Goal: Task Accomplishment & Management: Use online tool/utility

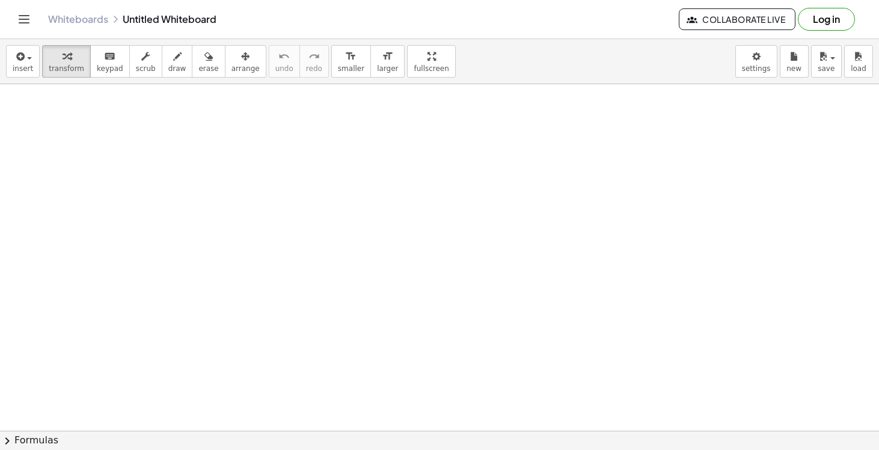
click at [326, 335] on div at bounding box center [439, 430] width 879 height 693
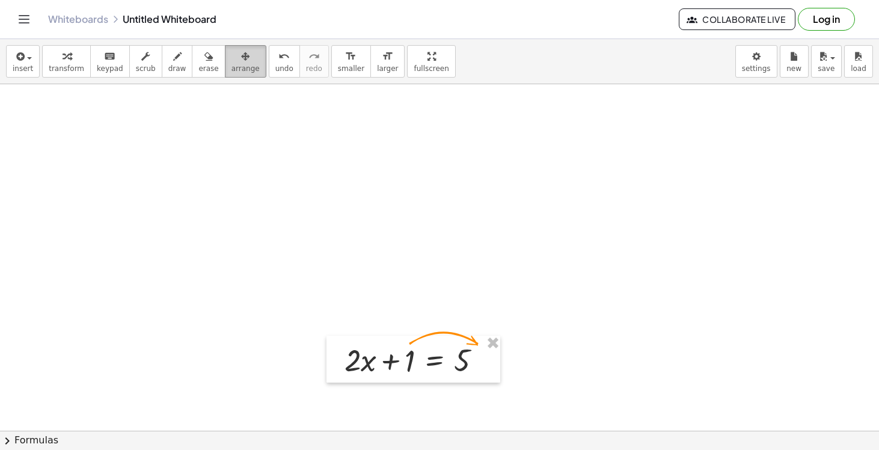
click at [240, 65] on span "arrange" at bounding box center [245, 68] width 28 height 8
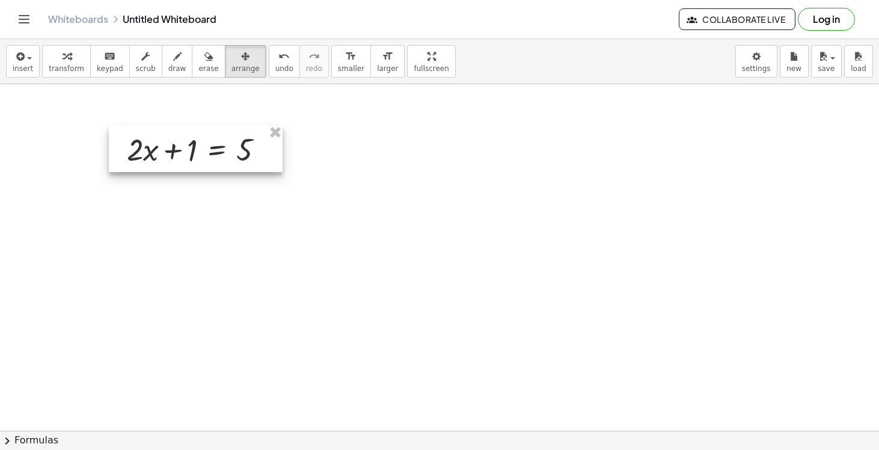
drag, startPoint x: 386, startPoint y: 353, endPoint x: 164, endPoint y: 144, distance: 305.4
click at [164, 144] on div at bounding box center [196, 148] width 174 height 47
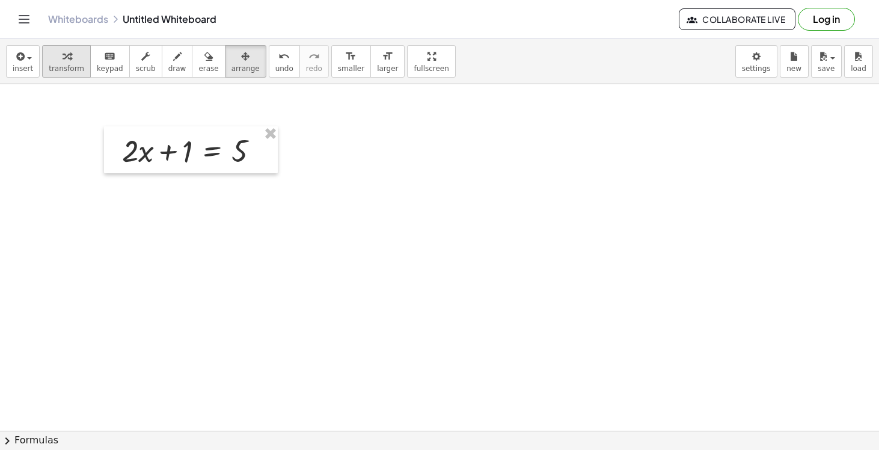
click at [63, 58] on icon "button" at bounding box center [67, 56] width 8 height 14
click at [182, 153] on div at bounding box center [195, 149] width 159 height 41
click at [186, 156] on div at bounding box center [195, 149] width 159 height 41
click at [213, 186] on icon at bounding box center [212, 181] width 13 height 13
click at [189, 182] on span "−" at bounding box center [188, 181] width 7 height 17
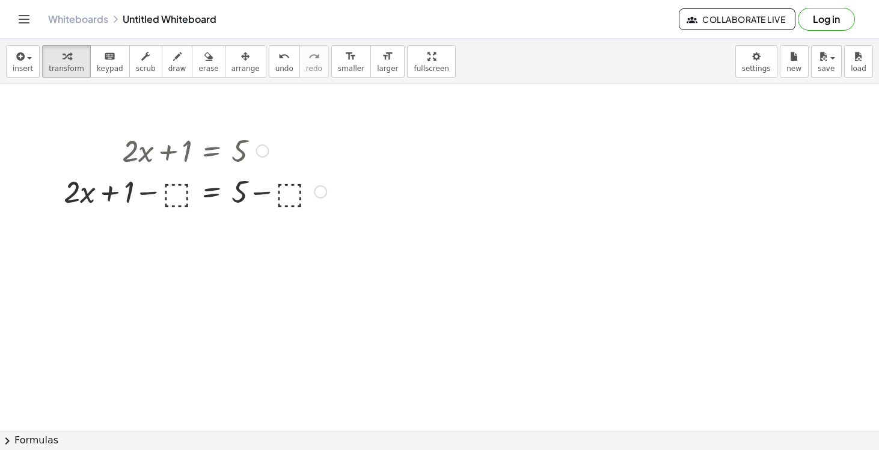
click at [175, 197] on div at bounding box center [195, 190] width 275 height 41
click at [214, 220] on icon at bounding box center [212, 222] width 13 height 13
click at [240, 224] on div "÷" at bounding box center [236, 221] width 19 height 19
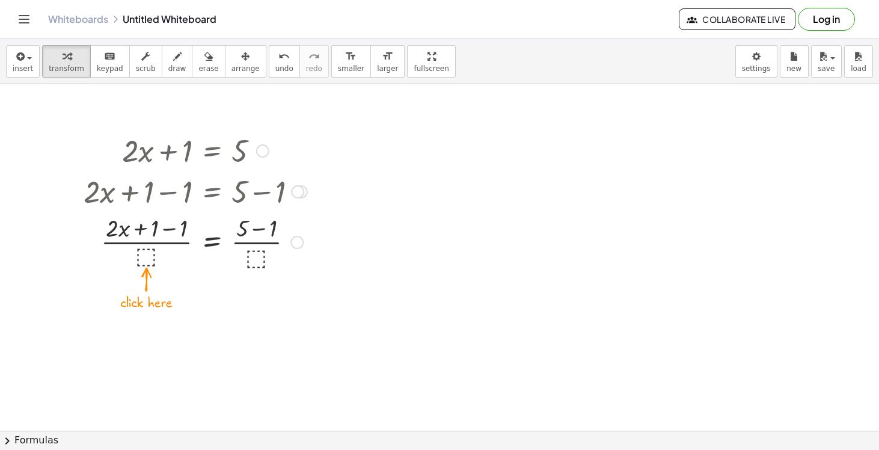
click at [141, 261] on div at bounding box center [196, 241] width 236 height 60
click at [210, 284] on icon at bounding box center [212, 282] width 11 height 10
click at [265, 283] on icon at bounding box center [260, 282] width 11 height 11
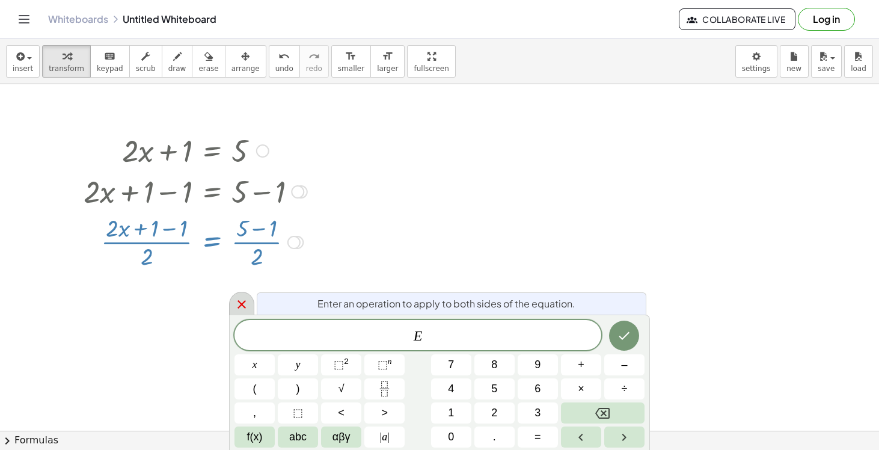
click at [239, 306] on icon at bounding box center [241, 304] width 14 height 14
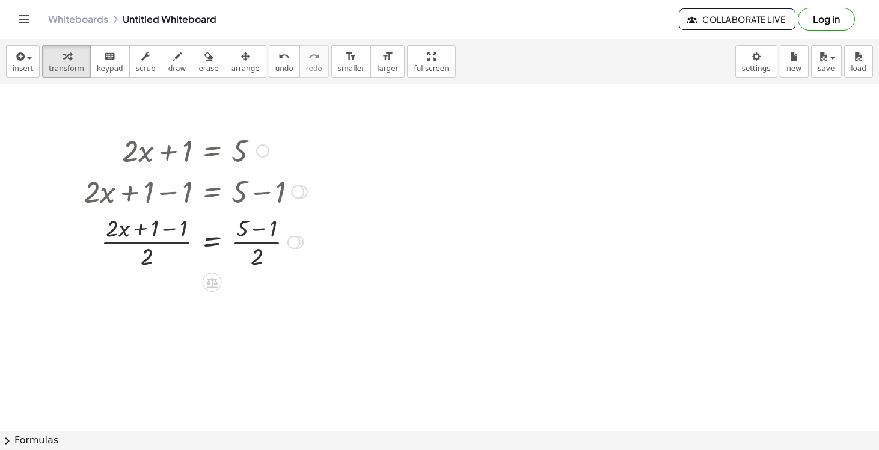
click at [294, 242] on div at bounding box center [293, 242] width 13 height 13
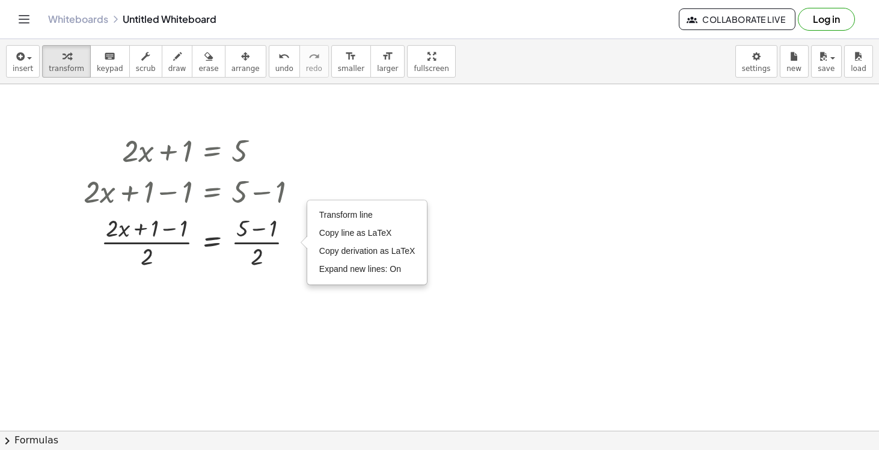
click at [263, 275] on div at bounding box center [439, 430] width 879 height 693
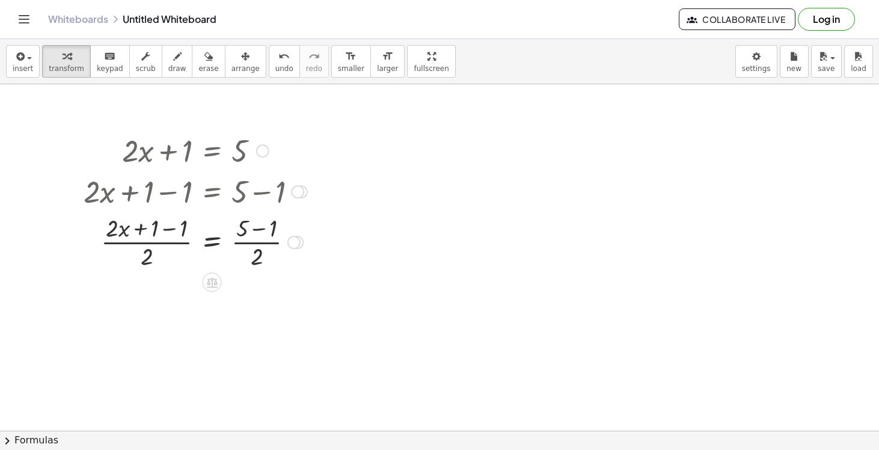
click at [218, 246] on div at bounding box center [196, 241] width 236 height 60
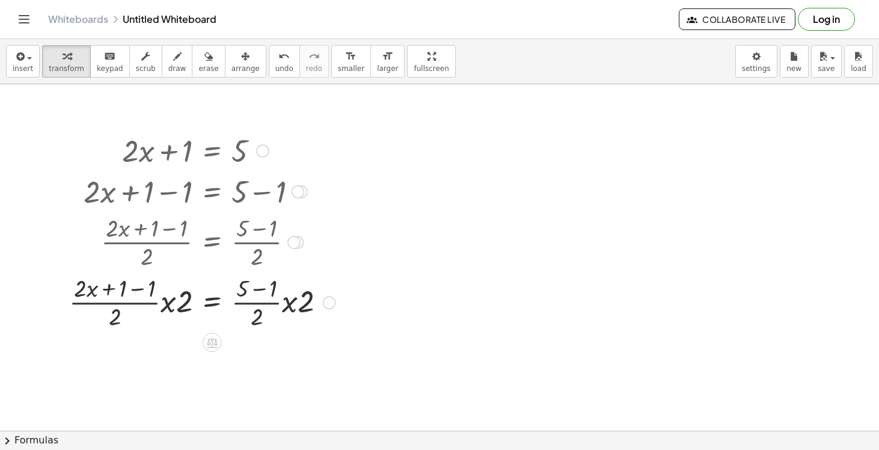
click at [263, 296] on div at bounding box center [202, 301] width 278 height 60
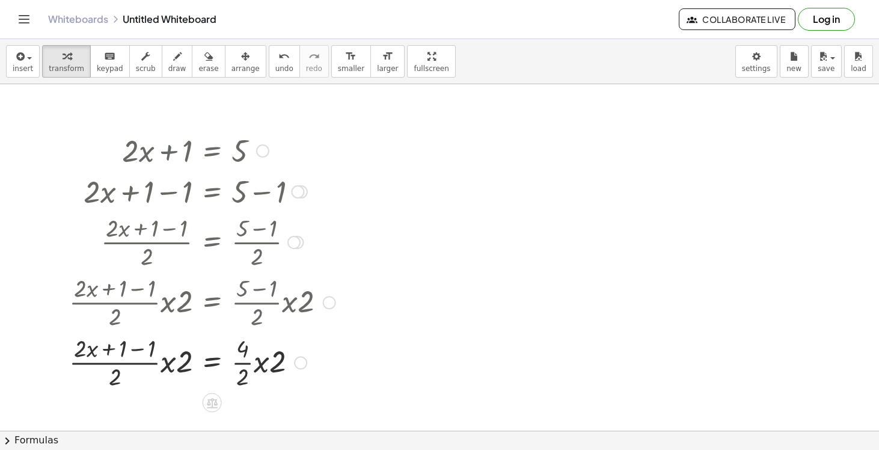
click at [161, 366] on div at bounding box center [202, 361] width 278 height 60
drag, startPoint x: 191, startPoint y: 361, endPoint x: 169, endPoint y: 337, distance: 32.8
click at [169, 337] on div at bounding box center [202, 361] width 278 height 60
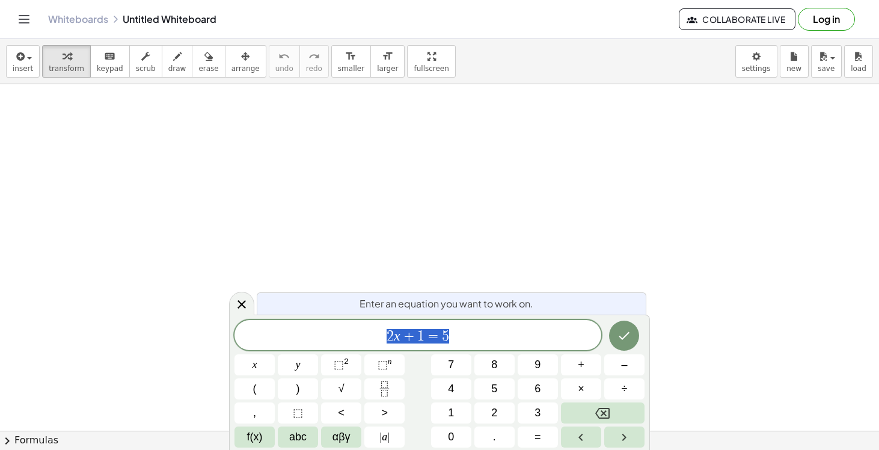
drag, startPoint x: 694, startPoint y: 156, endPoint x: 718, endPoint y: 213, distance: 62.2
click at [483, 329] on span "2 x + 1 = 5 ​" at bounding box center [417, 336] width 367 height 17
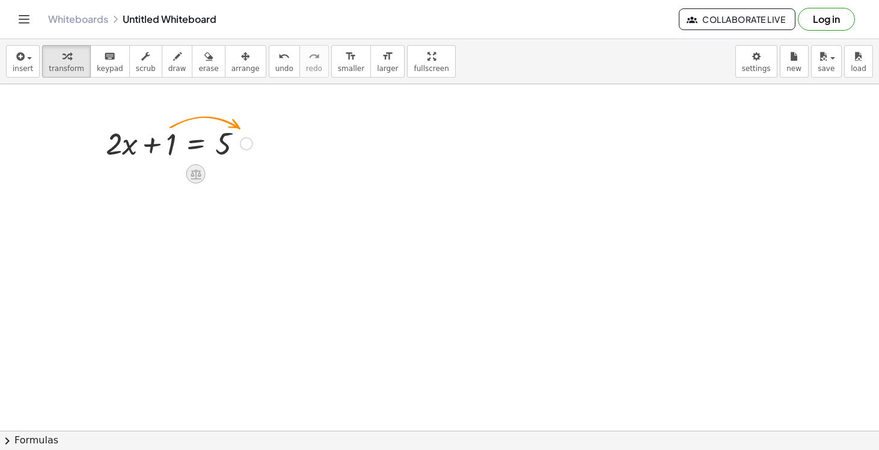
click at [194, 178] on icon at bounding box center [196, 174] width 11 height 10
click at [170, 176] on span "−" at bounding box center [171, 173] width 7 height 17
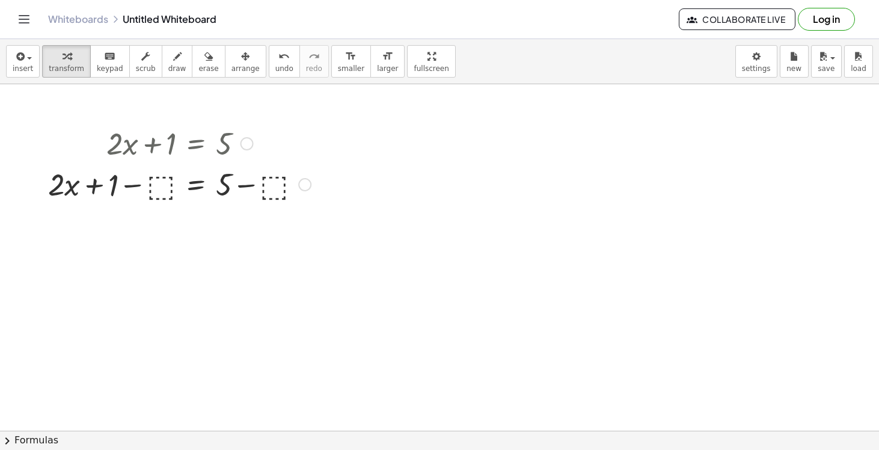
click at [158, 188] on div at bounding box center [179, 183] width 275 height 41
click at [237, 185] on div at bounding box center [179, 183] width 236 height 41
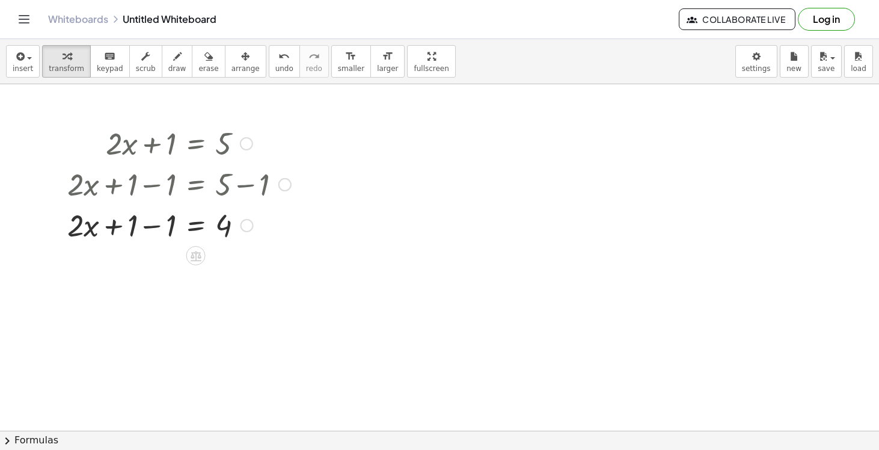
click at [145, 227] on div at bounding box center [179, 224] width 236 height 41
click at [195, 256] on icon at bounding box center [196, 256] width 11 height 10
click at [216, 255] on span "÷" at bounding box center [219, 255] width 7 height 17
click at [196, 144] on div "+ · 2 · x + 1 = 5 + · 2 · x + 1 − ⬚ = + 5 − ⬚ + · 2 · x + 1 − 1 = + 5 − 1 + · 2…" at bounding box center [196, 144] width 0 height 0
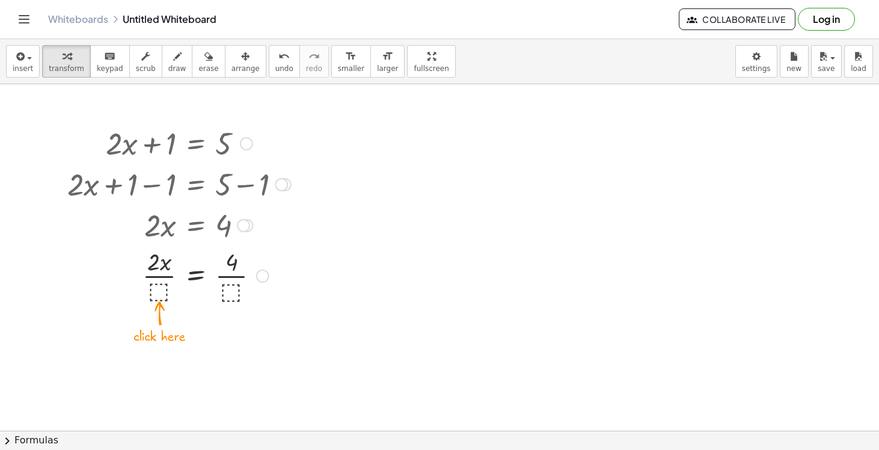
click at [161, 291] on div at bounding box center [179, 275] width 236 height 60
click at [161, 284] on div at bounding box center [179, 275] width 236 height 60
click at [223, 336] on div at bounding box center [179, 335] width 236 height 60
click at [364, 143] on div at bounding box center [439, 430] width 879 height 693
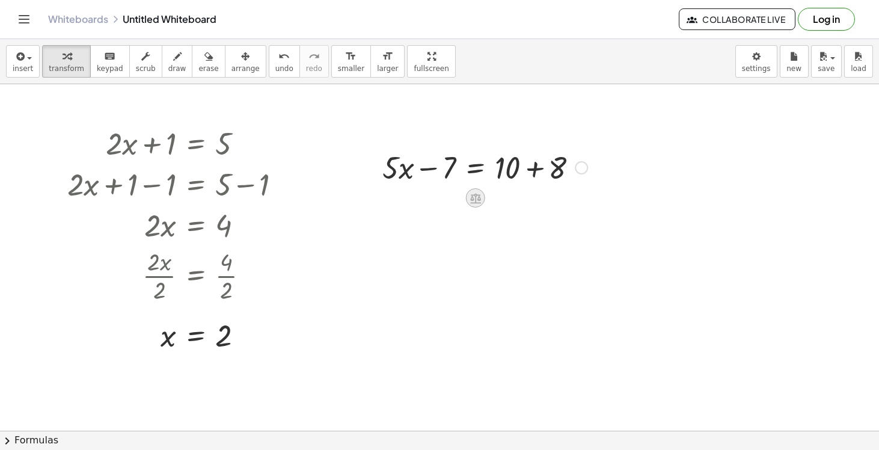
click at [474, 198] on icon at bounding box center [475, 198] width 13 height 13
click at [429, 200] on span "+" at bounding box center [427, 197] width 7 height 17
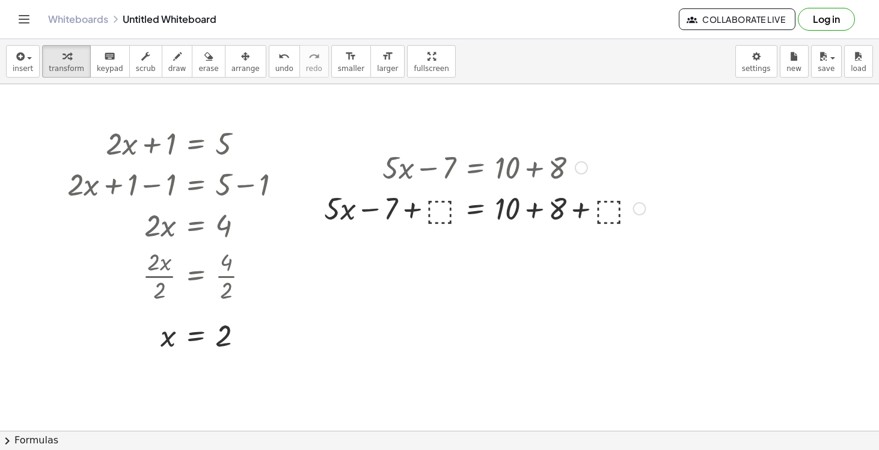
click at [442, 211] on div at bounding box center [485, 207] width 334 height 41
click at [442, 210] on div at bounding box center [484, 207] width 301 height 41
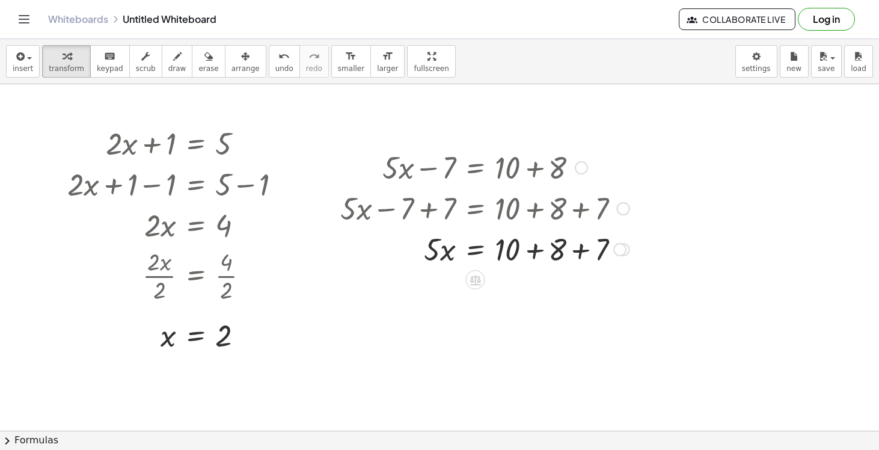
click at [571, 249] on div at bounding box center [484, 248] width 301 height 41
click at [526, 251] on div at bounding box center [484, 248] width 301 height 41
click at [473, 325] on icon at bounding box center [475, 321] width 11 height 10
click at [496, 324] on span "÷" at bounding box center [499, 320] width 7 height 17
click at [475, 168] on div "+ · 5 · x − 7 = + 10 + 8 + · 5 · x − 7 + ⬚ = + 10 + 8 + ⬚ + · 5 · x − 7 + 7 = +…" at bounding box center [475, 168] width 0 height 0
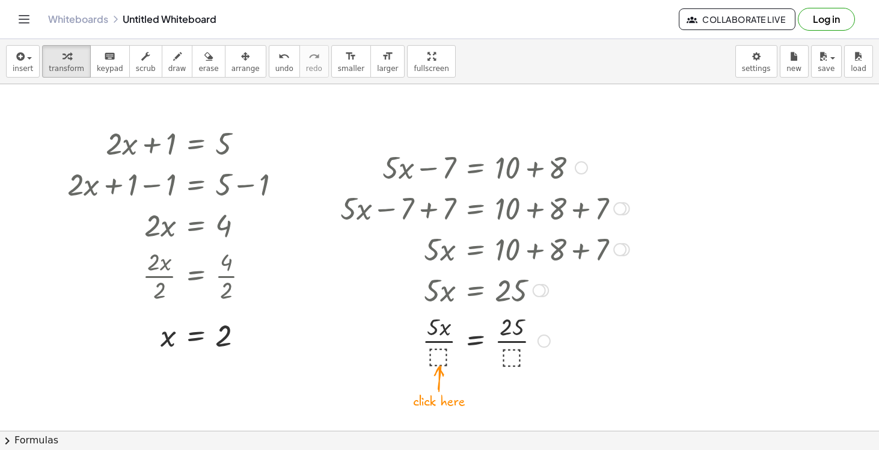
click at [437, 360] on div at bounding box center [484, 340] width 301 height 60
click at [445, 336] on div at bounding box center [484, 340] width 301 height 60
click at [510, 337] on div at bounding box center [484, 340] width 301 height 60
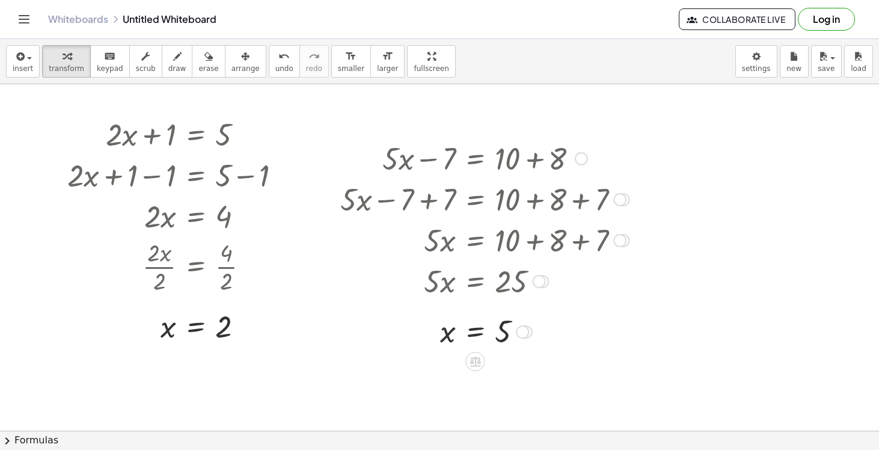
drag, startPoint x: 676, startPoint y: 295, endPoint x: 534, endPoint y: 293, distance: 141.3
click at [534, 290] on div "+ · 2 · x + 1 = 5 + · 2 · x + 1 − ⬚ = + 5 − ⬚ + · 2 · x + 1 − 1 = + 5 − 1 + · 2…" at bounding box center [439, 421] width 879 height 693
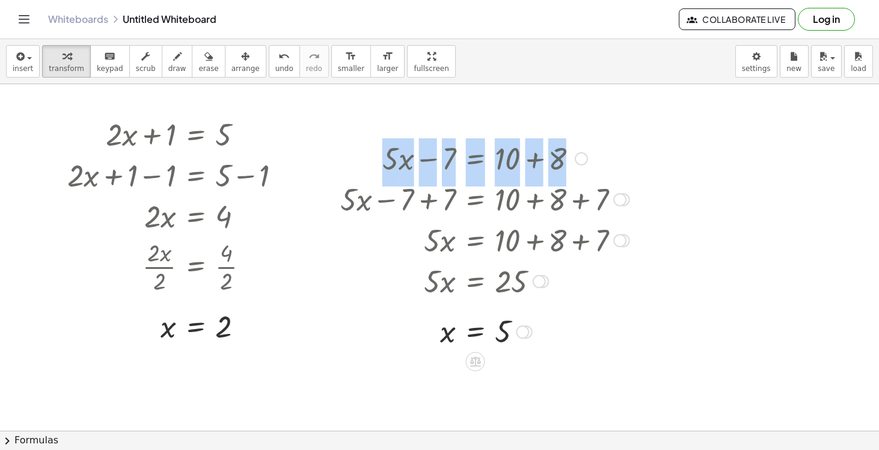
drag, startPoint x: 563, startPoint y: 304, endPoint x: 566, endPoint y: 184, distance: 120.3
click at [566, 184] on div "+ · 5 · x − 7 = + 10 + 8 + · 5 · x − 7 + ⬚ = + 10 + 8 + ⬚ + · 5 · x − 7 + 7 = +…" at bounding box center [480, 243] width 316 height 219
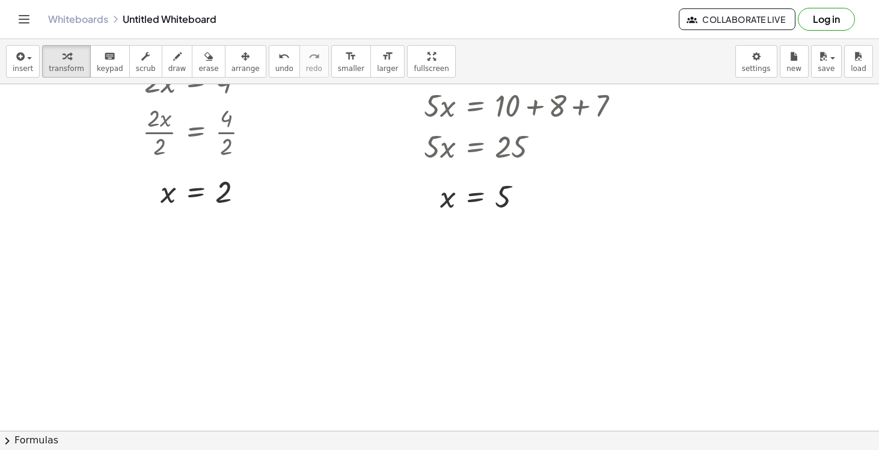
scroll to position [194, 0]
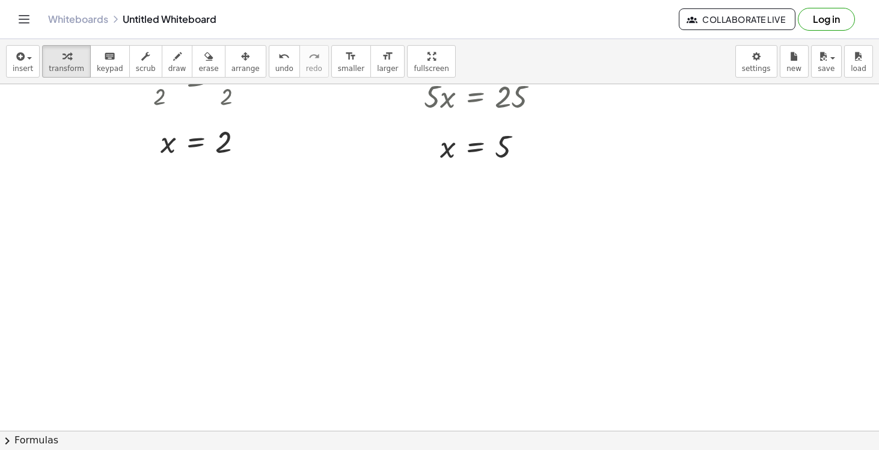
click at [137, 240] on div at bounding box center [439, 237] width 879 height 693
click at [180, 215] on div at bounding box center [439, 237] width 879 height 693
click at [157, 222] on div at bounding box center [439, 237] width 879 height 693
click at [67, 63] on icon "button" at bounding box center [67, 56] width 8 height 14
click at [177, 230] on div at bounding box center [439, 237] width 879 height 693
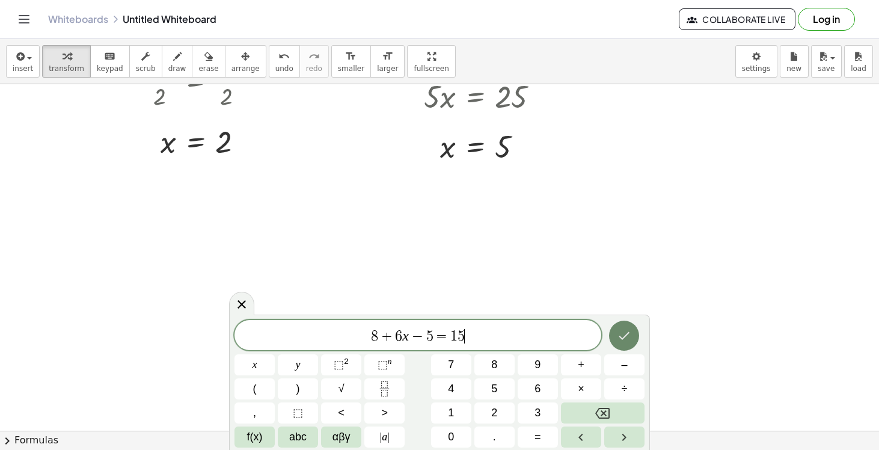
click at [619, 338] on icon "Done" at bounding box center [624, 335] width 14 height 14
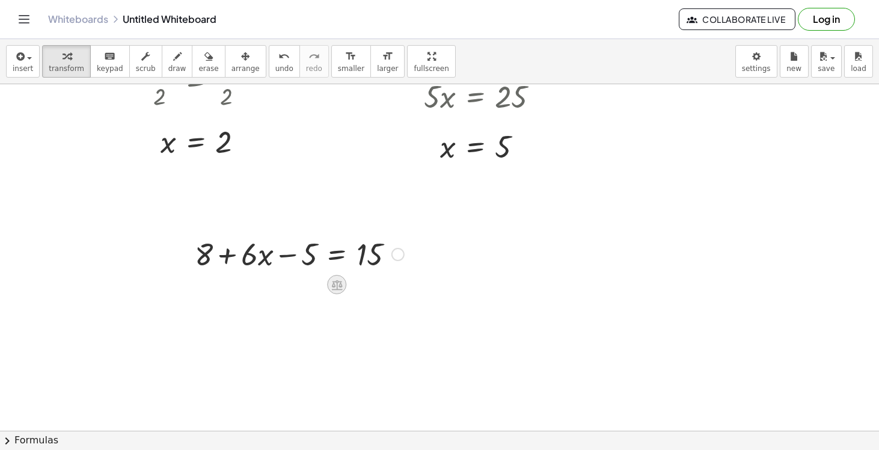
click at [333, 287] on icon at bounding box center [337, 284] width 13 height 13
click at [292, 283] on span "+" at bounding box center [288, 284] width 7 height 17
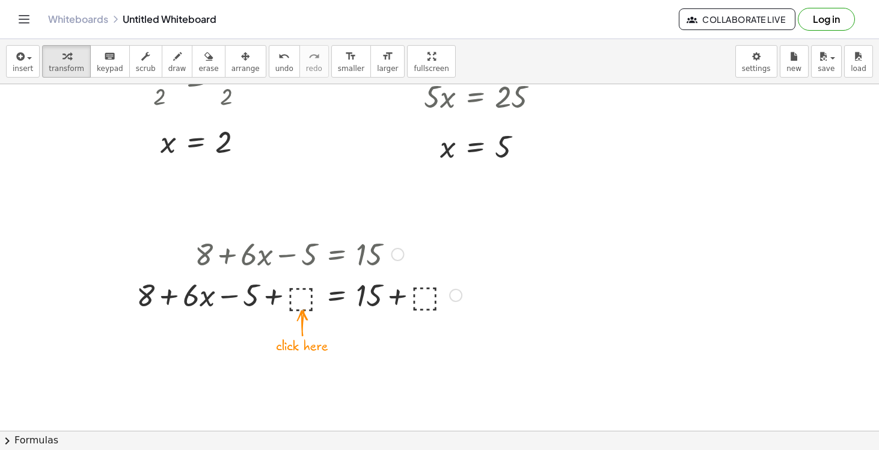
click at [303, 302] on div at bounding box center [298, 294] width 337 height 41
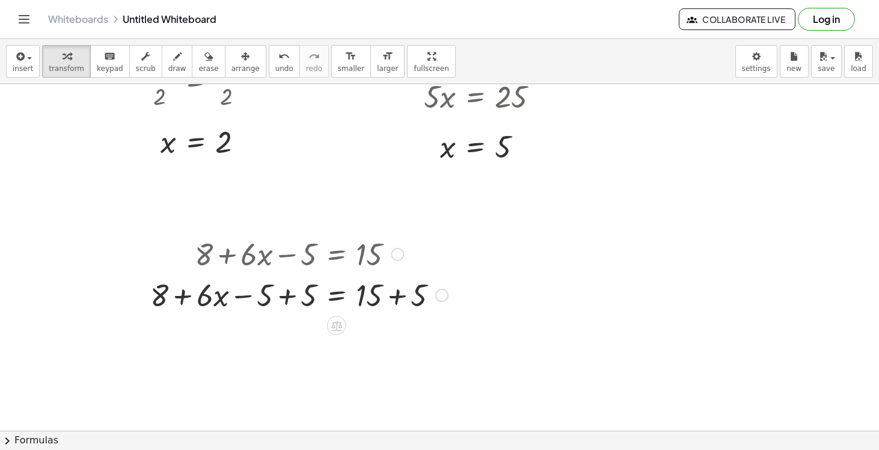
click at [304, 300] on div at bounding box center [299, 294] width 310 height 41
click at [373, 299] on div at bounding box center [321, 294] width 265 height 41
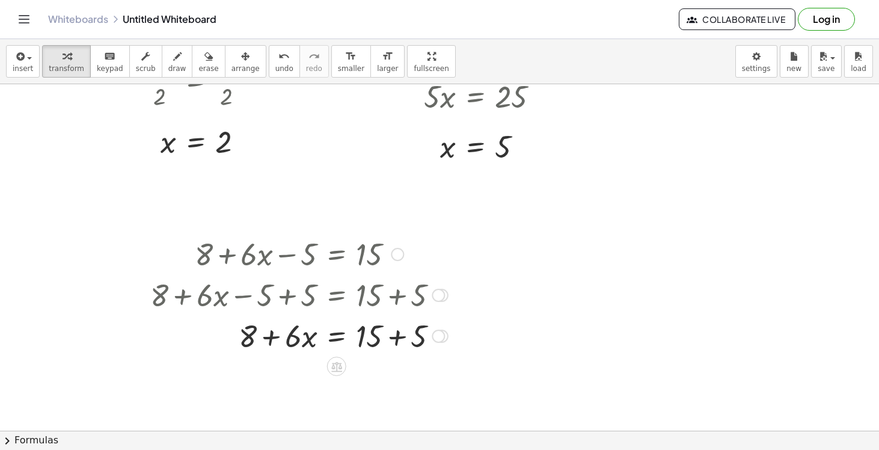
click at [369, 335] on div at bounding box center [299, 334] width 310 height 41
click at [399, 337] on div at bounding box center [299, 334] width 310 height 41
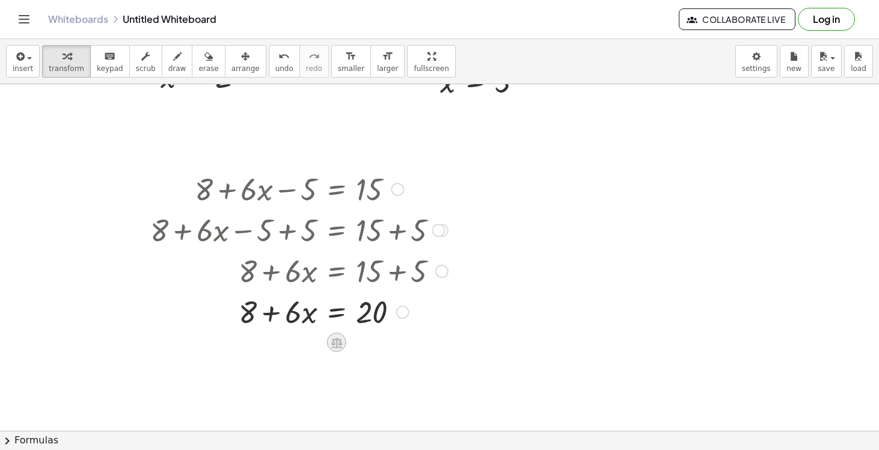
scroll to position [263, 0]
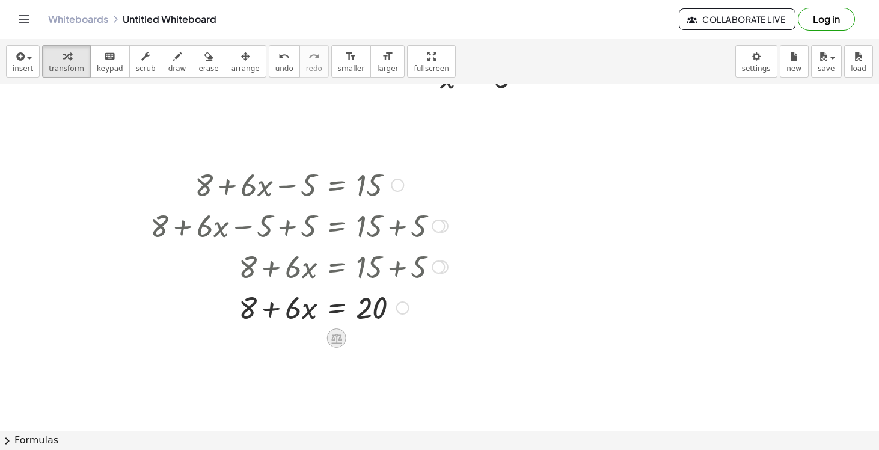
click at [334, 337] on icon at bounding box center [336, 338] width 11 height 10
click at [313, 340] on span "−" at bounding box center [312, 337] width 7 height 17
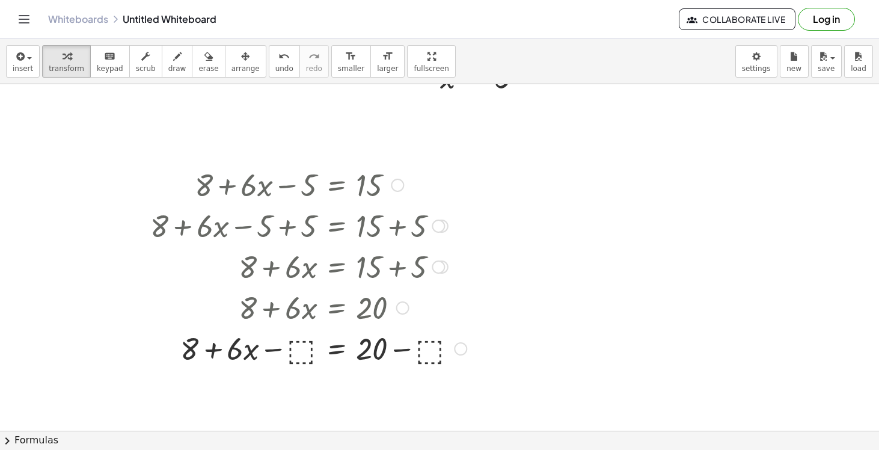
click at [305, 355] on div at bounding box center [308, 347] width 328 height 41
drag, startPoint x: 202, startPoint y: 351, endPoint x: 303, endPoint y: 355, distance: 101.1
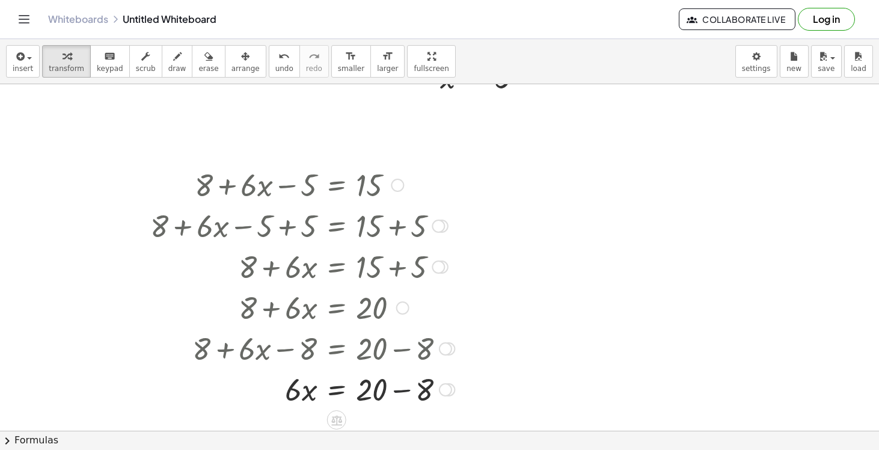
click at [412, 391] on div at bounding box center [302, 388] width 316 height 41
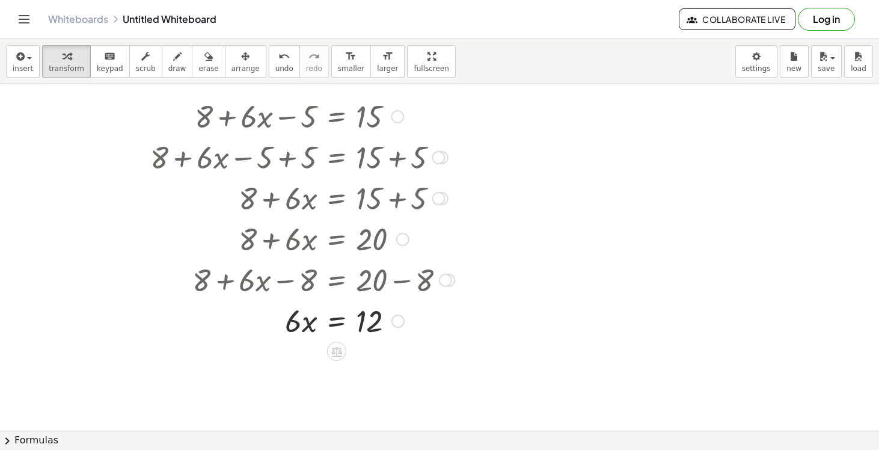
scroll to position [355, 0]
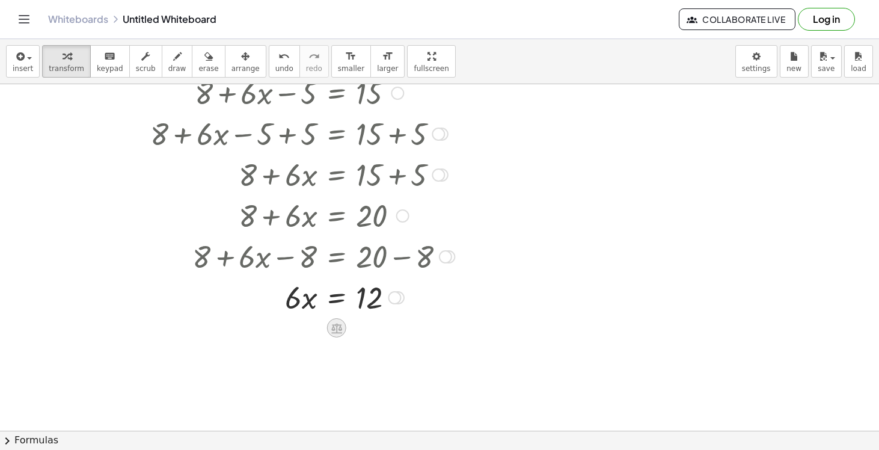
click at [338, 329] on icon at bounding box center [336, 328] width 11 height 10
click at [287, 325] on span "+" at bounding box center [288, 327] width 7 height 17
click at [275, 69] on span "undo" at bounding box center [284, 68] width 18 height 8
click at [337, 327] on icon at bounding box center [336, 328] width 11 height 10
click at [362, 331] on span "÷" at bounding box center [360, 327] width 7 height 17
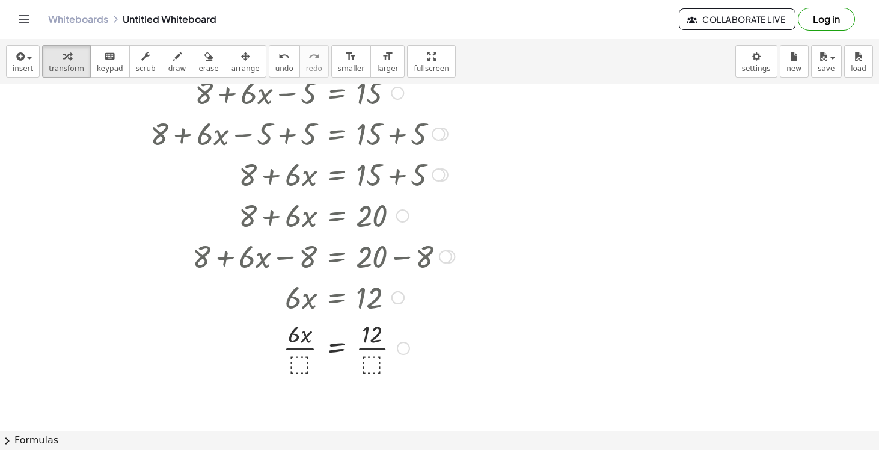
click at [300, 363] on div at bounding box center [302, 347] width 316 height 60
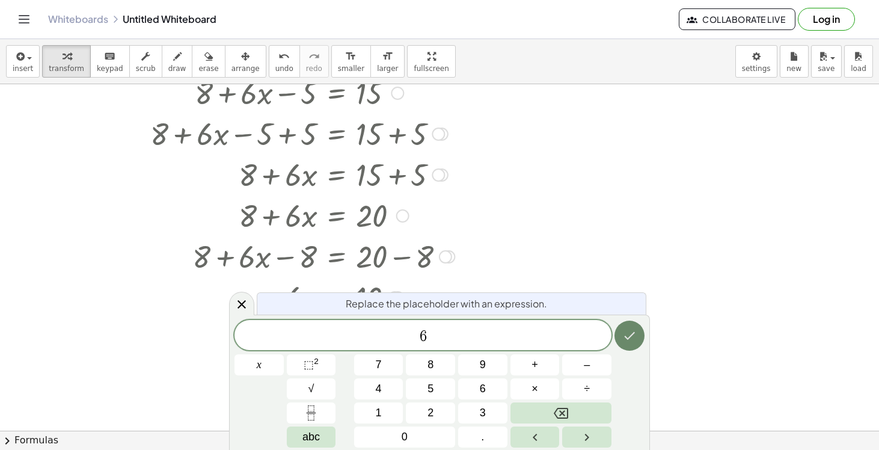
click at [631, 340] on icon "Done" at bounding box center [629, 335] width 14 height 14
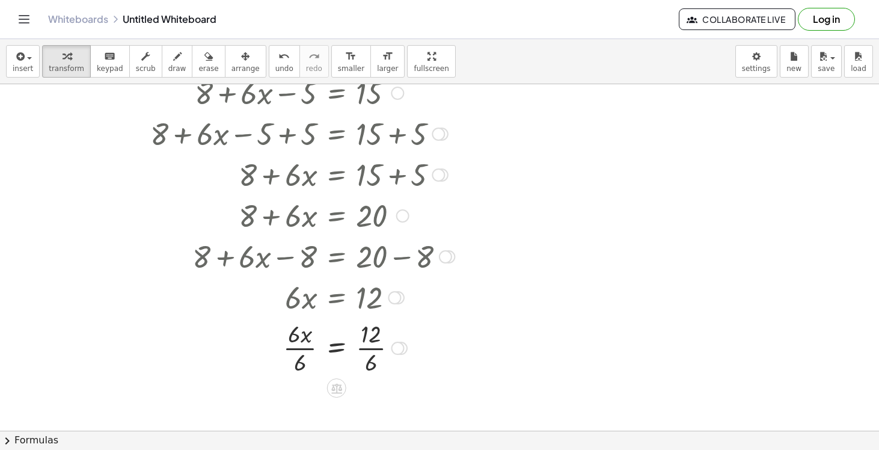
click at [306, 344] on div at bounding box center [302, 347] width 316 height 60
click at [368, 345] on div at bounding box center [302, 347] width 316 height 60
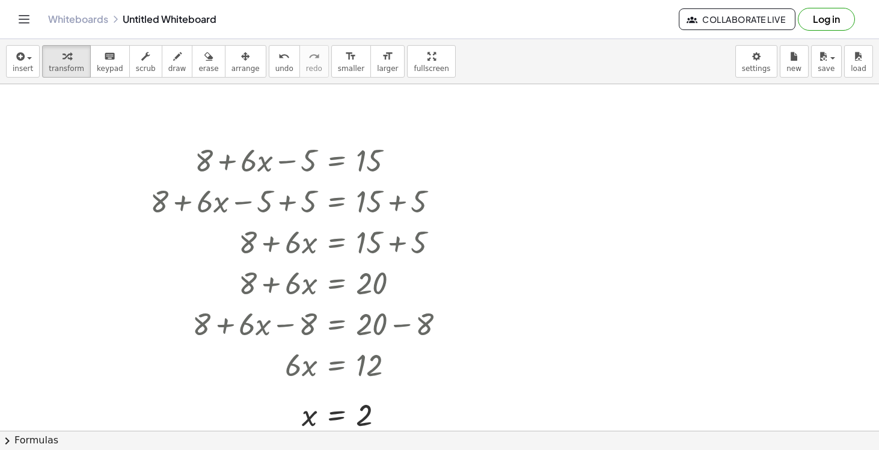
scroll to position [289, 0]
click at [520, 163] on div at bounding box center [439, 142] width 879 height 693
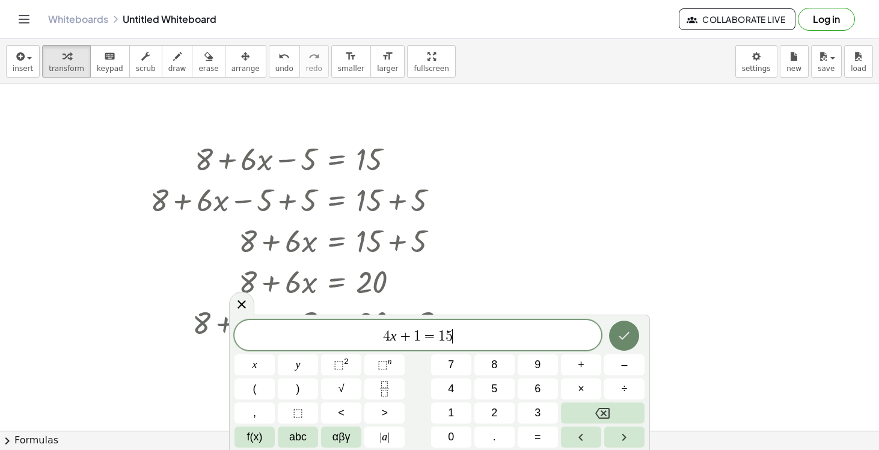
click at [626, 337] on icon "Done" at bounding box center [624, 335] width 14 height 14
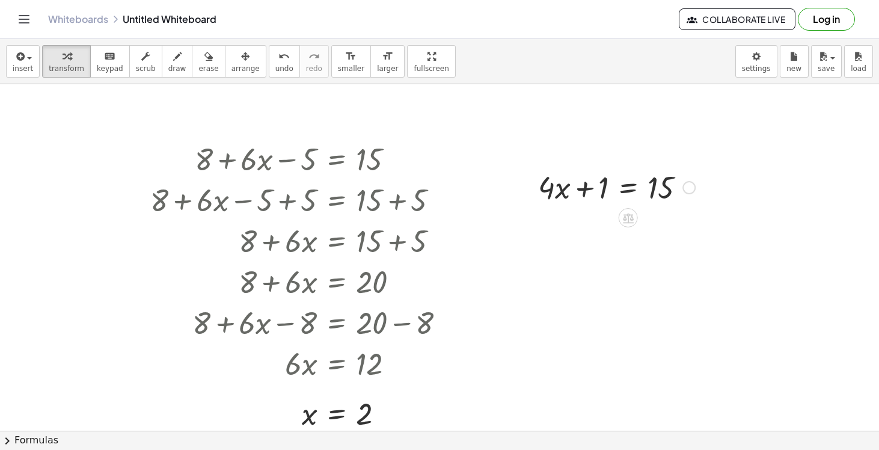
click at [600, 191] on div at bounding box center [616, 186] width 169 height 41
click at [625, 219] on icon at bounding box center [628, 218] width 11 height 10
click at [604, 218] on span "−" at bounding box center [604, 217] width 7 height 17
click at [590, 195] on div at bounding box center [617, 186] width 286 height 41
click at [580, 187] on div at bounding box center [617, 186] width 246 height 41
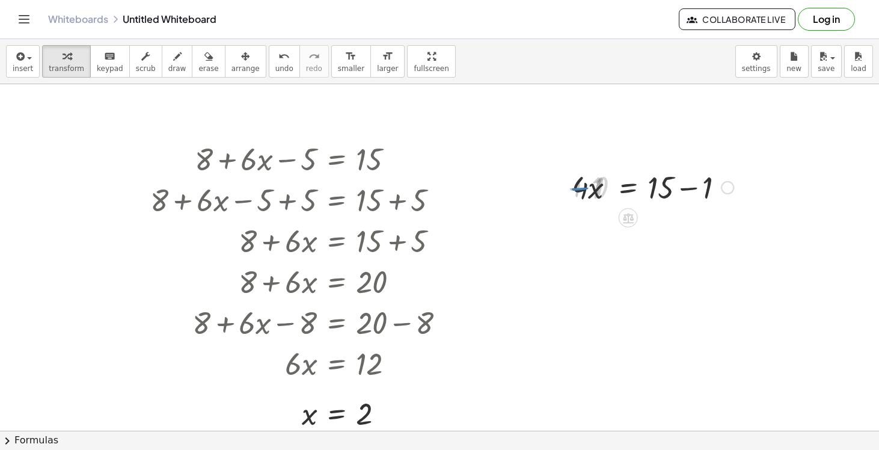
click at [693, 190] on div at bounding box center [655, 186] width 169 height 41
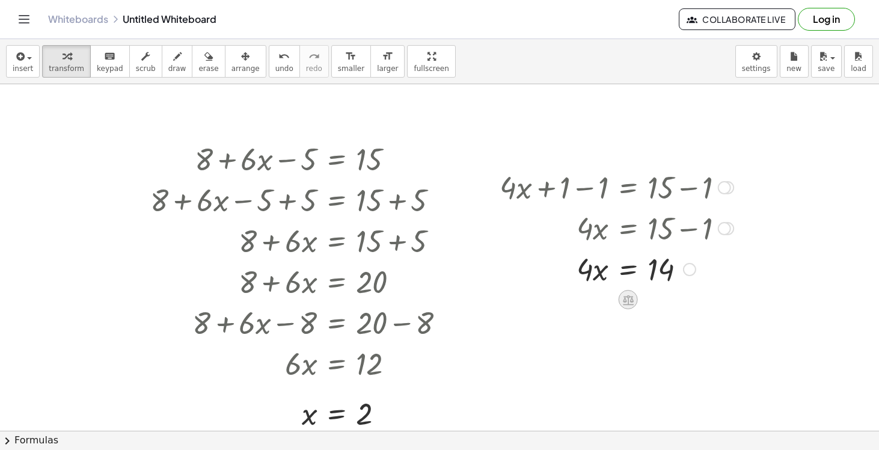
click at [623, 303] on icon at bounding box center [628, 299] width 13 height 13
click at [647, 301] on div "÷" at bounding box center [652, 299] width 19 height 19
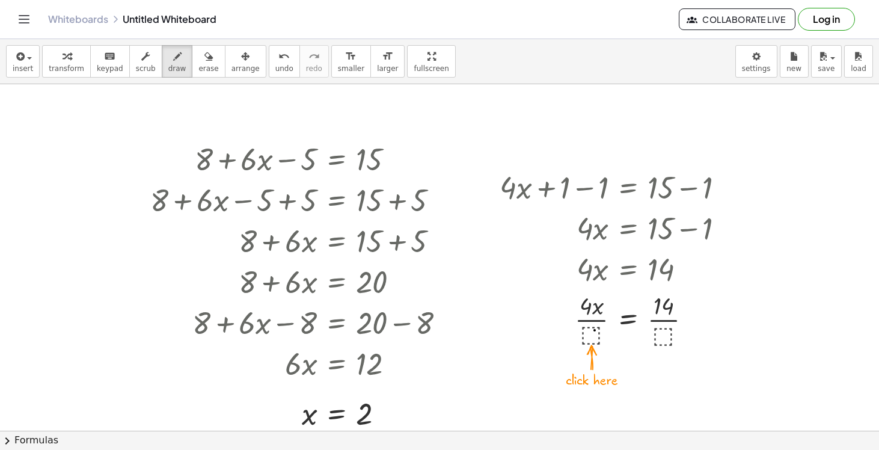
click at [595, 330] on div at bounding box center [439, 142] width 879 height 693
click at [590, 335] on div at bounding box center [439, 142] width 879 height 693
click at [275, 64] on span "undo" at bounding box center [284, 68] width 18 height 8
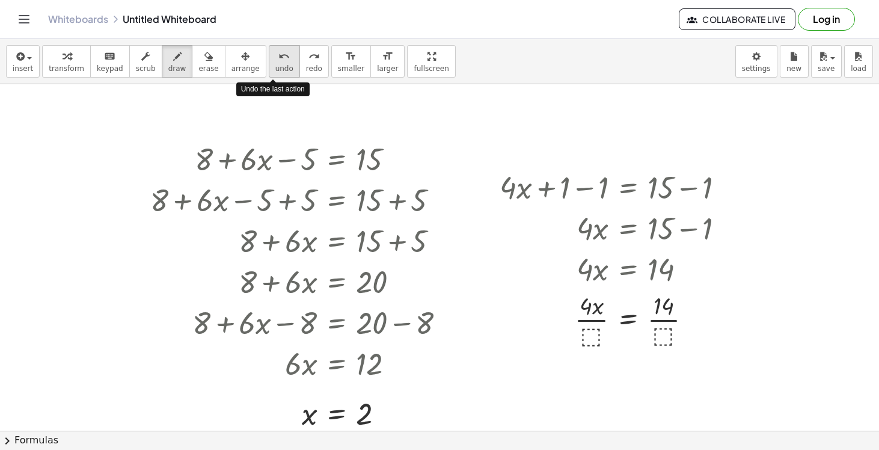
click at [278, 60] on icon "undo" at bounding box center [283, 56] width 11 height 14
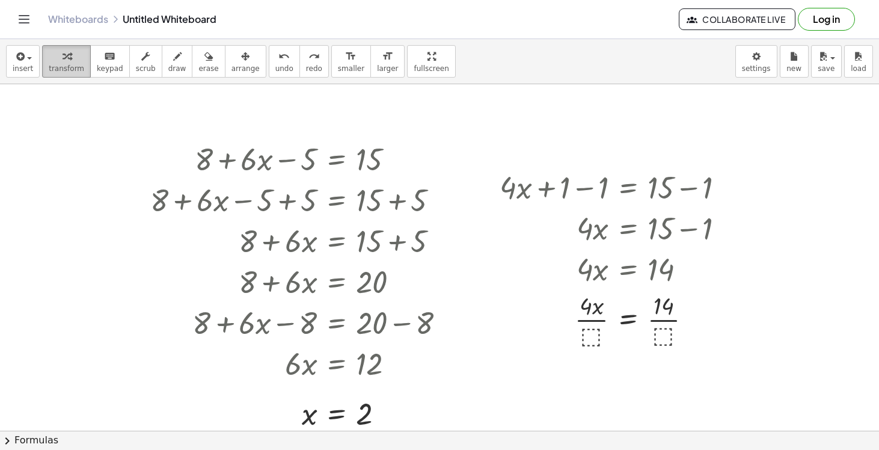
click at [64, 67] on span "transform" at bounding box center [66, 68] width 35 height 8
click at [589, 333] on div at bounding box center [617, 319] width 246 height 60
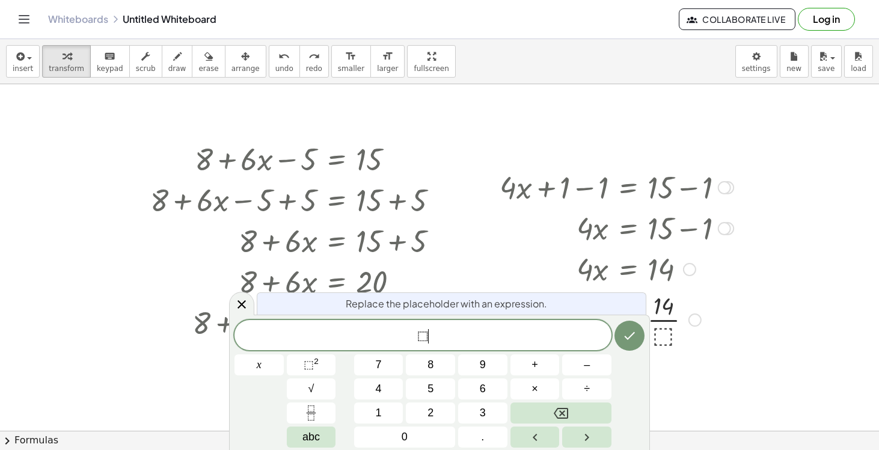
click at [493, 331] on span "⬚ ​" at bounding box center [422, 336] width 377 height 17
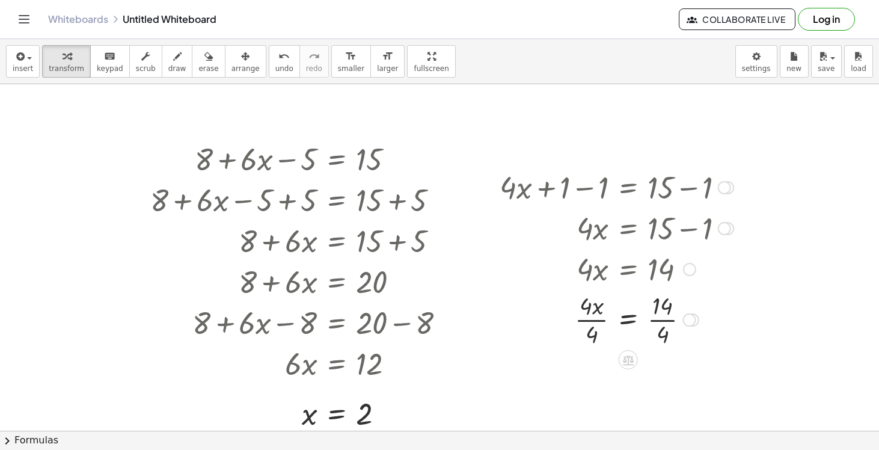
click at [593, 319] on div at bounding box center [617, 319] width 246 height 60
click at [668, 387] on div at bounding box center [617, 379] width 246 height 60
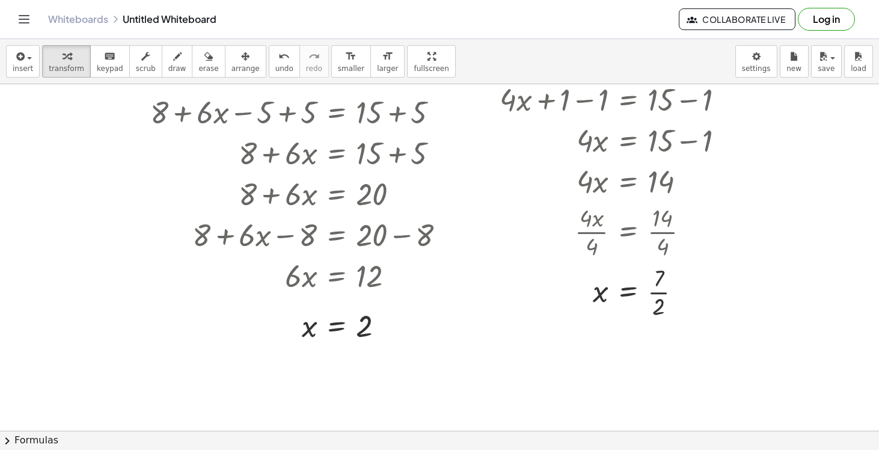
scroll to position [376, 0]
click at [657, 299] on div at bounding box center [617, 292] width 246 height 60
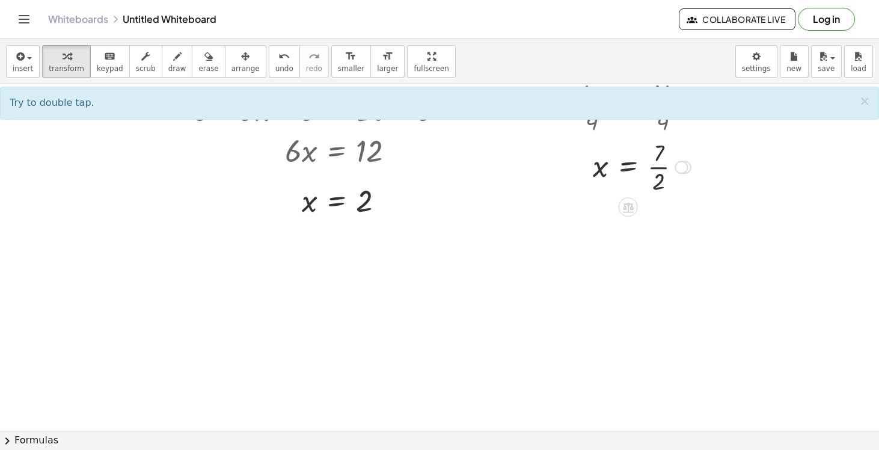
scroll to position [512, 0]
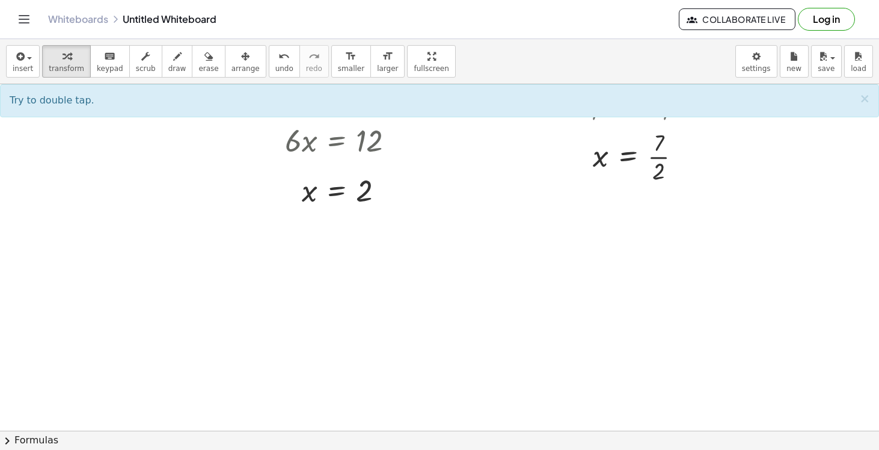
click at [200, 295] on div at bounding box center [439, 92] width 879 height 1039
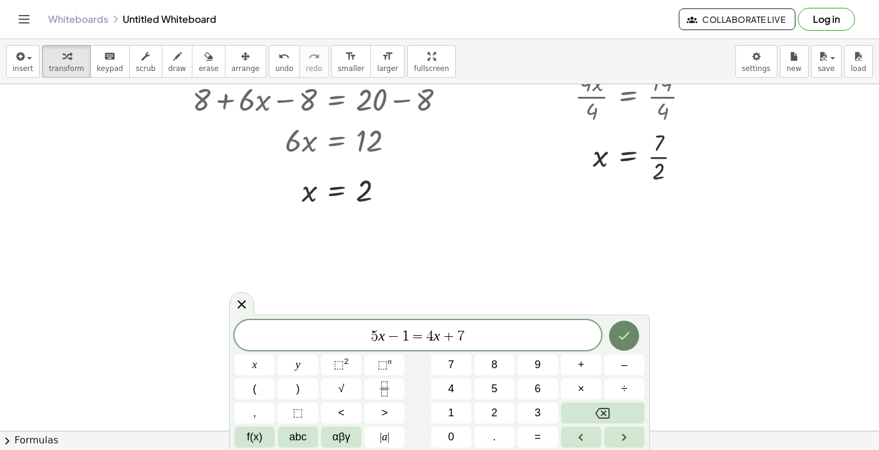
click at [625, 336] on icon "Done" at bounding box center [624, 336] width 11 height 8
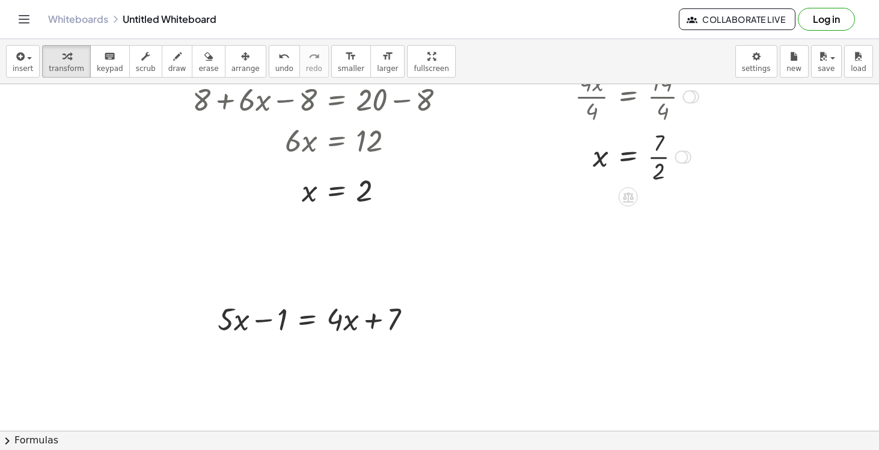
click at [657, 157] on div at bounding box center [617, 156] width 246 height 60
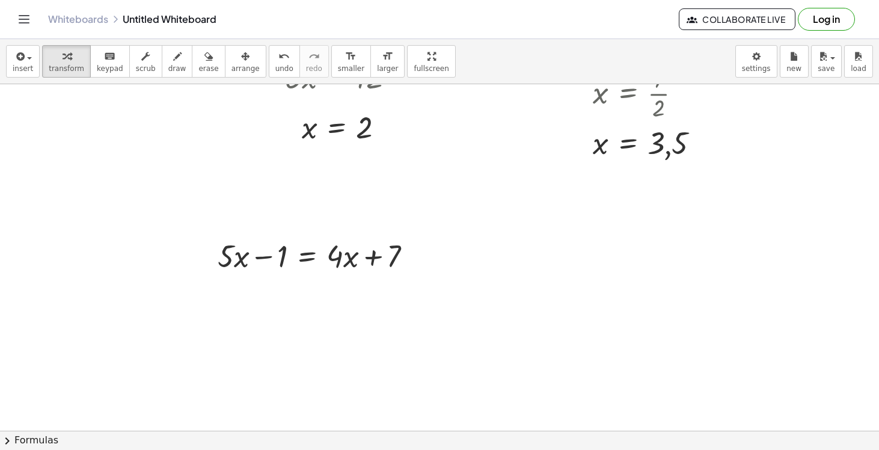
scroll to position [575, 0]
click at [305, 285] on icon at bounding box center [307, 286] width 13 height 13
click at [281, 288] on span "−" at bounding box center [283, 285] width 7 height 17
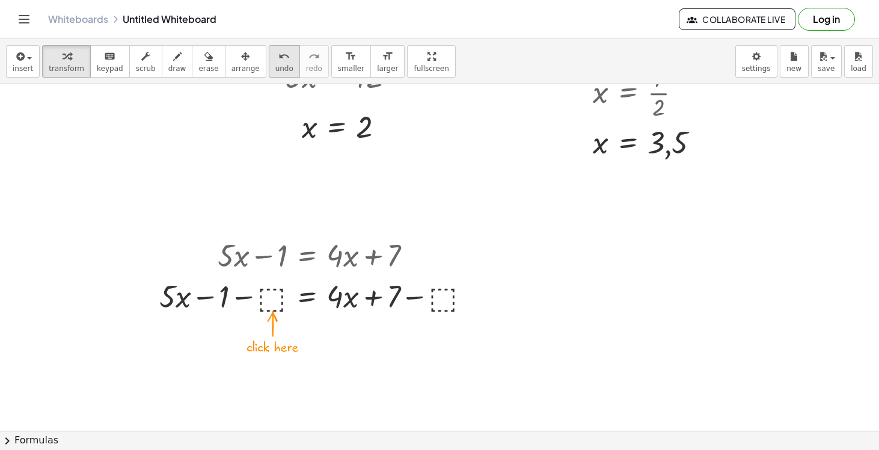
click at [278, 63] on icon "undo" at bounding box center [283, 56] width 11 height 14
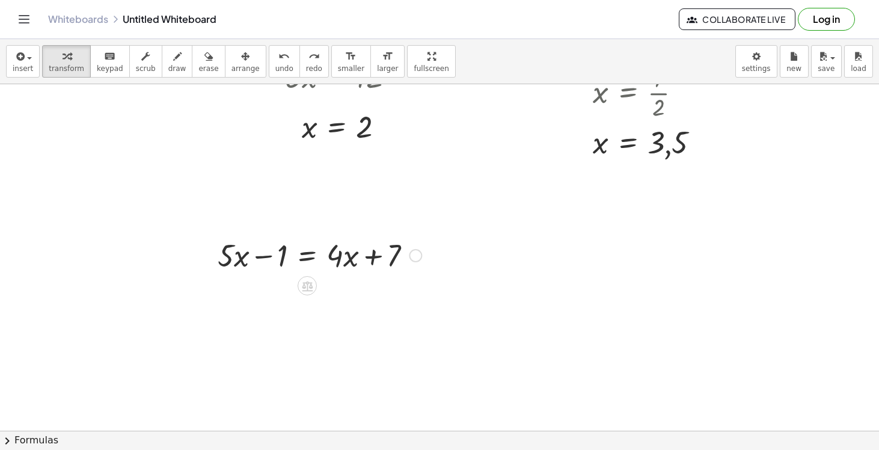
click at [277, 254] on div at bounding box center [320, 254] width 216 height 41
click at [307, 289] on icon at bounding box center [307, 286] width 11 height 10
click at [262, 290] on span "+" at bounding box center [259, 285] width 7 height 17
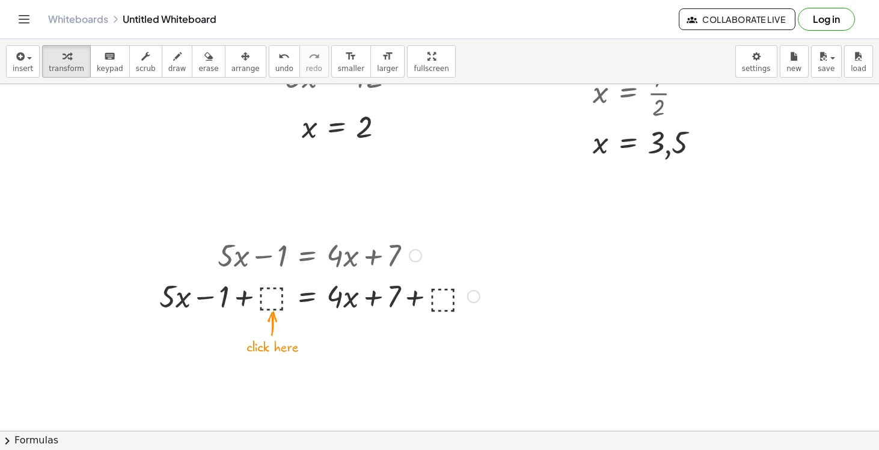
click at [267, 298] on div at bounding box center [319, 295] width 332 height 41
click at [269, 300] on div at bounding box center [319, 295] width 293 height 41
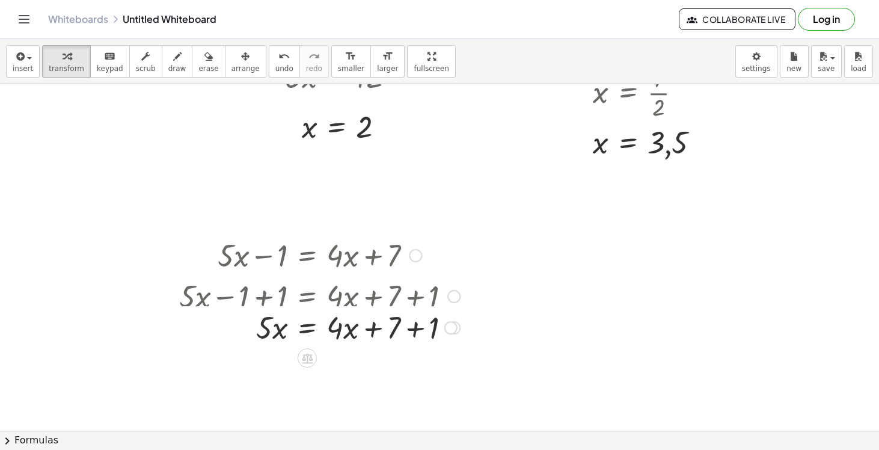
click at [402, 295] on div at bounding box center [319, 295] width 293 height 41
click at [412, 343] on div at bounding box center [319, 336] width 293 height 41
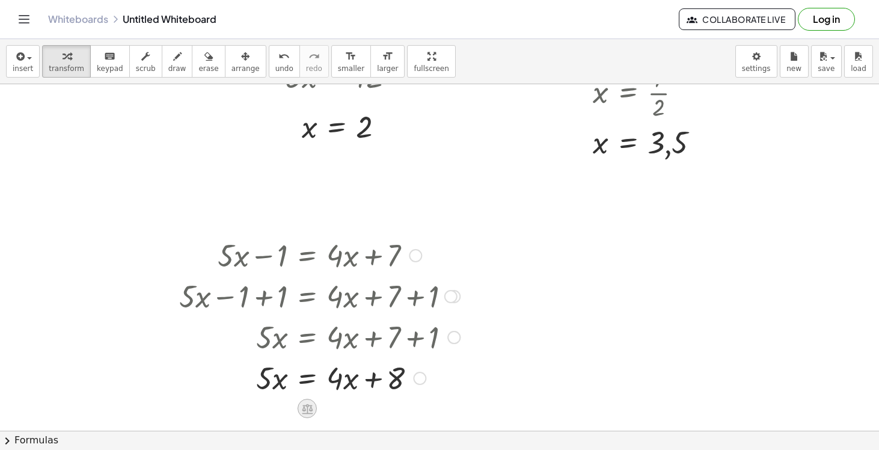
click at [308, 408] on icon at bounding box center [307, 408] width 11 height 10
click at [289, 409] on div "−" at bounding box center [283, 408] width 19 height 19
click at [266, 382] on div at bounding box center [331, 377] width 317 height 41
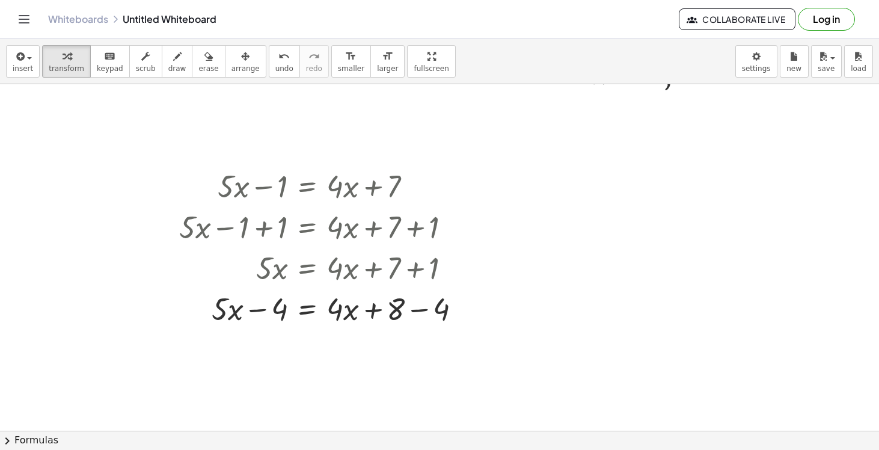
scroll to position [664, 0]
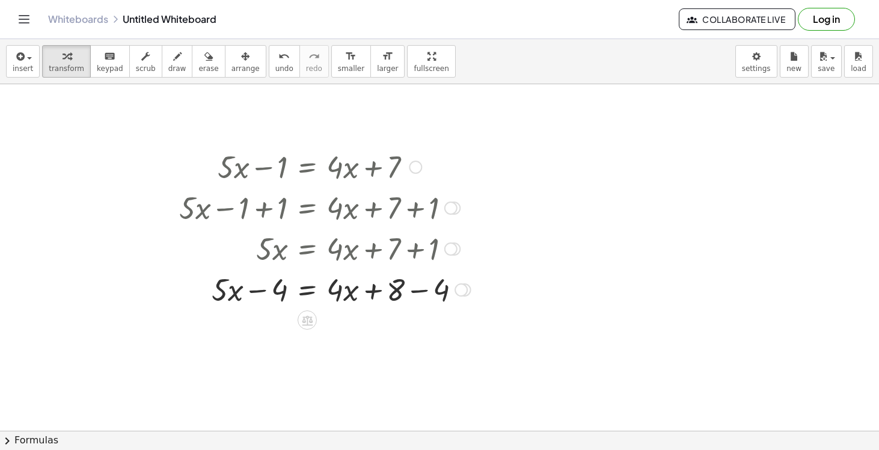
click at [283, 294] on div at bounding box center [325, 288] width 304 height 41
click at [278, 290] on div at bounding box center [325, 288] width 304 height 41
click at [278, 61] on icon "undo" at bounding box center [283, 56] width 11 height 14
click at [265, 289] on div at bounding box center [331, 288] width 317 height 41
drag, startPoint x: 458, startPoint y: 292, endPoint x: 348, endPoint y: 295, distance: 109.5
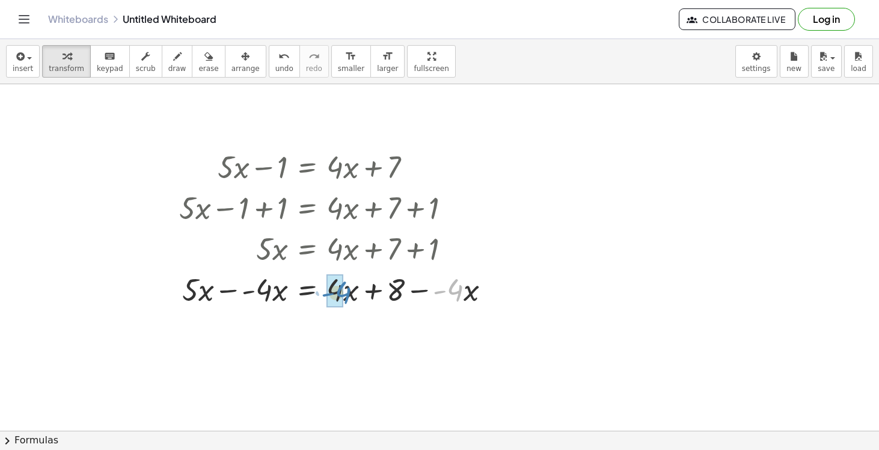
click at [348, 295] on div at bounding box center [339, 288] width 332 height 41
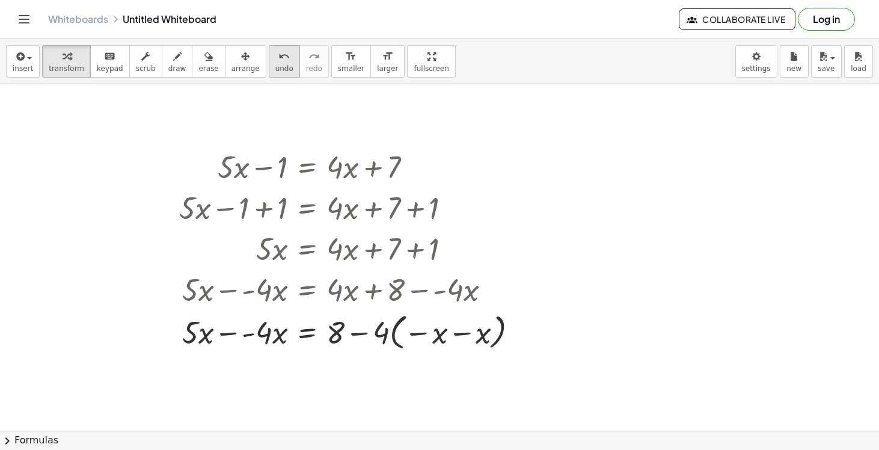
click at [278, 58] on icon "undo" at bounding box center [283, 56] width 11 height 14
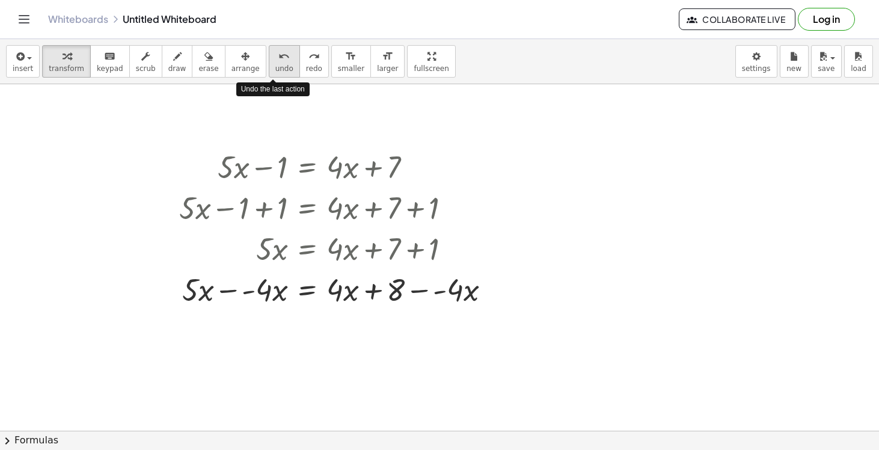
click at [278, 58] on icon "undo" at bounding box center [283, 56] width 11 height 14
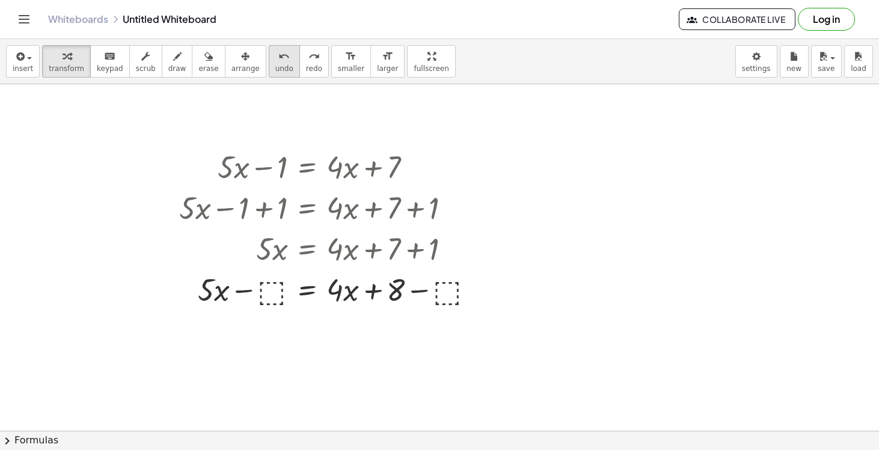
click at [275, 66] on span "undo" at bounding box center [284, 68] width 18 height 8
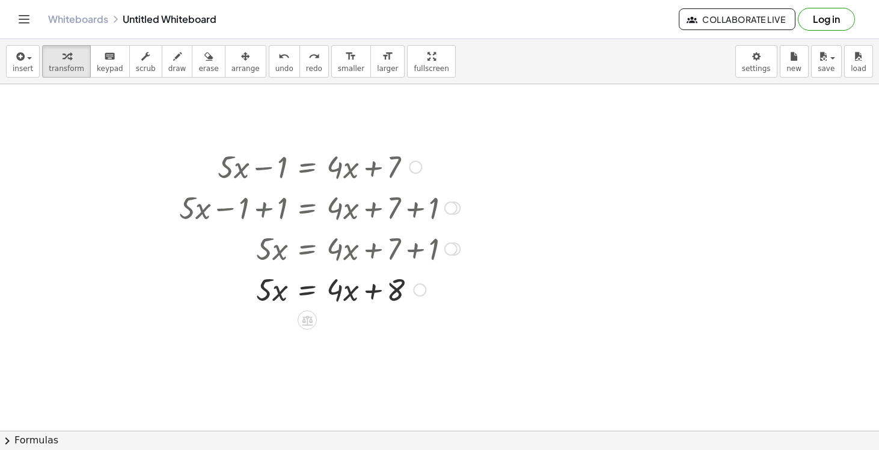
click at [355, 294] on div at bounding box center [319, 288] width 293 height 41
click at [344, 290] on div at bounding box center [319, 288] width 293 height 41
click at [314, 317] on div at bounding box center [307, 319] width 19 height 19
click at [283, 322] on span "−" at bounding box center [283, 319] width 7 height 17
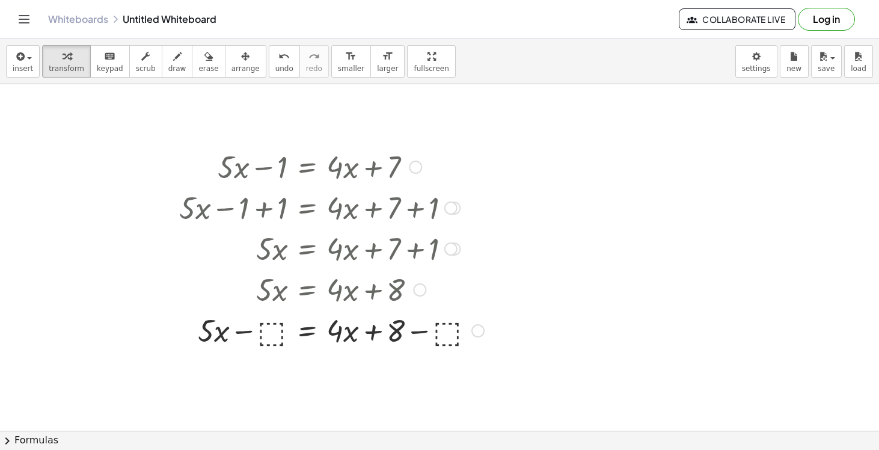
click at [282, 331] on div at bounding box center [331, 329] width 317 height 41
click at [254, 332] on div at bounding box center [325, 329] width 304 height 41
click at [278, 60] on icon "undo" at bounding box center [283, 56] width 11 height 14
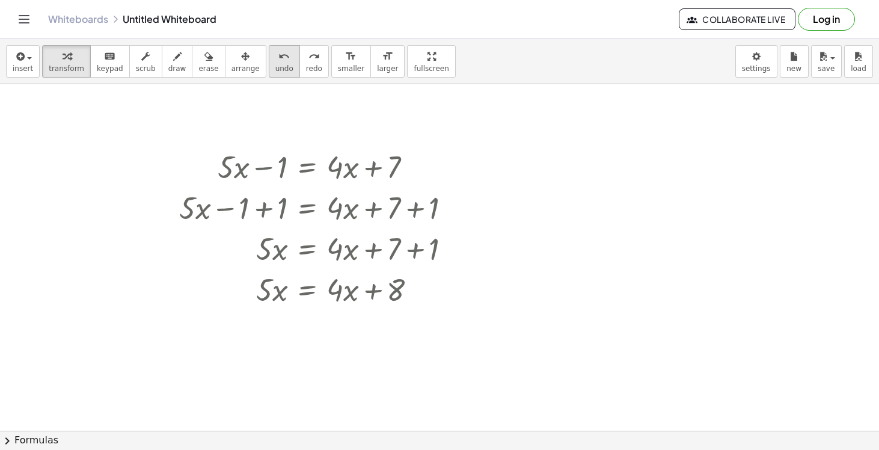
click at [275, 69] on span "undo" at bounding box center [284, 68] width 18 height 8
click at [306, 322] on icon at bounding box center [307, 320] width 13 height 13
click at [282, 318] on span "−" at bounding box center [283, 319] width 7 height 17
click at [266, 292] on div at bounding box center [331, 288] width 317 height 41
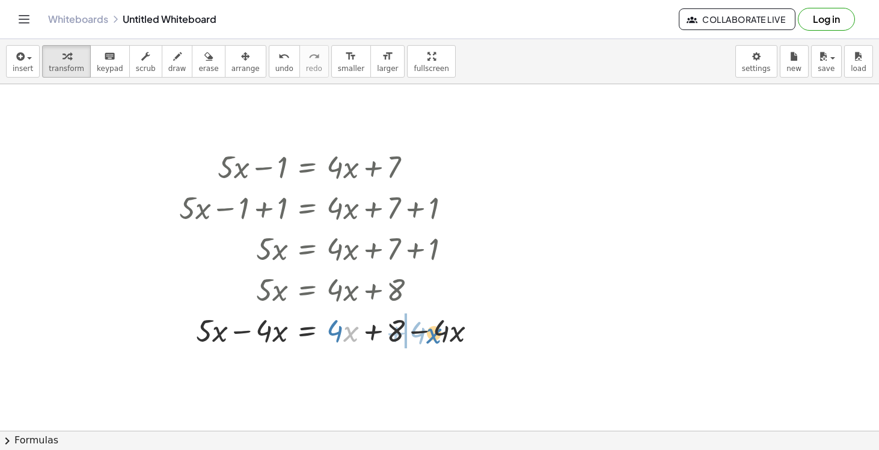
drag, startPoint x: 349, startPoint y: 335, endPoint x: 432, endPoint y: 337, distance: 83.0
click at [432, 337] on div at bounding box center [332, 329] width 319 height 41
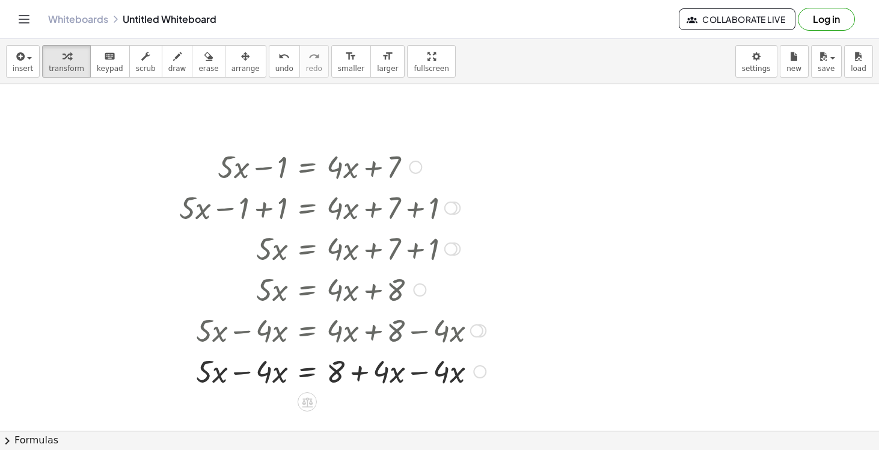
click at [252, 379] on div at bounding box center [332, 370] width 319 height 41
click at [395, 375] on div at bounding box center [332, 370] width 319 height 41
click at [415, 374] on div at bounding box center [332, 370] width 319 height 41
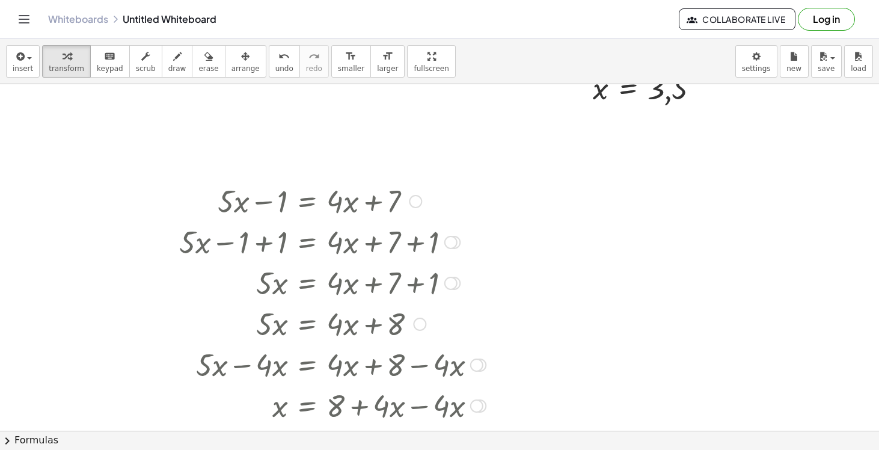
scroll to position [584, 0]
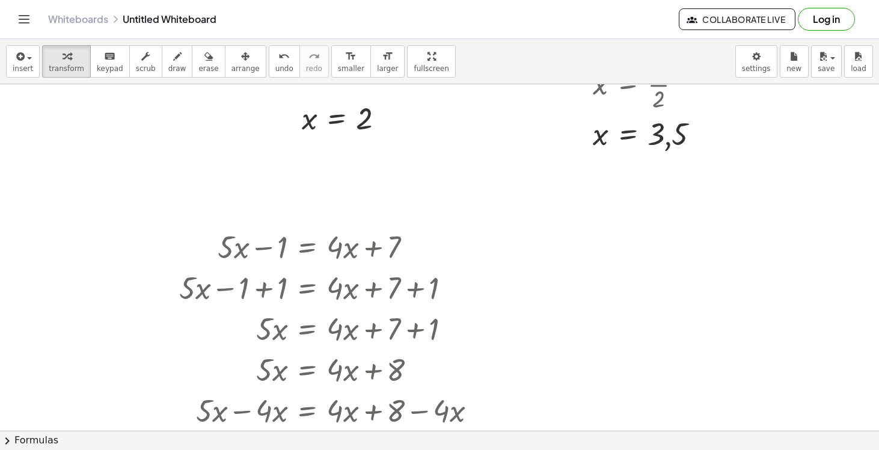
click at [537, 236] on div at bounding box center [439, 192] width 879 height 1385
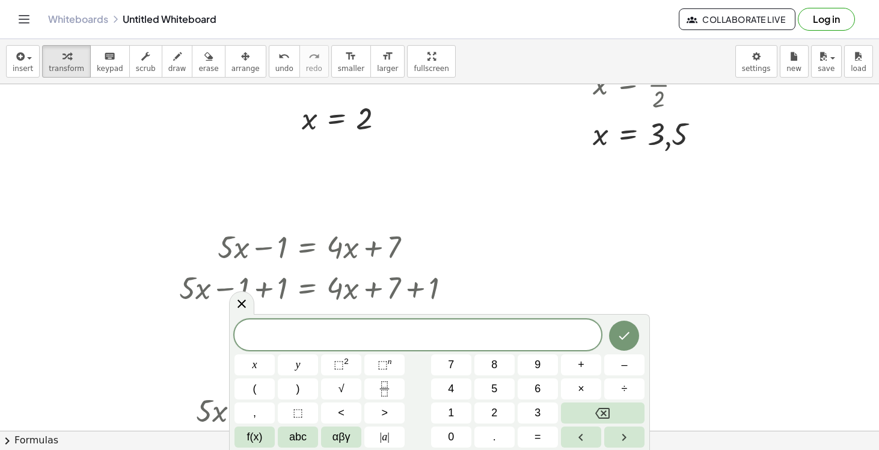
drag, startPoint x: 537, startPoint y: 236, endPoint x: 418, endPoint y: 317, distance: 144.9
click at [418, 317] on div "x y ⬚ 2 ⬚ n 7 8 9 + – ( ) √ 4 5 6 × ÷ , ⬚ < > 1 2 3 f(x) abc αβγ | a | 0 . =" at bounding box center [439, 382] width 421 height 136
click at [415, 338] on span "​" at bounding box center [417, 336] width 367 height 17
click at [626, 345] on button "Done" at bounding box center [624, 335] width 30 height 30
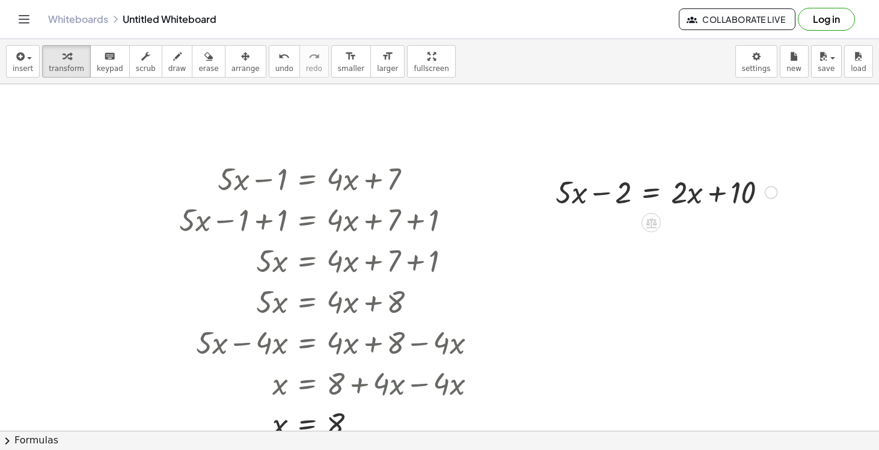
scroll to position [656, 0]
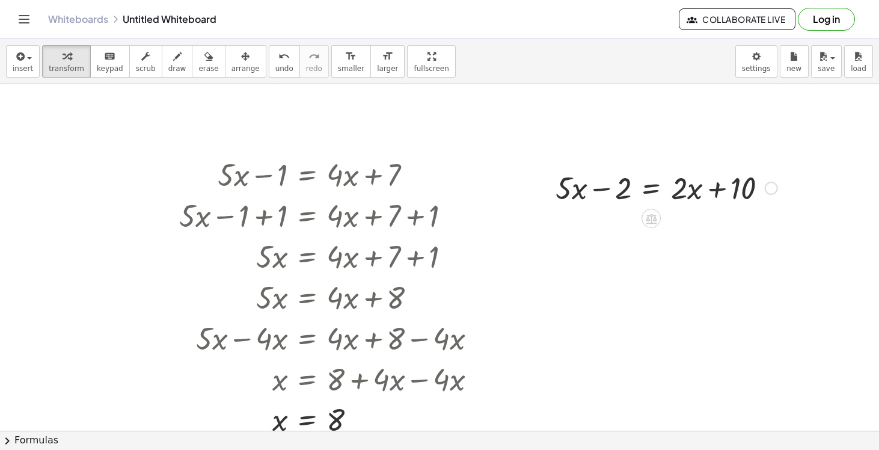
click at [647, 218] on icon at bounding box center [651, 218] width 11 height 10
click at [608, 221] on div "+" at bounding box center [602, 218] width 19 height 19
click at [606, 191] on div at bounding box center [666, 187] width 350 height 41
click at [601, 191] on div at bounding box center [666, 187] width 323 height 41
click at [746, 188] on div at bounding box center [711, 187] width 234 height 41
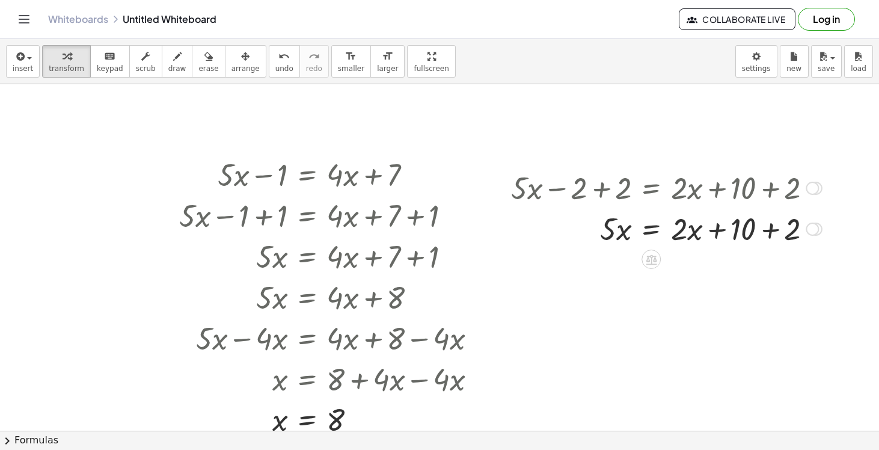
click at [756, 240] on div at bounding box center [666, 227] width 323 height 41
click at [652, 263] on icon at bounding box center [651, 259] width 13 height 13
click at [628, 260] on span "−" at bounding box center [626, 259] width 7 height 17
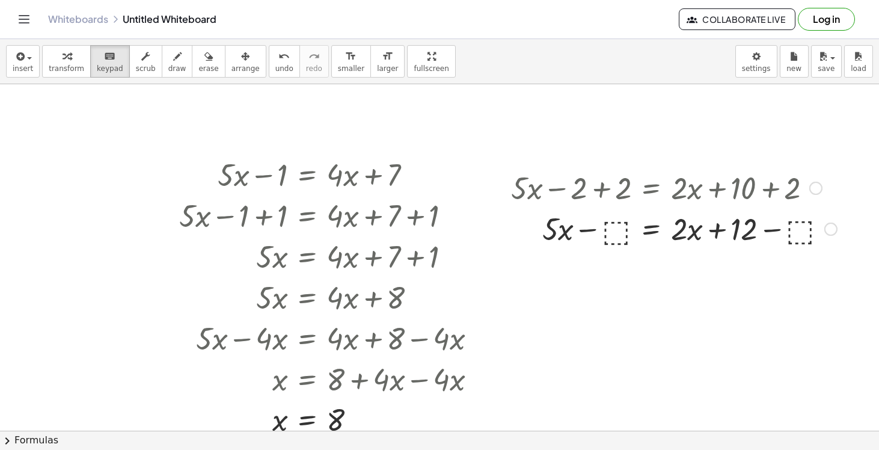
click at [610, 233] on div at bounding box center [674, 227] width 338 height 41
click at [67, 71] on span "transform" at bounding box center [66, 68] width 35 height 8
click at [613, 233] on div at bounding box center [674, 227] width 338 height 41
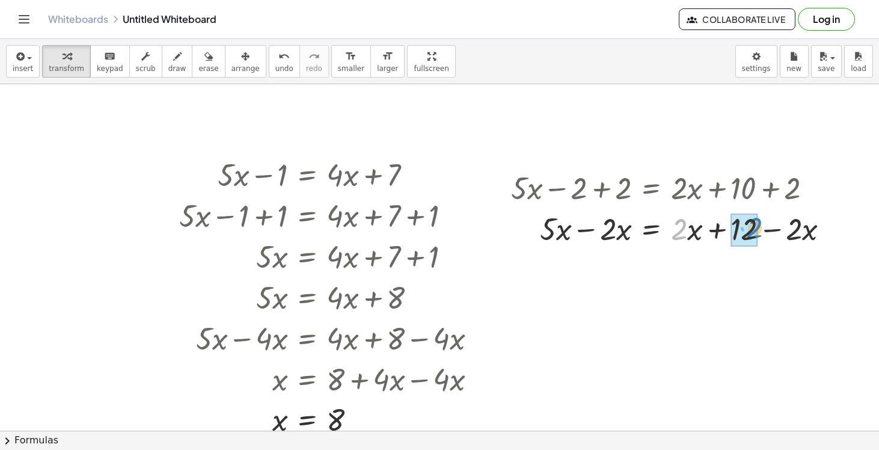
drag, startPoint x: 684, startPoint y: 234, endPoint x: 759, endPoint y: 233, distance: 75.8
click at [759, 233] on div at bounding box center [675, 227] width 340 height 41
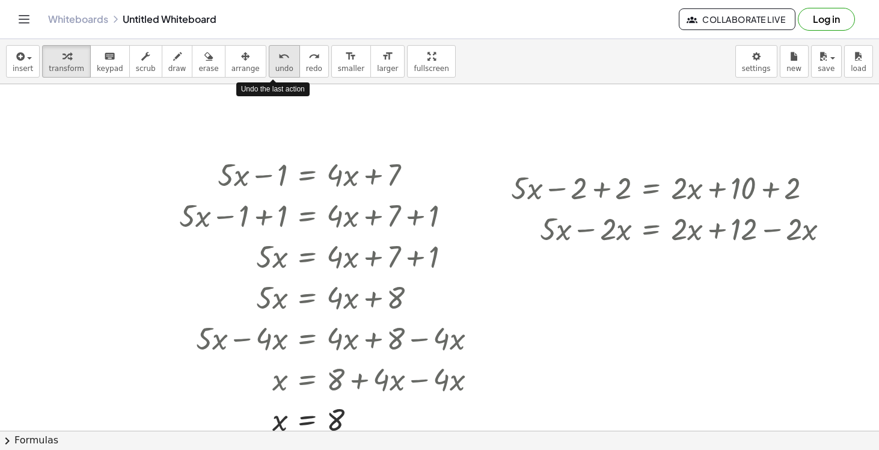
click at [278, 62] on icon "undo" at bounding box center [283, 56] width 11 height 14
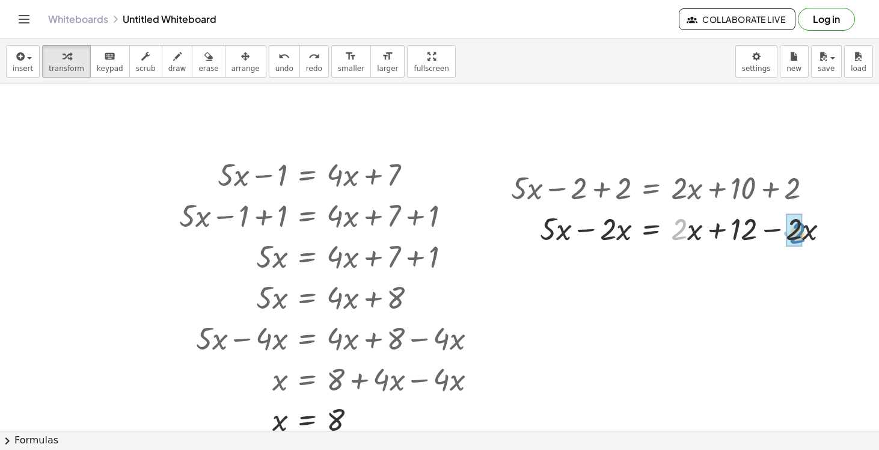
drag, startPoint x: 685, startPoint y: 231, endPoint x: 804, endPoint y: 235, distance: 118.5
click at [804, 235] on div at bounding box center [675, 227] width 340 height 41
click at [275, 64] on span "undo" at bounding box center [284, 68] width 18 height 8
drag, startPoint x: 684, startPoint y: 230, endPoint x: 770, endPoint y: 232, distance: 86.0
click at [770, 232] on div at bounding box center [675, 227] width 340 height 41
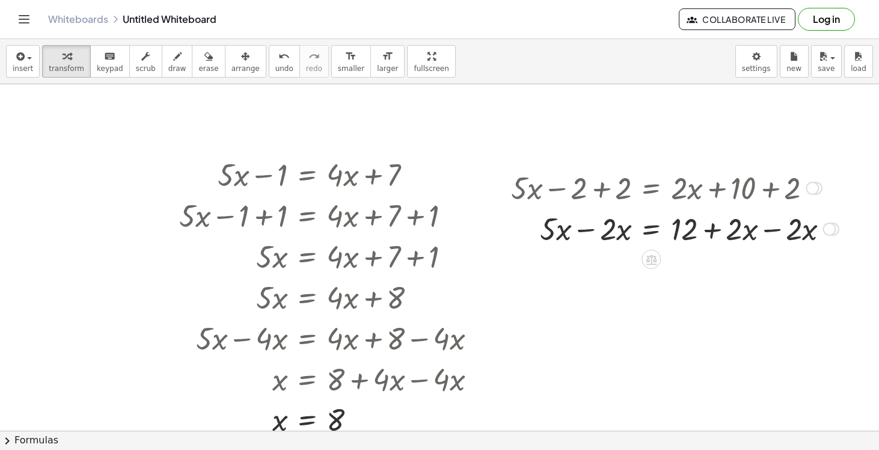
click at [745, 231] on div at bounding box center [675, 227] width 340 height 41
click at [747, 236] on div at bounding box center [675, 227] width 340 height 41
click at [777, 236] on div at bounding box center [675, 227] width 340 height 41
click at [613, 233] on div at bounding box center [666, 227] width 323 height 41
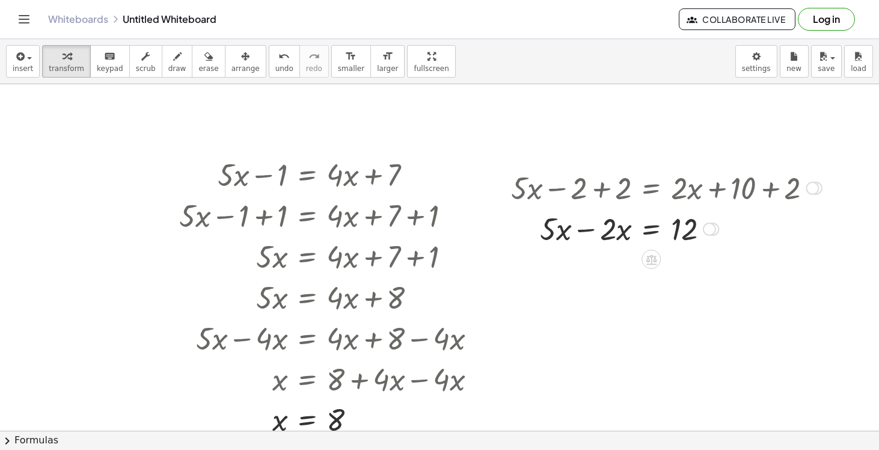
click at [593, 231] on div at bounding box center [666, 227] width 323 height 41
click at [651, 257] on icon at bounding box center [651, 259] width 11 height 10
click at [672, 263] on div "÷" at bounding box center [675, 258] width 19 height 19
click at [613, 248] on div at bounding box center [666, 228] width 323 height 60
click at [614, 224] on div at bounding box center [666, 228] width 323 height 60
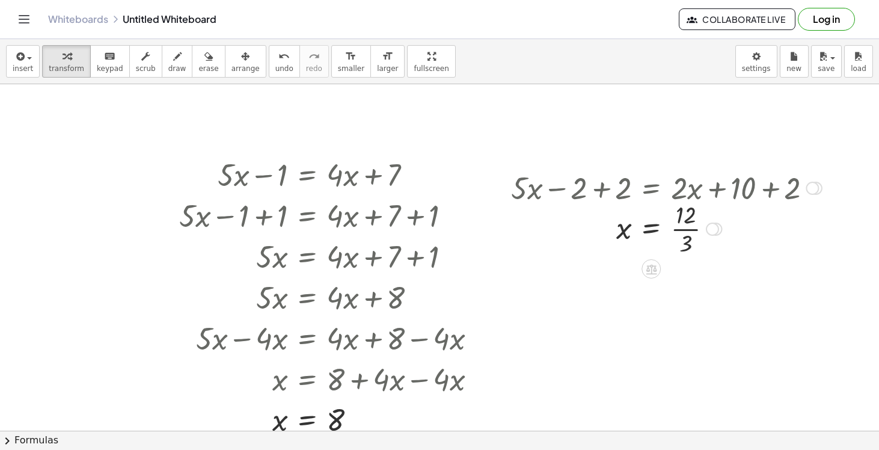
click at [672, 233] on div at bounding box center [666, 228] width 323 height 60
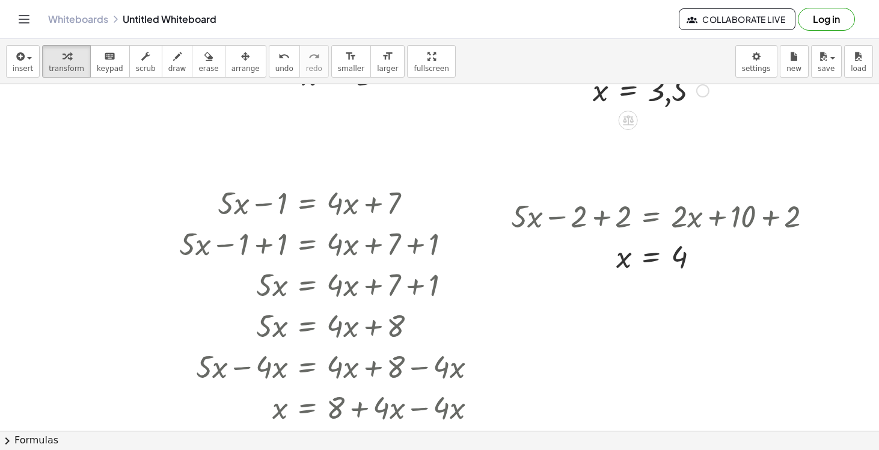
scroll to position [627, 0]
click at [810, 218] on div at bounding box center [812, 216] width 13 height 13
click at [825, 213] on div at bounding box center [822, 216] width 7 height 13
drag, startPoint x: 811, startPoint y: 218, endPoint x: 827, endPoint y: 219, distance: 15.7
click at [827, 219] on div "+ · 5 · x − 2 = + · 2 · x + 10 + · 5 · x − 2 + ⬚ = + · 2 · x + 10 + ⬚ + · 5 · x…" at bounding box center [662, 235] width 338 height 87
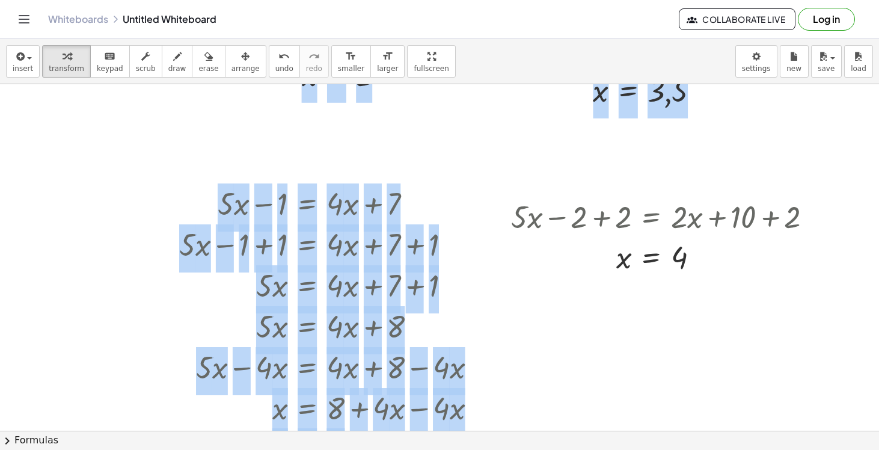
drag, startPoint x: 780, startPoint y: 219, endPoint x: 781, endPoint y: 185, distance: 34.9
click at [781, 185] on div "+ · 2 · x + 1 = 5 + · 2 · x + 1 − ⬚ = + 5 − ⬚ + · 2 · x + 1 − 1 = + 5 − 1 + · 2…" at bounding box center [439, 149] width 879 height 1385
click at [755, 286] on div at bounding box center [439, 149] width 879 height 1385
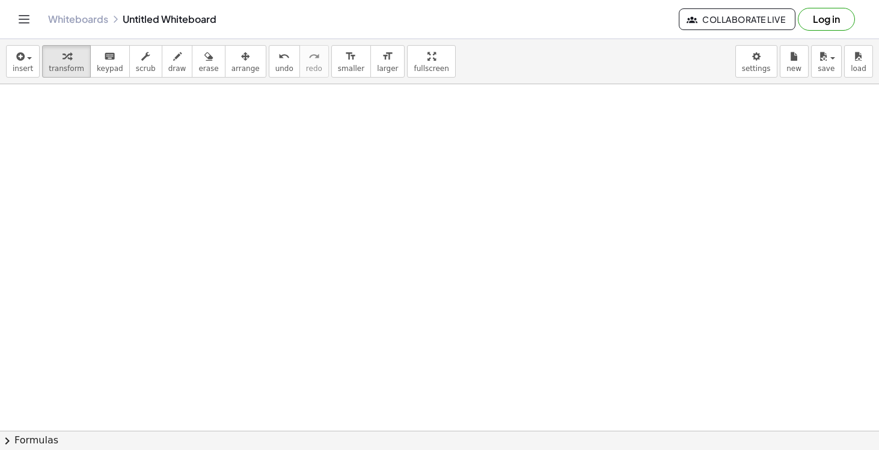
scroll to position [1033, 0]
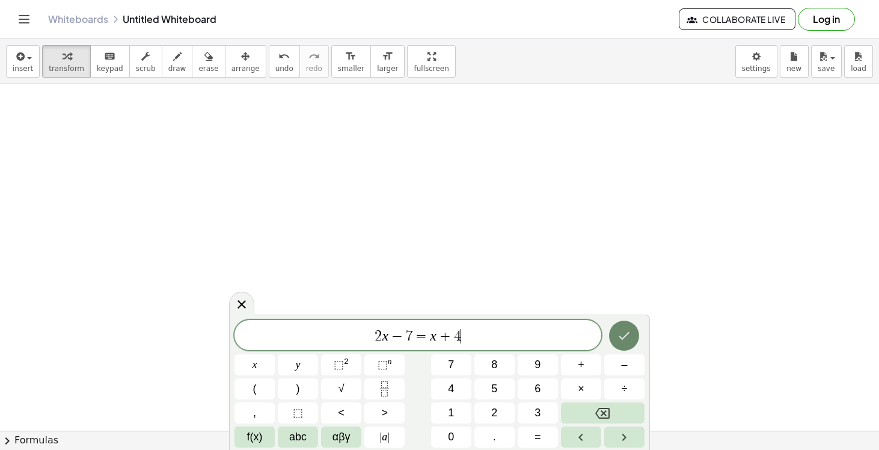
click at [631, 344] on button "Done" at bounding box center [624, 335] width 30 height 30
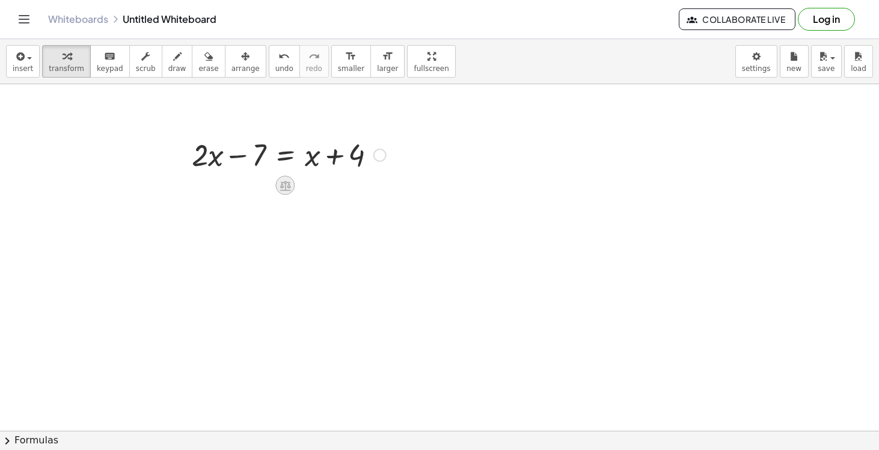
click at [281, 190] on icon at bounding box center [285, 185] width 11 height 10
click at [238, 186] on span "+" at bounding box center [236, 185] width 7 height 17
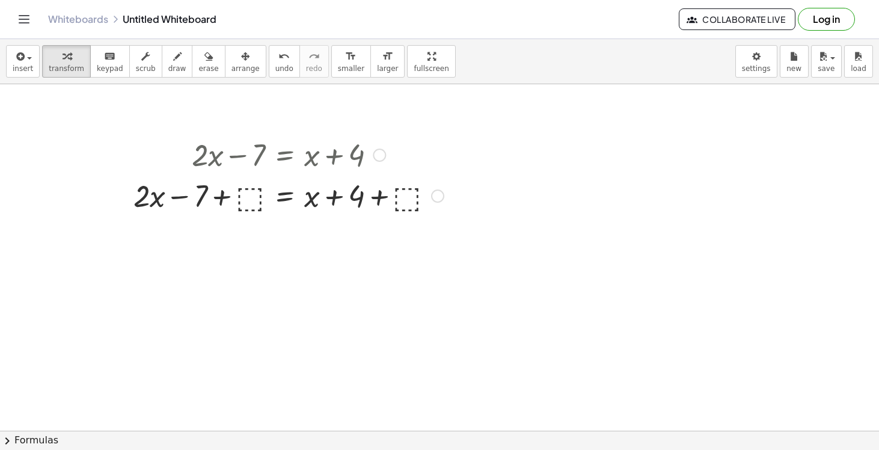
click at [251, 195] on div at bounding box center [288, 194] width 322 height 41
click at [246, 199] on div at bounding box center [289, 194] width 290 height 41
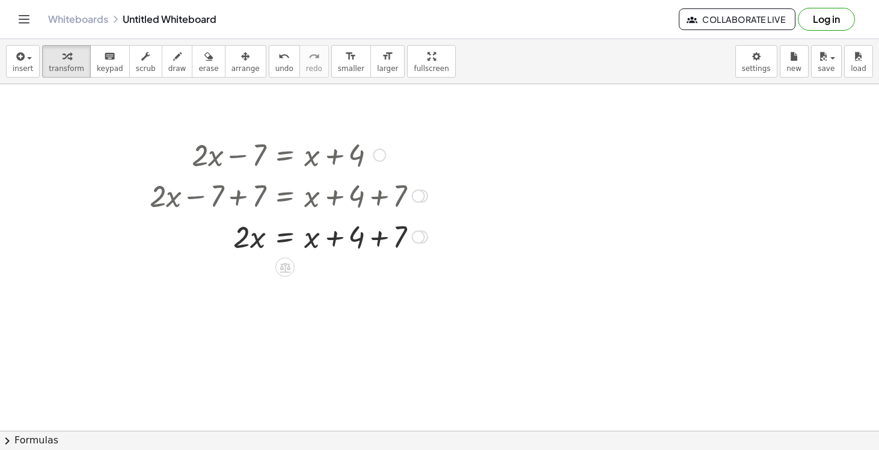
click at [385, 239] on div at bounding box center [289, 235] width 290 height 41
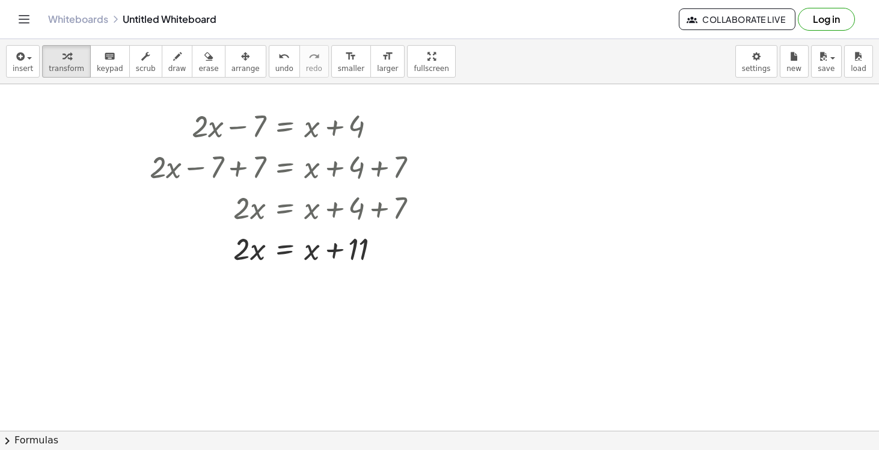
scroll to position [1061, 0]
click at [283, 280] on icon at bounding box center [285, 280] width 11 height 10
click at [263, 281] on span "−" at bounding box center [260, 279] width 7 height 17
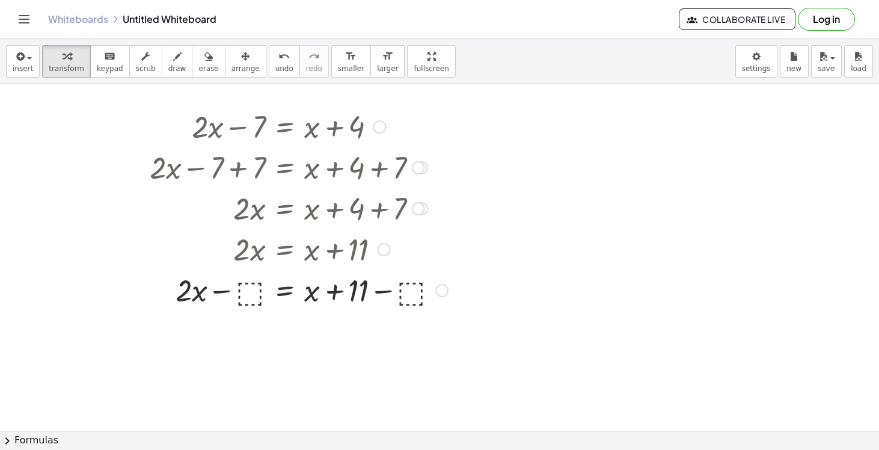
click at [251, 292] on div at bounding box center [299, 289] width 310 height 41
drag, startPoint x: 310, startPoint y: 298, endPoint x: 372, endPoint y: 299, distance: 61.3
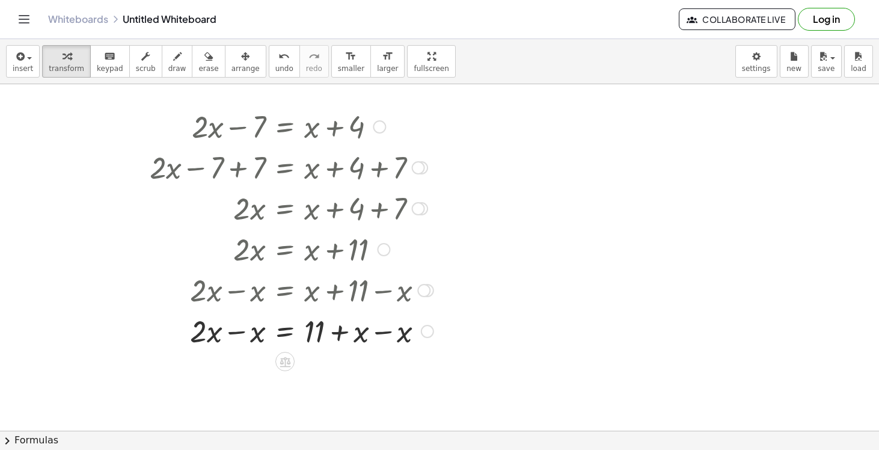
click at [377, 335] on div at bounding box center [292, 330] width 296 height 41
click at [228, 375] on div at bounding box center [292, 371] width 296 height 41
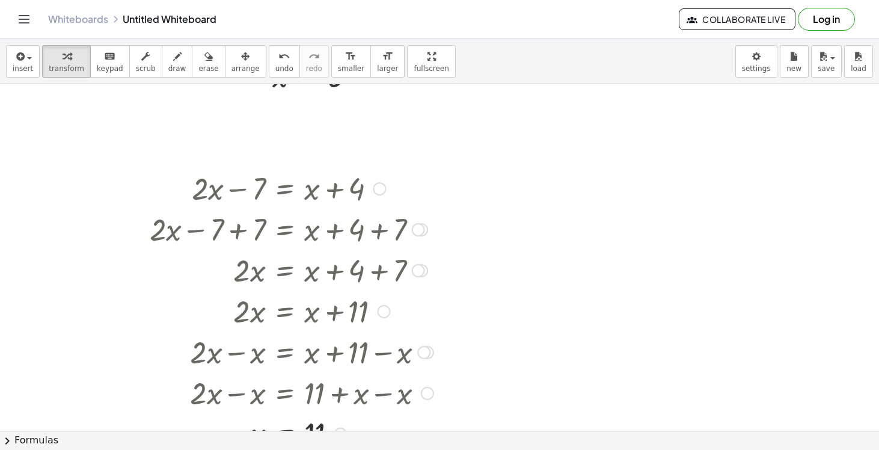
scroll to position [982, 0]
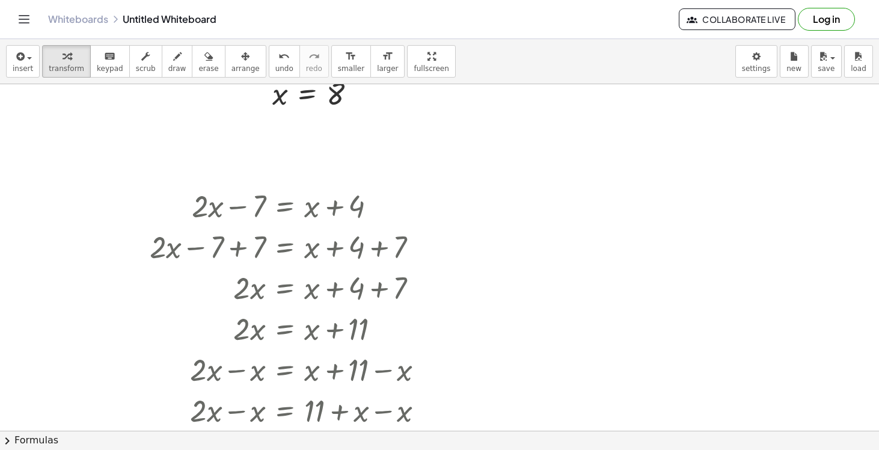
click at [571, 228] on div at bounding box center [626, 221] width 210 height 41
click at [615, 247] on icon at bounding box center [613, 253] width 13 height 13
click at [593, 254] on div "−" at bounding box center [589, 252] width 19 height 19
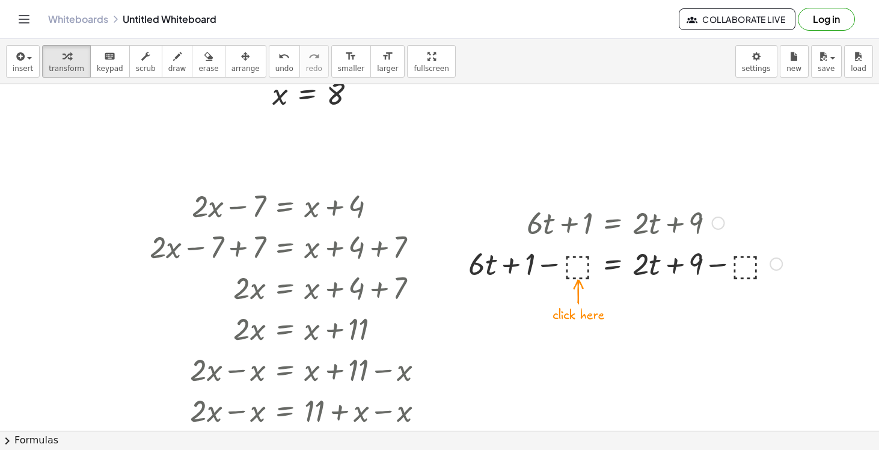
click at [570, 269] on div at bounding box center [625, 262] width 326 height 41
click at [565, 265] on div at bounding box center [625, 262] width 287 height 41
click at [700, 266] on div at bounding box center [645, 262] width 248 height 41
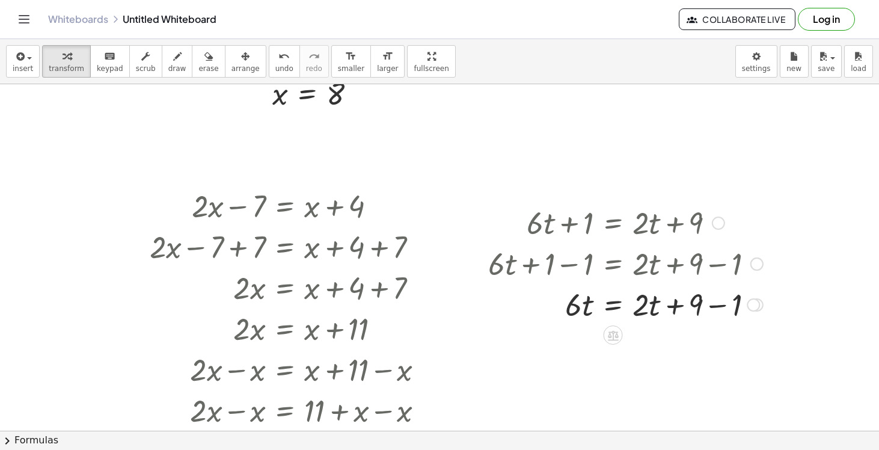
click at [699, 305] on div at bounding box center [625, 303] width 287 height 41
click at [727, 307] on div at bounding box center [625, 303] width 287 height 41
click at [614, 384] on div at bounding box center [613, 375] width 19 height 19
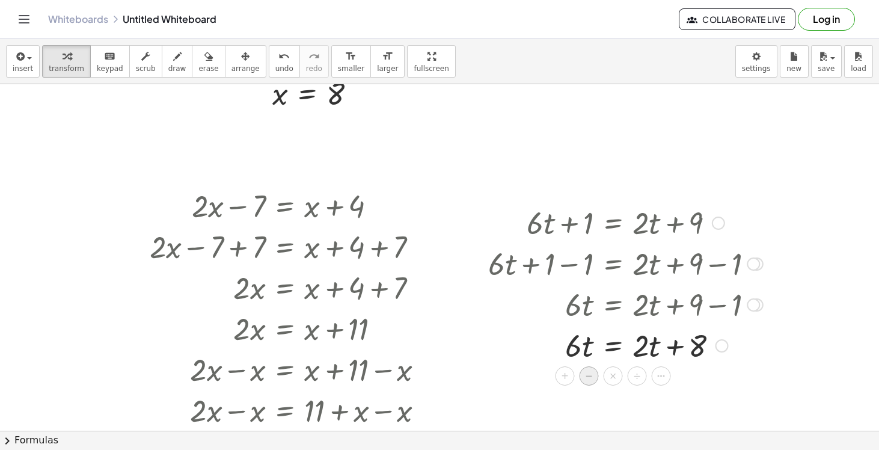
click at [589, 381] on span "−" at bounding box center [589, 375] width 7 height 17
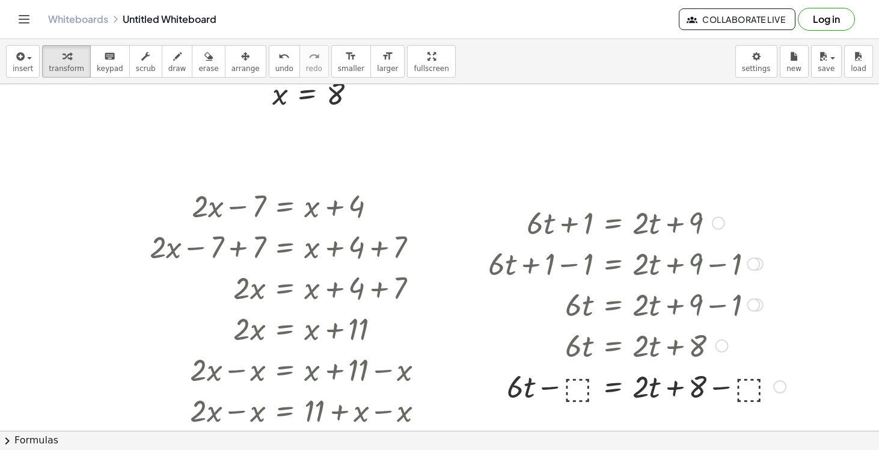
click at [578, 391] on div at bounding box center [637, 385] width 310 height 41
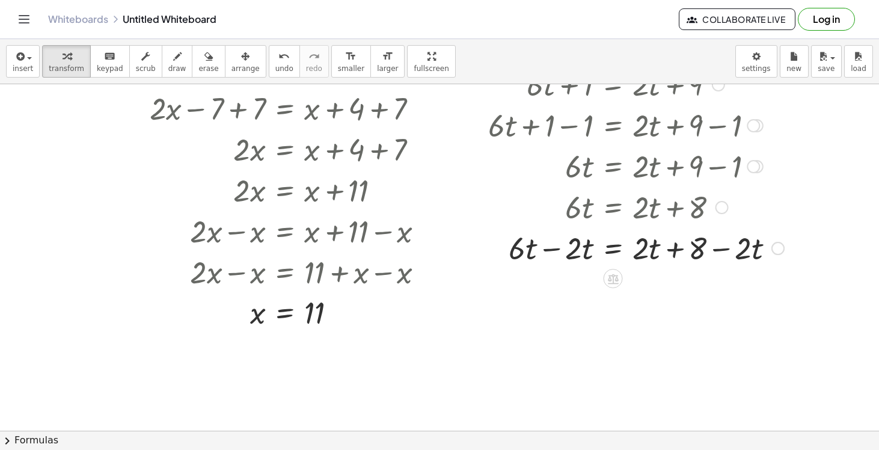
scroll to position [1137, 0]
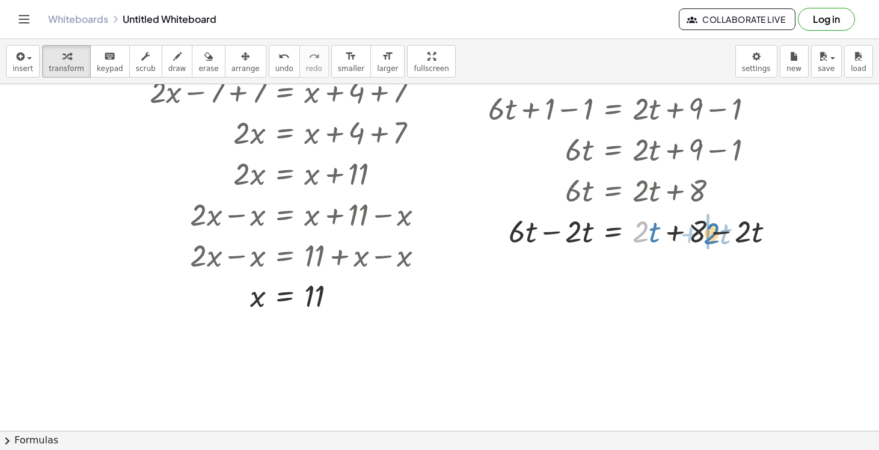
drag, startPoint x: 644, startPoint y: 236, endPoint x: 715, endPoint y: 238, distance: 71.0
click at [715, 238] on div at bounding box center [636, 230] width 308 height 41
click at [613, 68] on div "+ · 6 · t + 1 = + · 2 · t + 9 + · 6 · t + 1 − ⬚ = + · 2 · t + 9 − ⬚ + · 6 · t +…" at bounding box center [613, 68] width 0 height 0
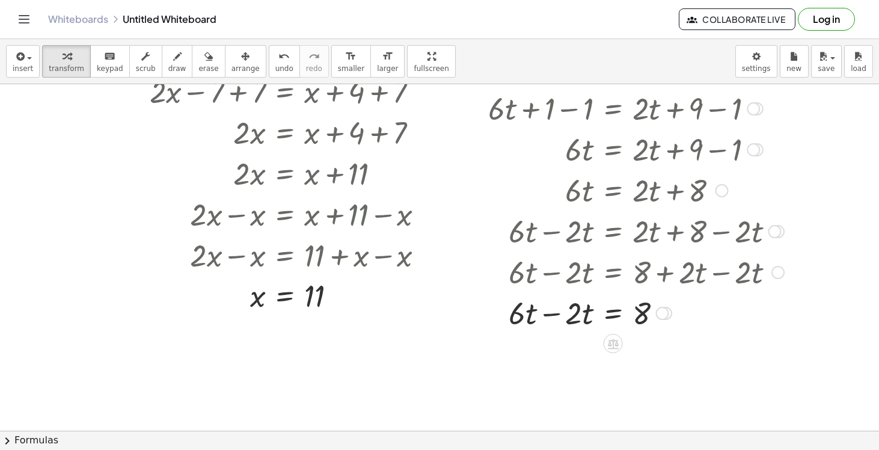
click at [550, 315] on div at bounding box center [636, 312] width 308 height 41
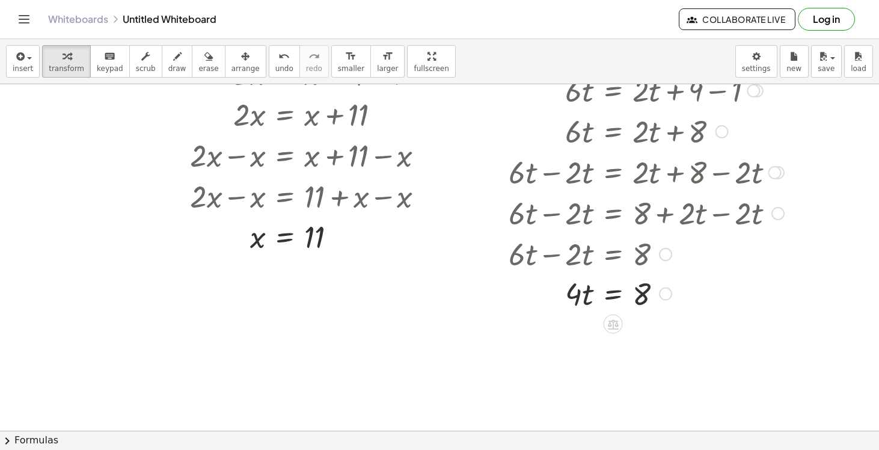
scroll to position [1199, 0]
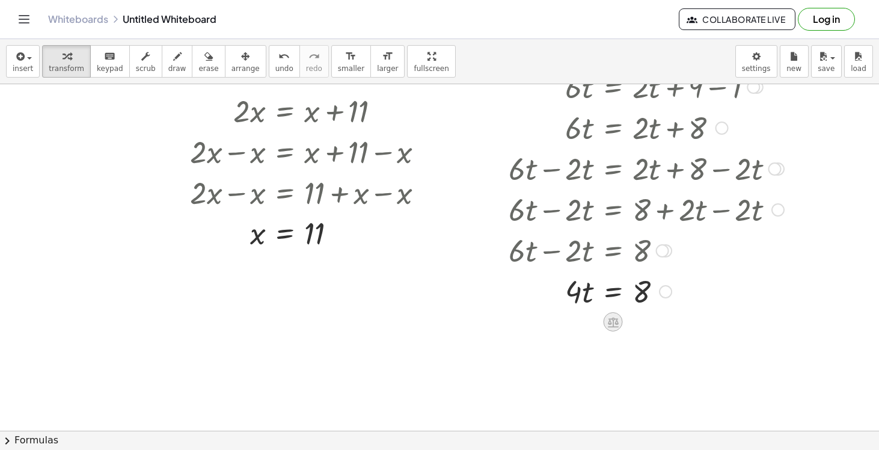
click at [616, 319] on icon at bounding box center [613, 322] width 11 height 10
click at [633, 323] on div "÷" at bounding box center [637, 321] width 19 height 19
click at [579, 311] on div at bounding box center [636, 292] width 308 height 60
click at [580, 354] on div at bounding box center [636, 341] width 308 height 60
click at [647, 346] on div at bounding box center [636, 341] width 308 height 60
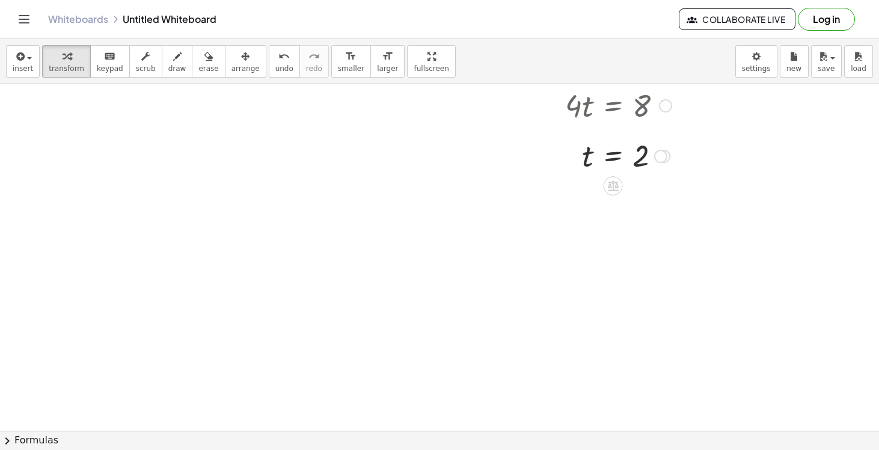
scroll to position [1348, 0]
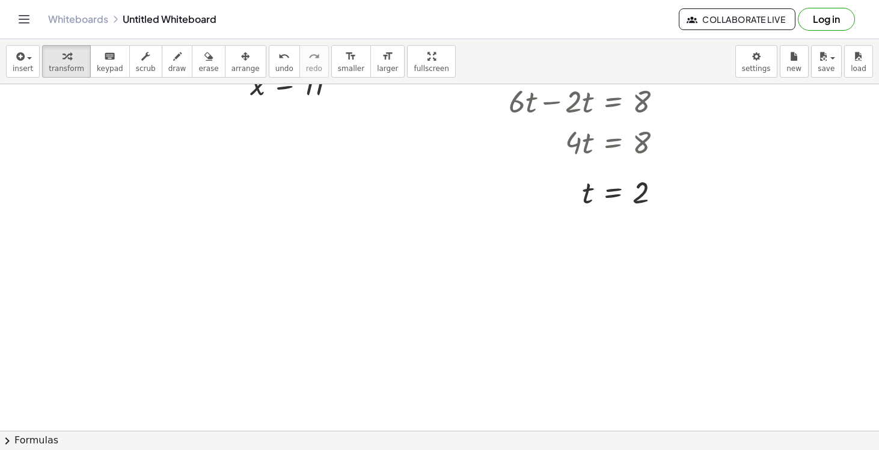
click at [281, 309] on icon at bounding box center [277, 304] width 11 height 10
click at [254, 305] on span "−" at bounding box center [252, 304] width 7 height 17
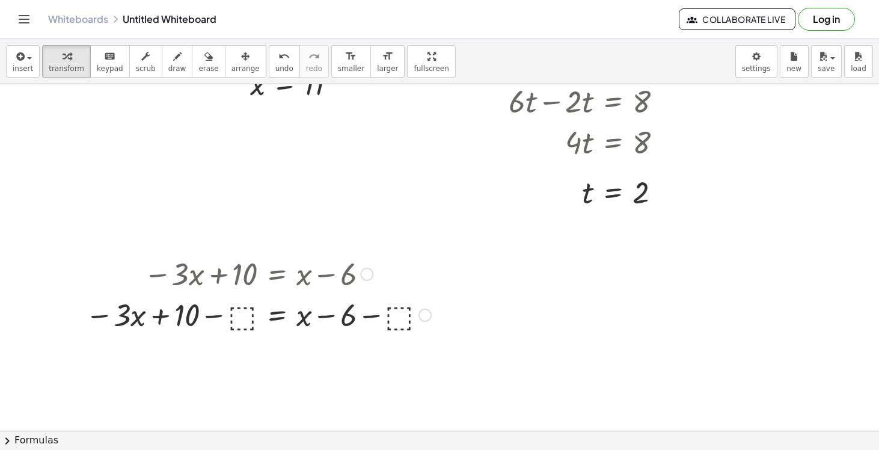
click at [240, 317] on div at bounding box center [258, 313] width 358 height 41
click at [231, 319] on div at bounding box center [258, 313] width 349 height 41
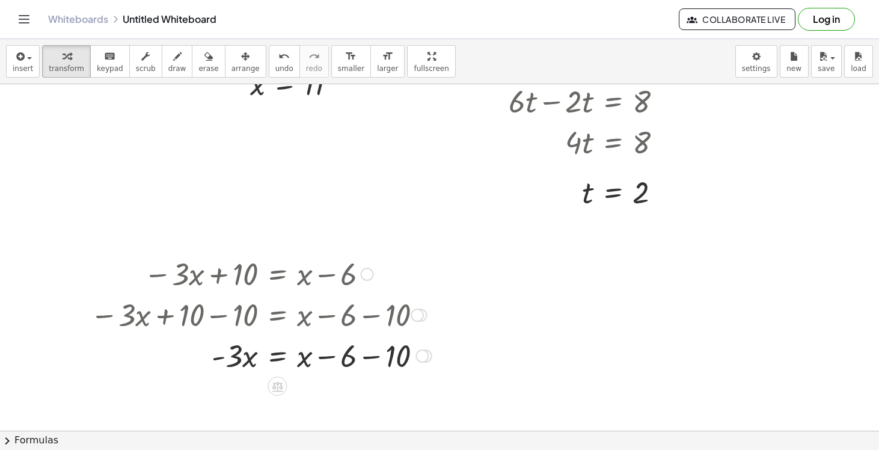
click at [370, 363] on div at bounding box center [261, 354] width 354 height 41
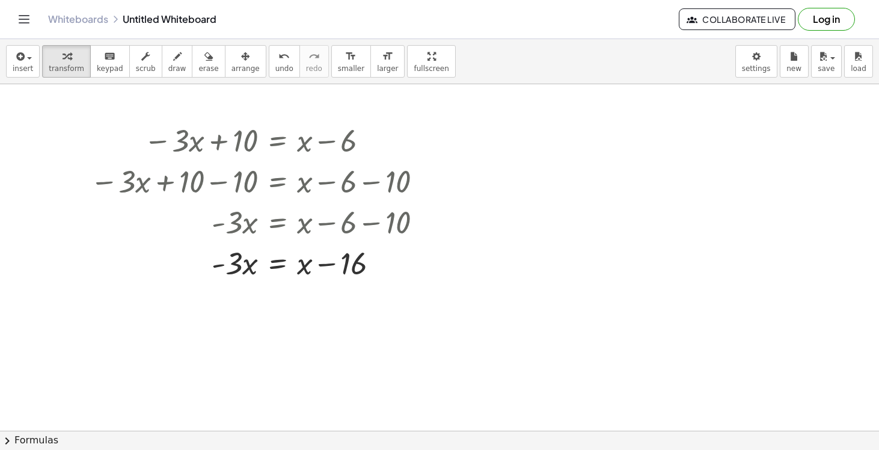
scroll to position [1500, 0]
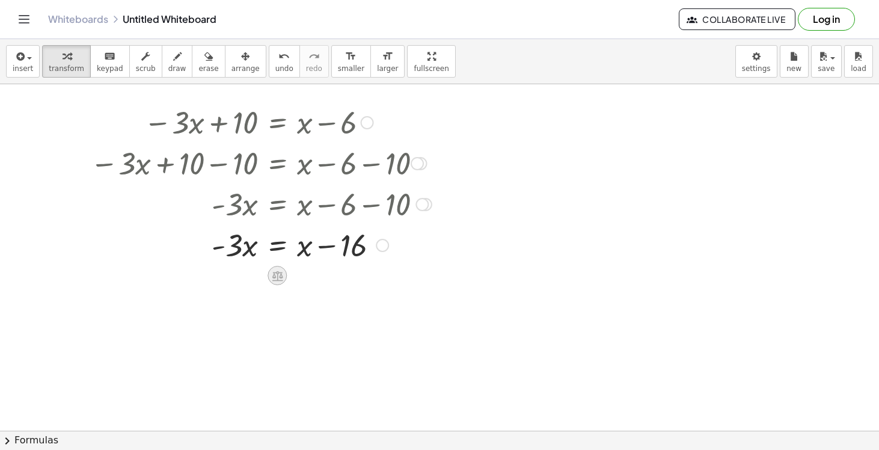
click at [281, 272] on icon at bounding box center [277, 276] width 11 height 10
click at [253, 277] on span "−" at bounding box center [252, 275] width 7 height 17
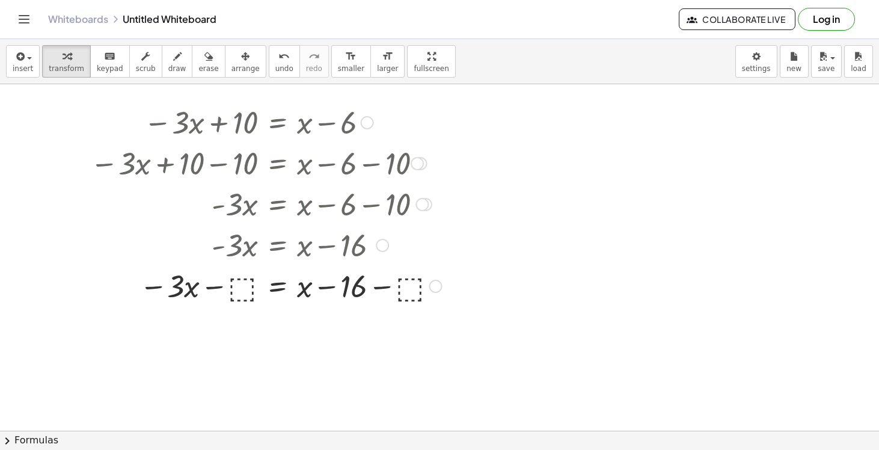
click at [241, 284] on div at bounding box center [266, 285] width 364 height 41
drag, startPoint x: 302, startPoint y: 290, endPoint x: 379, endPoint y: 289, distance: 77.0
click at [379, 289] on div at bounding box center [261, 285] width 354 height 41
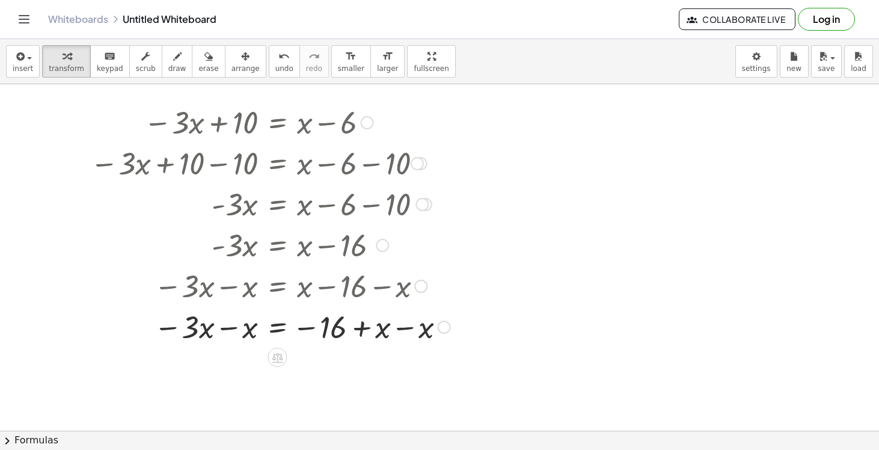
click at [393, 336] on div at bounding box center [270, 325] width 372 height 41
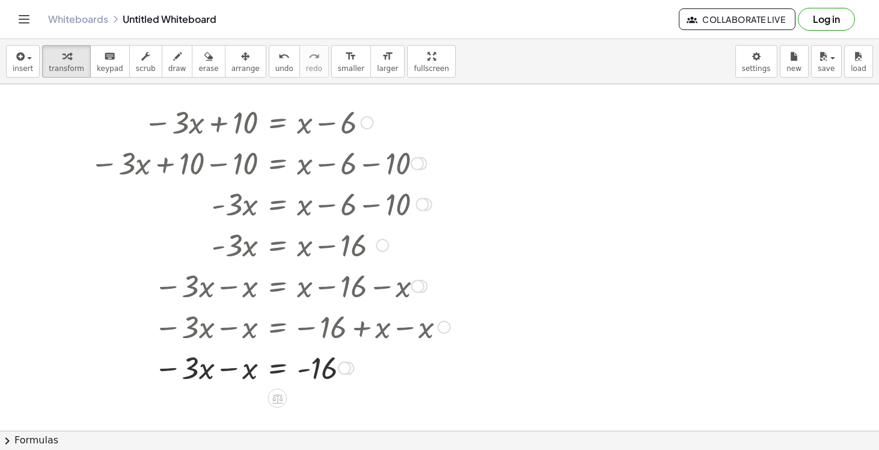
click at [213, 376] on div at bounding box center [270, 366] width 372 height 41
click at [198, 372] on div at bounding box center [270, 366] width 372 height 41
click at [239, 374] on div at bounding box center [270, 366] width 372 height 41
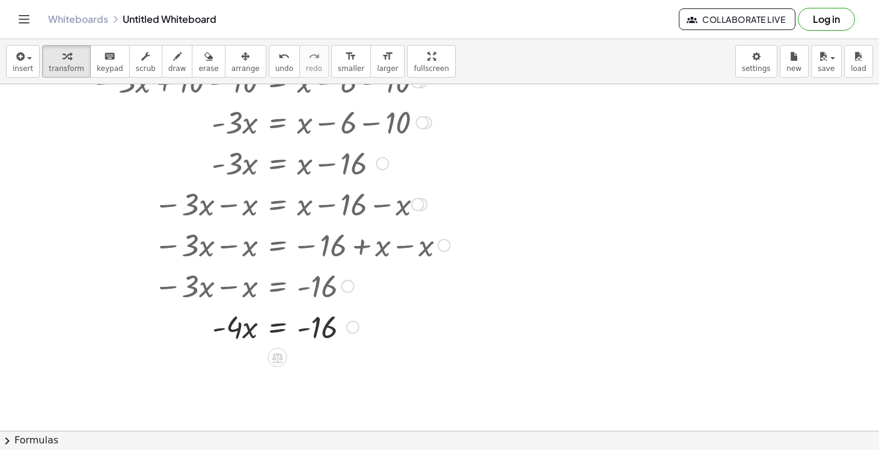
scroll to position [1599, 0]
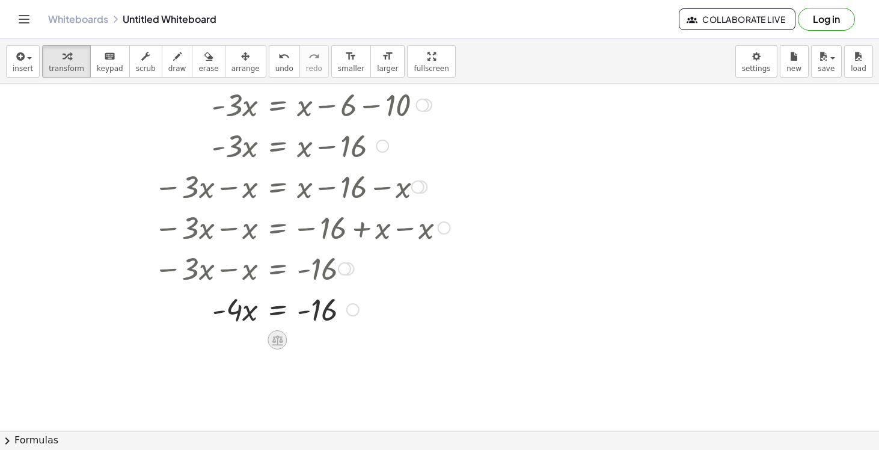
click at [285, 341] on div at bounding box center [277, 339] width 19 height 19
click at [299, 340] on span "÷" at bounding box center [301, 339] width 7 height 17
click at [237, 325] on div at bounding box center [270, 311] width 372 height 60
click at [245, 373] on div at bounding box center [270, 359] width 372 height 60
click at [299, 361] on div at bounding box center [270, 359] width 372 height 60
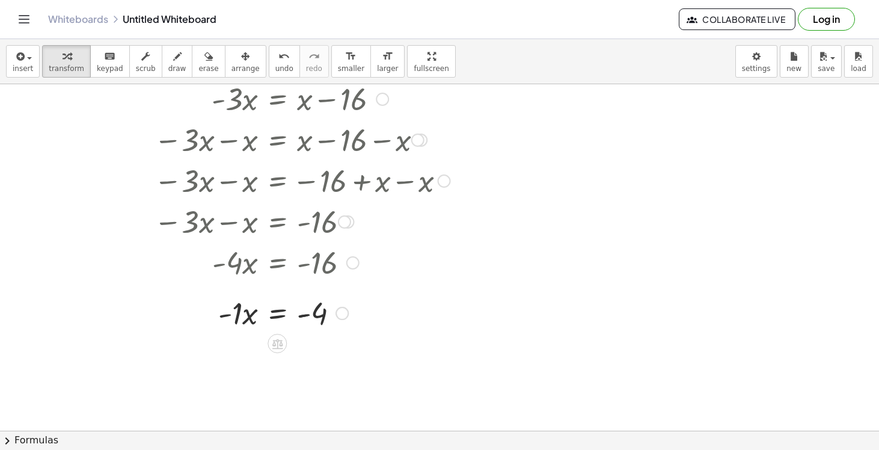
scroll to position [1653, 0]
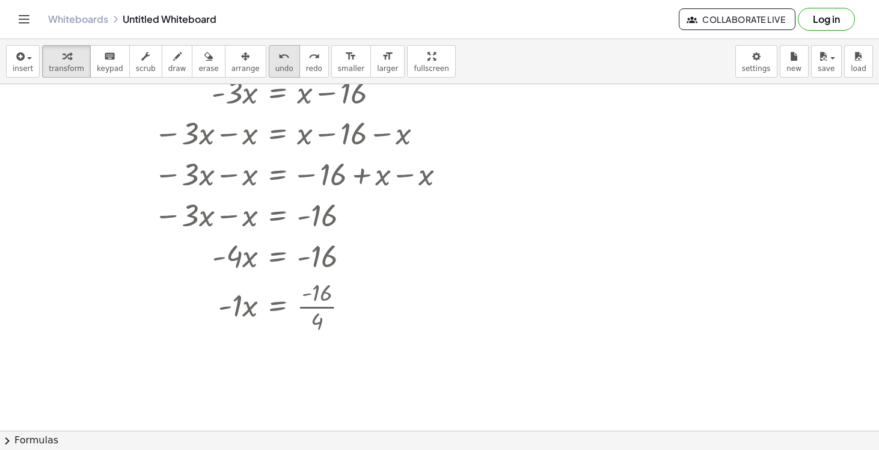
click at [278, 62] on icon "undo" at bounding box center [283, 56] width 11 height 14
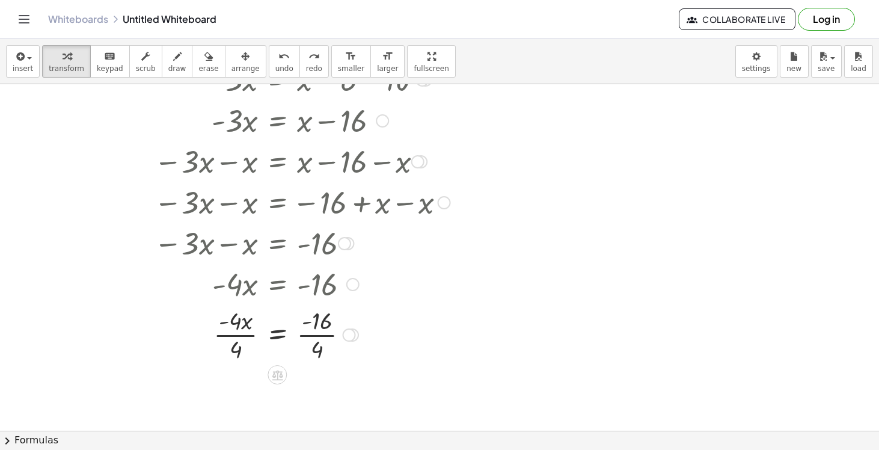
scroll to position [1624, 0]
click at [275, 68] on span "undo" at bounding box center [284, 68] width 18 height 8
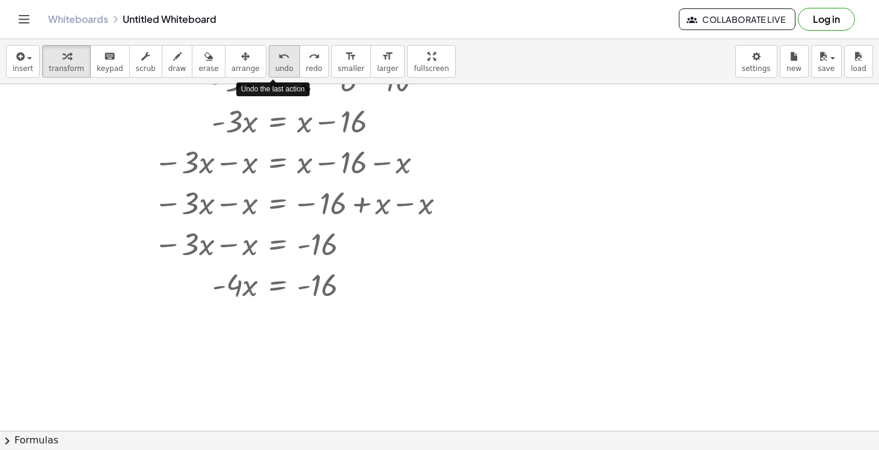
click at [275, 68] on span "undo" at bounding box center [284, 68] width 18 height 8
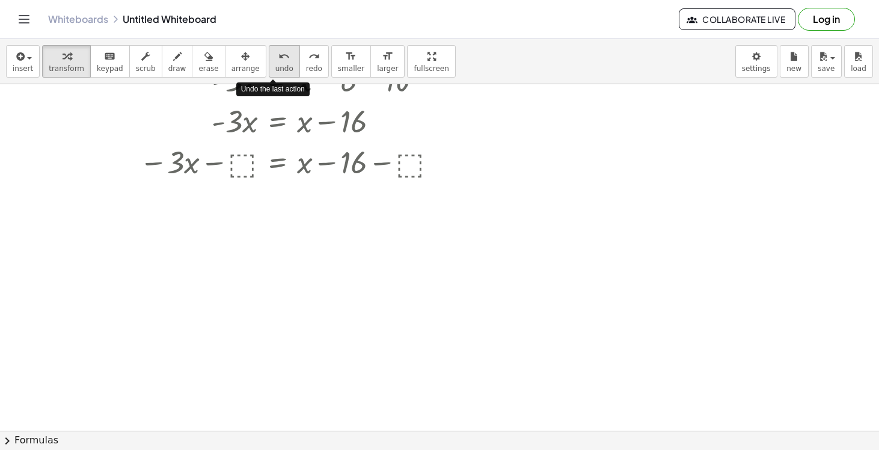
click at [275, 68] on span "undo" at bounding box center [284, 68] width 18 height 8
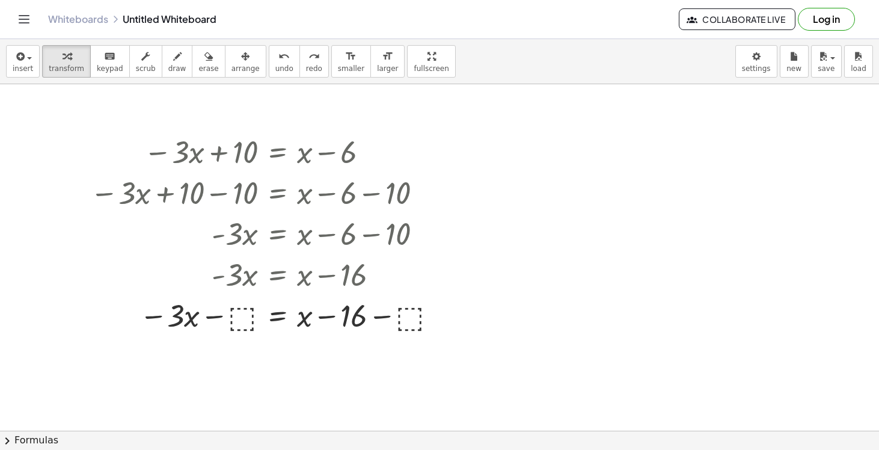
scroll to position [1392, 0]
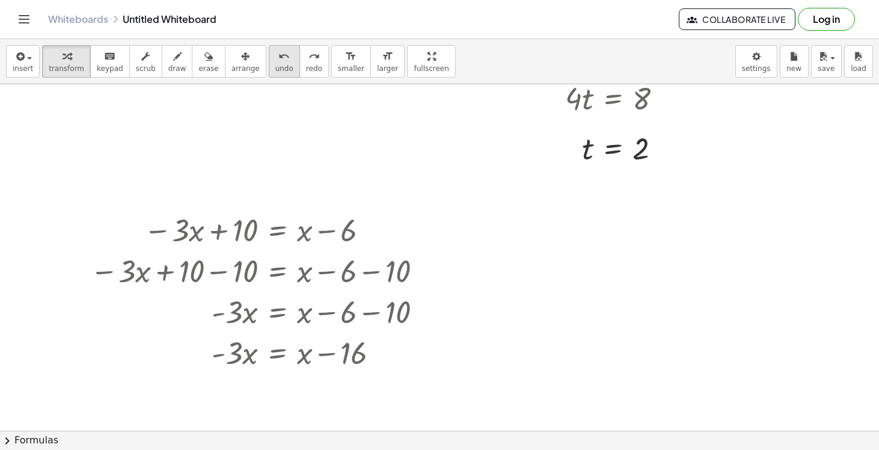
click at [279, 61] on icon "undo" at bounding box center [283, 56] width 11 height 14
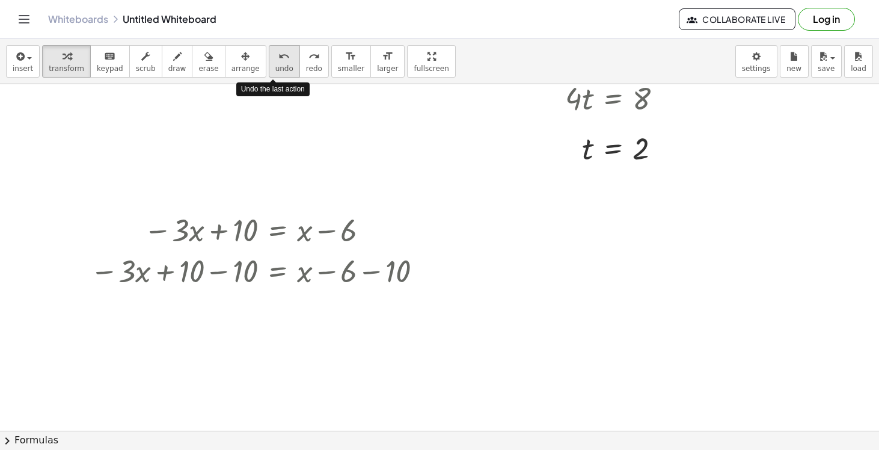
click at [279, 61] on icon "undo" at bounding box center [283, 56] width 11 height 14
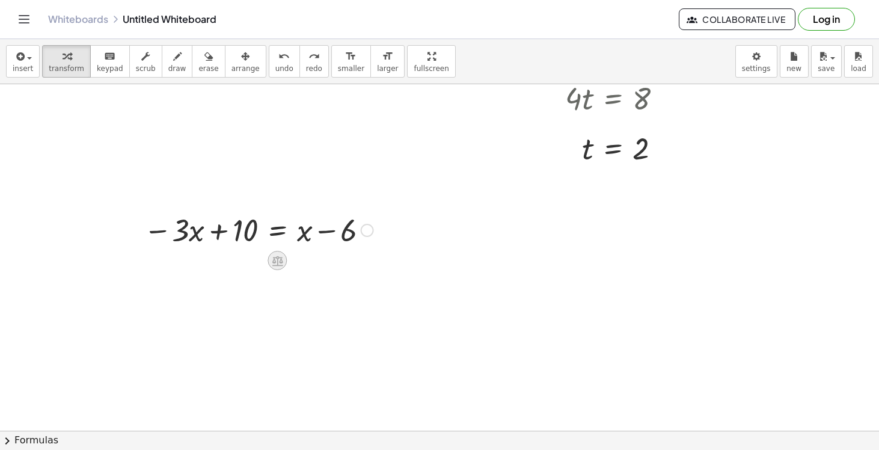
click at [275, 266] on icon at bounding box center [277, 260] width 13 height 13
click at [226, 255] on span "+" at bounding box center [228, 260] width 7 height 17
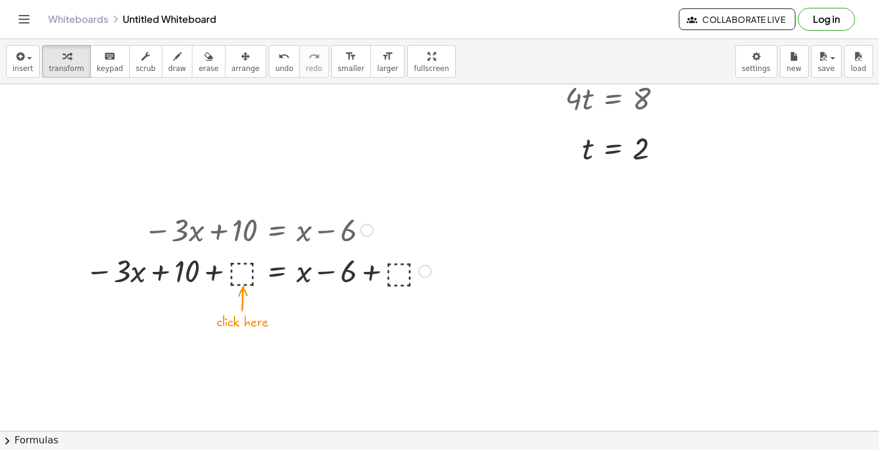
click at [242, 270] on div at bounding box center [258, 269] width 358 height 41
click at [352, 275] on div at bounding box center [258, 269] width 331 height 41
click at [334, 277] on div at bounding box center [258, 269] width 331 height 41
click at [364, 276] on div at bounding box center [258, 269] width 331 height 41
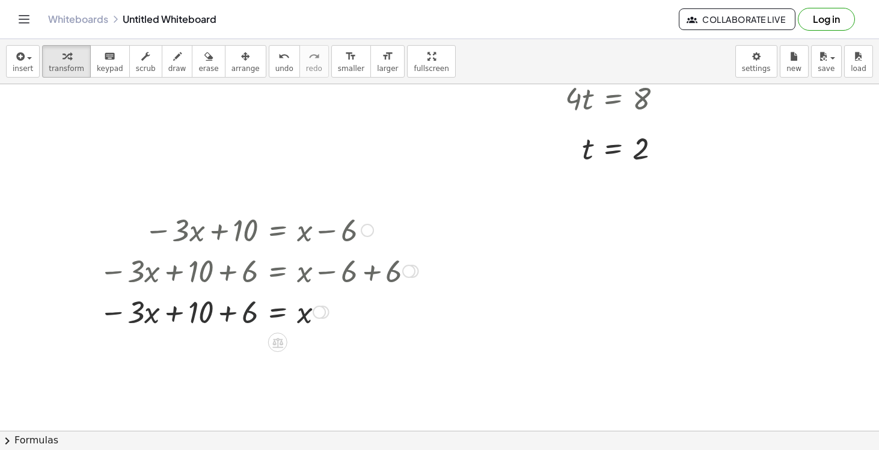
click at [249, 316] on div at bounding box center [258, 310] width 331 height 41
click at [282, 62] on button "undo undo" at bounding box center [284, 61] width 31 height 32
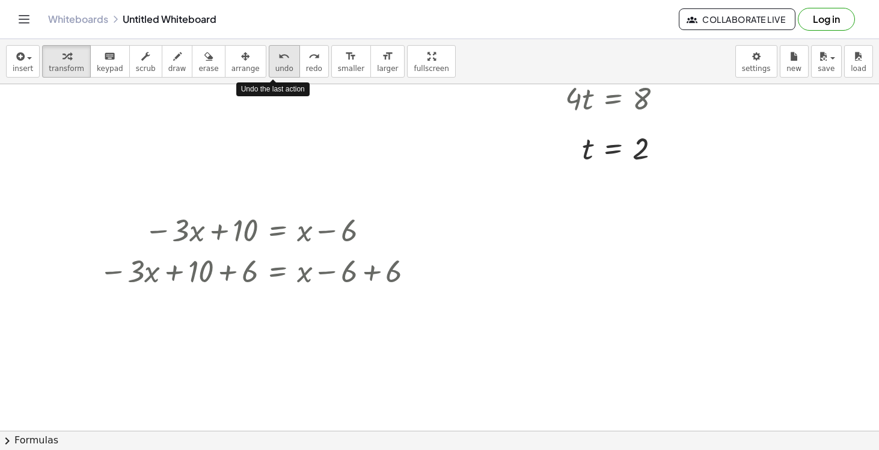
click at [282, 62] on button "undo undo" at bounding box center [284, 61] width 31 height 32
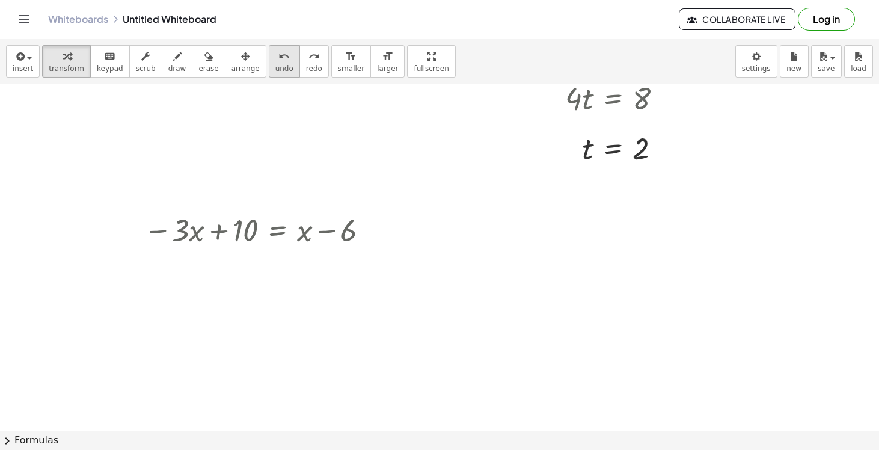
click at [275, 68] on span "undo" at bounding box center [284, 68] width 18 height 8
click at [272, 261] on icon at bounding box center [277, 260] width 13 height 13
click at [251, 263] on span "−" at bounding box center [252, 260] width 7 height 17
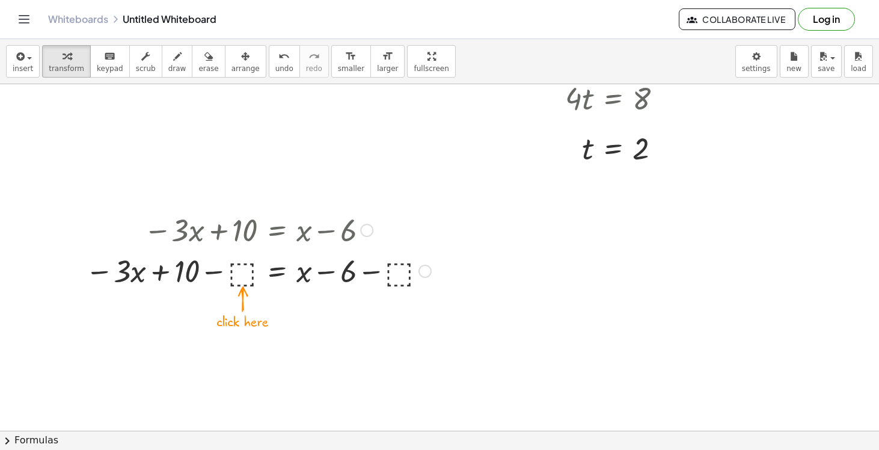
click at [251, 263] on div at bounding box center [258, 269] width 358 height 41
click at [219, 274] on div at bounding box center [258, 269] width 349 height 41
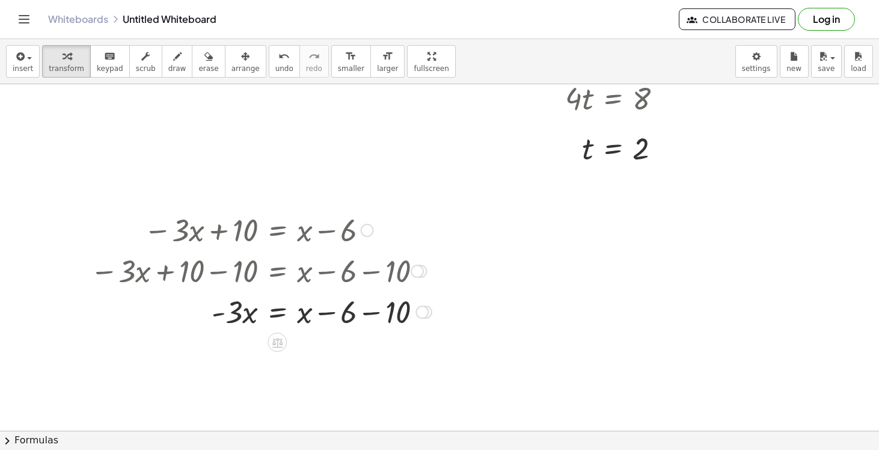
click at [350, 311] on div at bounding box center [261, 310] width 354 height 41
click at [346, 315] on div at bounding box center [261, 310] width 354 height 41
click at [352, 318] on div at bounding box center [261, 310] width 354 height 41
click at [386, 316] on div at bounding box center [261, 310] width 354 height 41
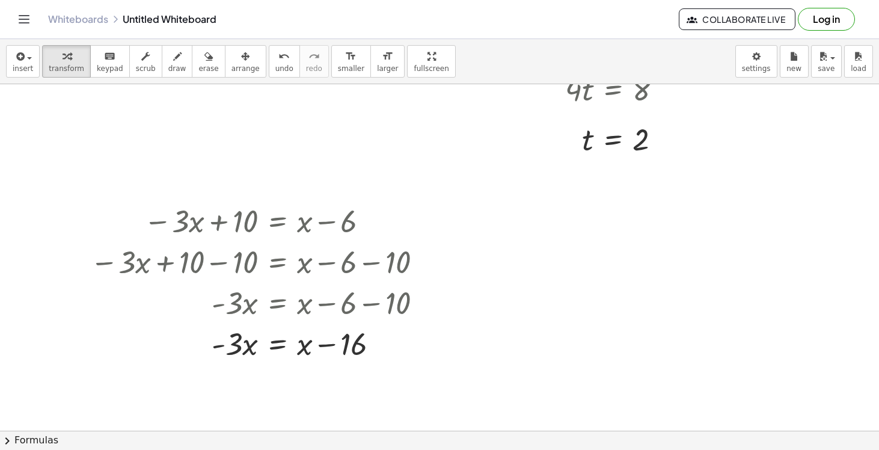
scroll to position [1395, 0]
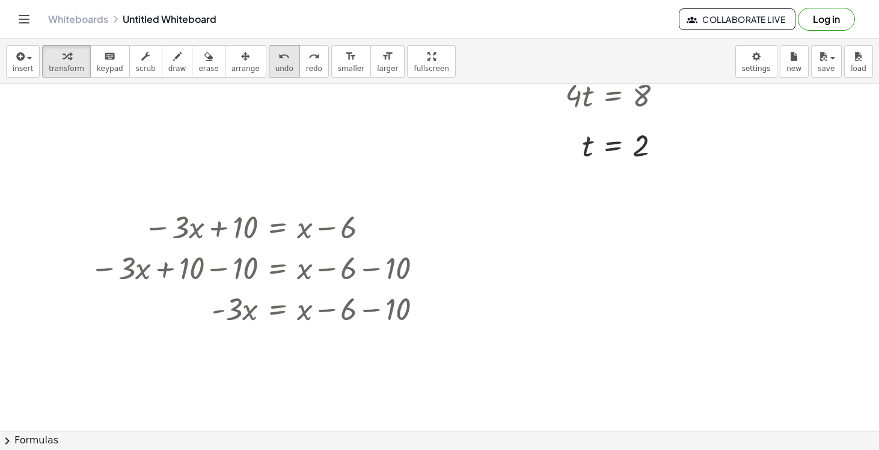
click at [275, 65] on span "undo" at bounding box center [284, 68] width 18 height 8
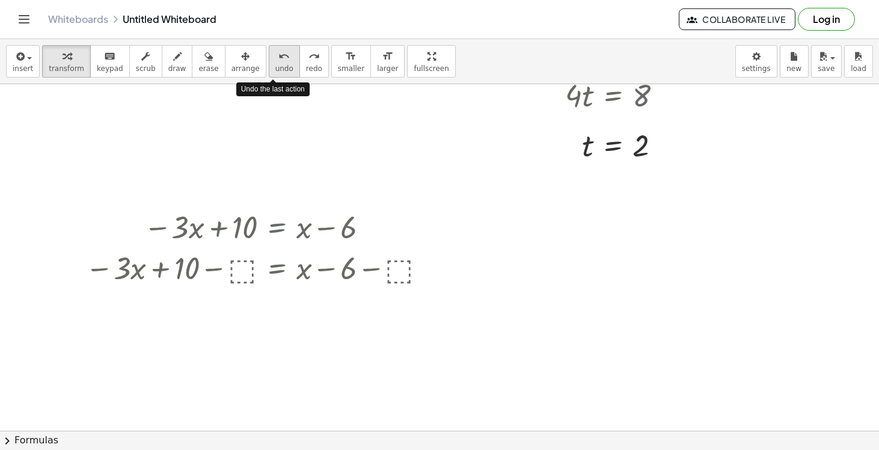
click at [275, 65] on span "undo" at bounding box center [284, 68] width 18 height 8
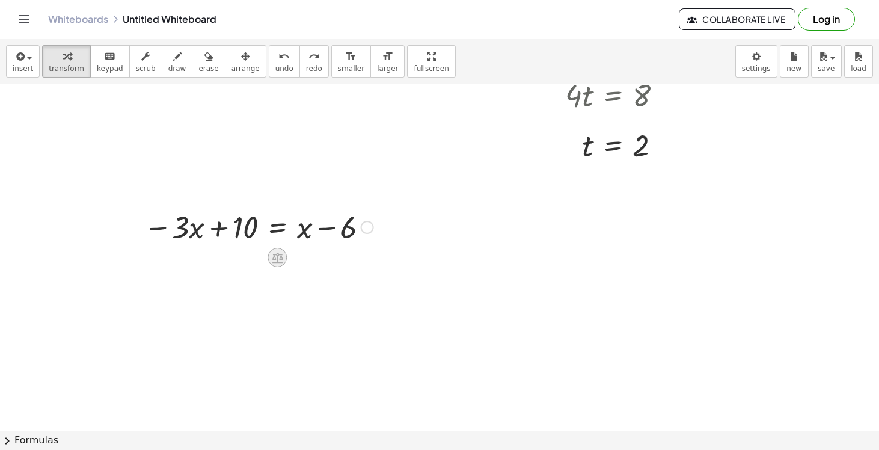
click at [278, 251] on icon at bounding box center [277, 257] width 13 height 13
click at [233, 260] on span "+" at bounding box center [228, 257] width 7 height 17
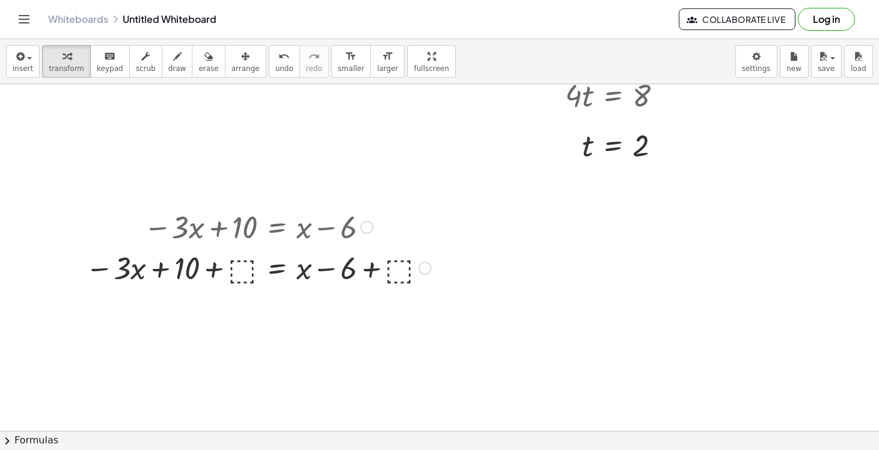
click at [236, 272] on div at bounding box center [258, 266] width 358 height 41
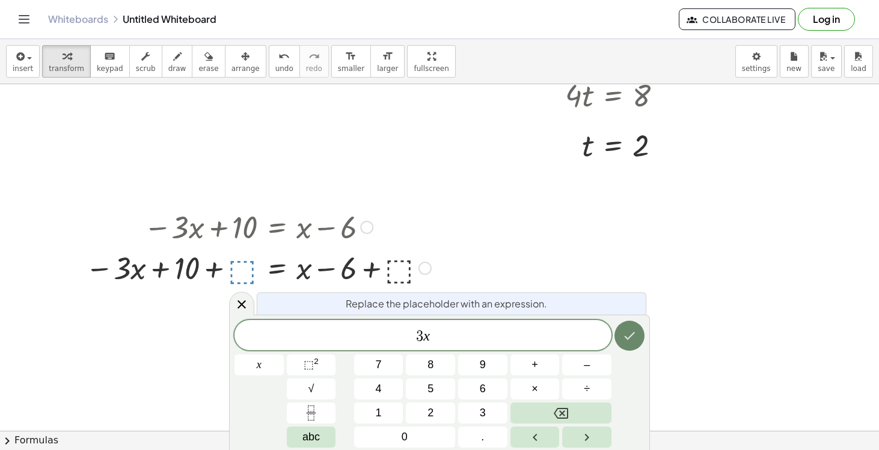
click at [622, 332] on button "Done" at bounding box center [629, 335] width 30 height 30
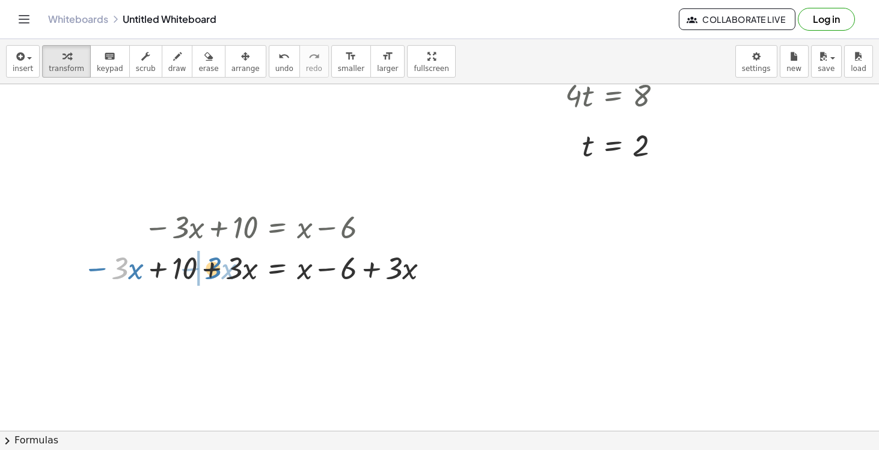
drag, startPoint x: 128, startPoint y: 269, endPoint x: 221, endPoint y: 268, distance: 93.2
click at [221, 268] on div at bounding box center [258, 266] width 363 height 41
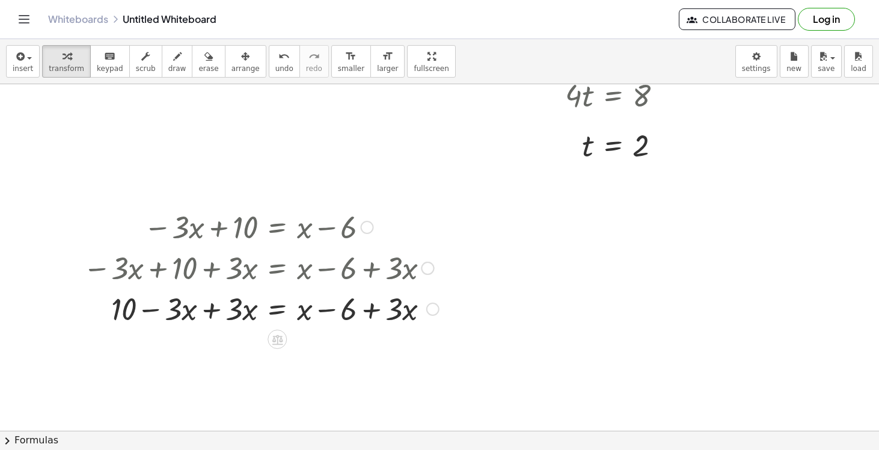
click at [204, 271] on div at bounding box center [261, 266] width 368 height 41
click at [204, 299] on div at bounding box center [261, 307] width 368 height 41
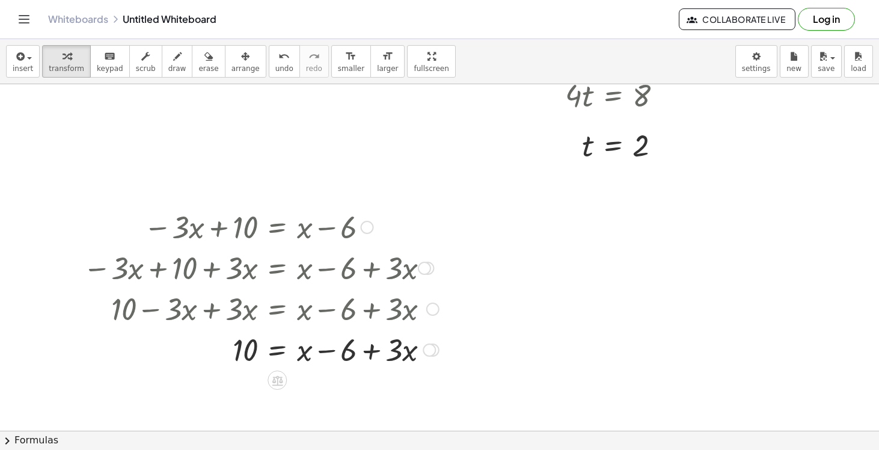
click at [378, 356] on div at bounding box center [261, 348] width 368 height 41
drag, startPoint x: 302, startPoint y: 353, endPoint x: 360, endPoint y: 351, distance: 58.4
click at [360, 351] on div at bounding box center [261, 348] width 368 height 41
click at [277, 227] on div "− · 3 · x + 10 = + x − 6 − · 3 · x + 10 + ⬚ = + x − 6 + ⬚ − · 3 · x + 10 + · 3 …" at bounding box center [277, 227] width 0 height 0
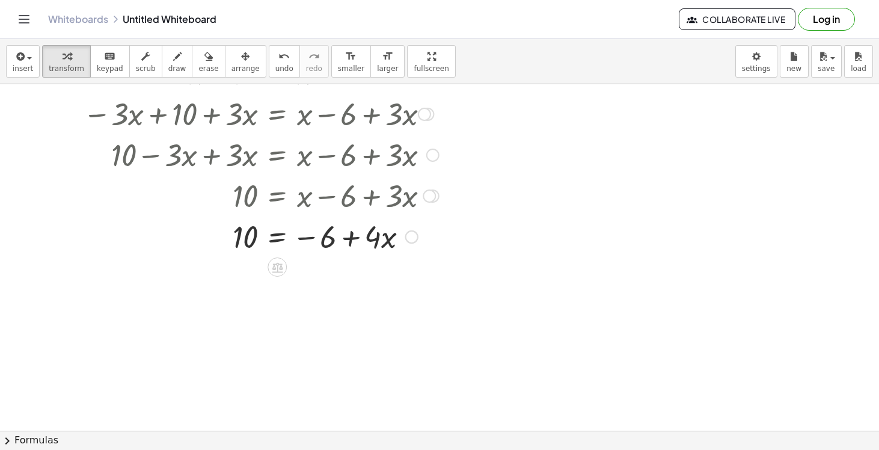
scroll to position [1552, 0]
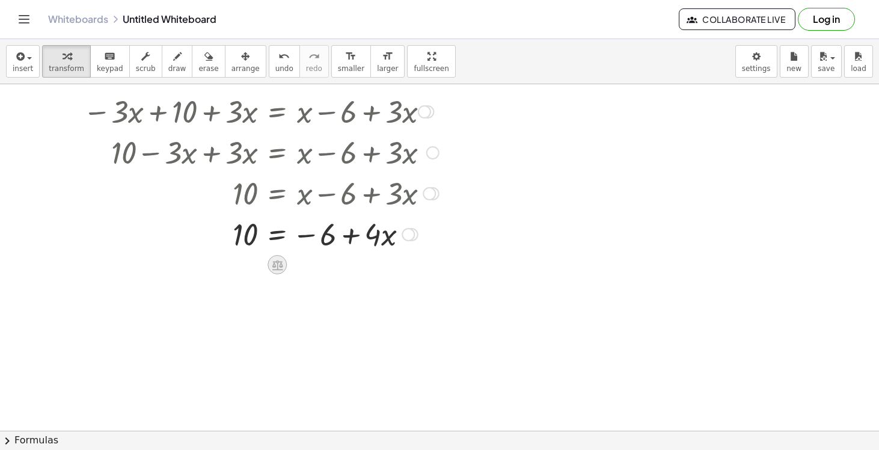
click at [285, 268] on div at bounding box center [277, 264] width 19 height 19
click at [234, 268] on div "+" at bounding box center [228, 264] width 19 height 19
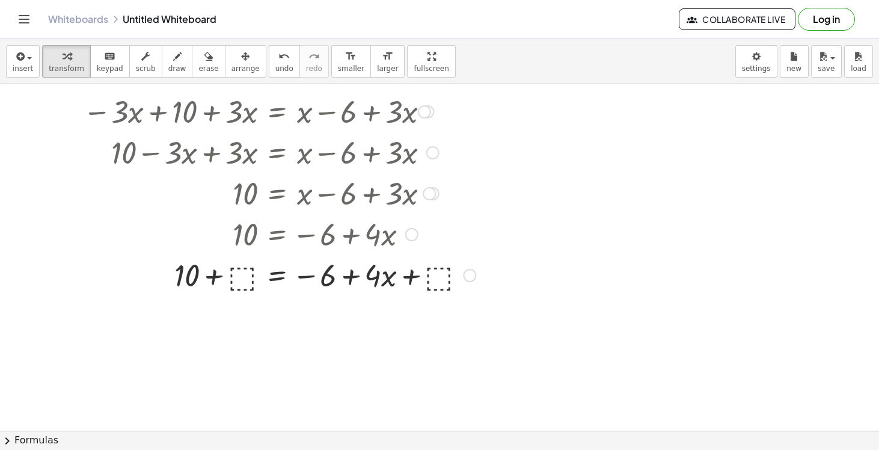
click at [245, 237] on div at bounding box center [279, 233] width 405 height 41
click at [244, 275] on div at bounding box center [279, 274] width 405 height 41
drag, startPoint x: 437, startPoint y: 280, endPoint x: 346, endPoint y: 278, distance: 91.4
click at [346, 278] on div at bounding box center [272, 274] width 391 height 41
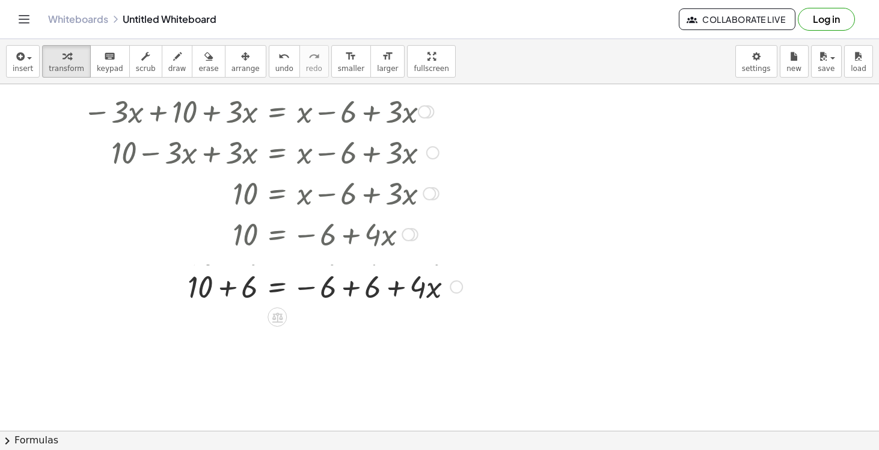
click at [277, 71] on div "− · 3 · x + 10 = + x − 6 − · 3 · x + 10 + ⬚ = + x − 6 + ⬚ − · 3 · x + 10 + · 3 …" at bounding box center [277, 71] width 0 height 0
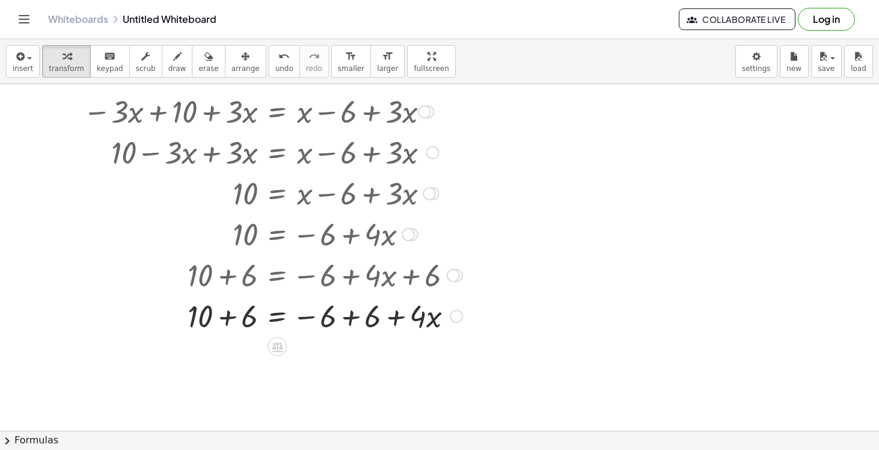
click at [338, 324] on div at bounding box center [272, 315] width 391 height 41
click at [277, 71] on div "− · 3 · x + 10 = + x − 6 − · 3 · x + 10 + ⬚ = + x − 6 + ⬚ − · 3 · x + 10 + · 3 …" at bounding box center [277, 71] width 0 height 0
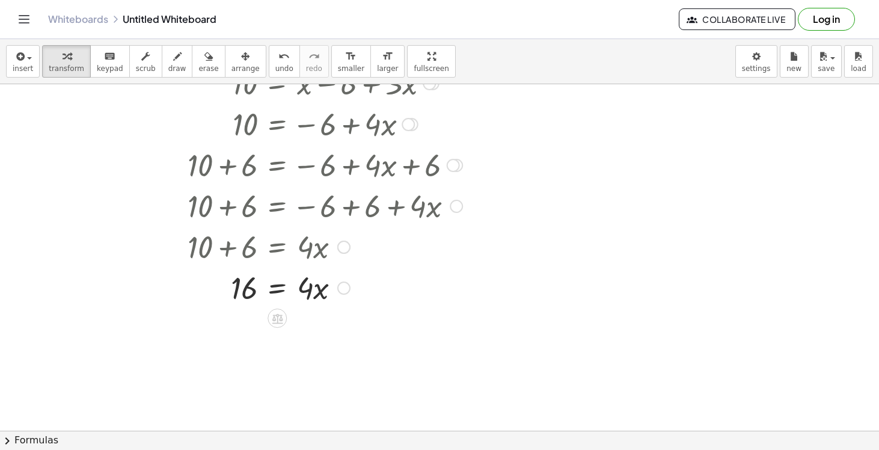
scroll to position [1676, 0]
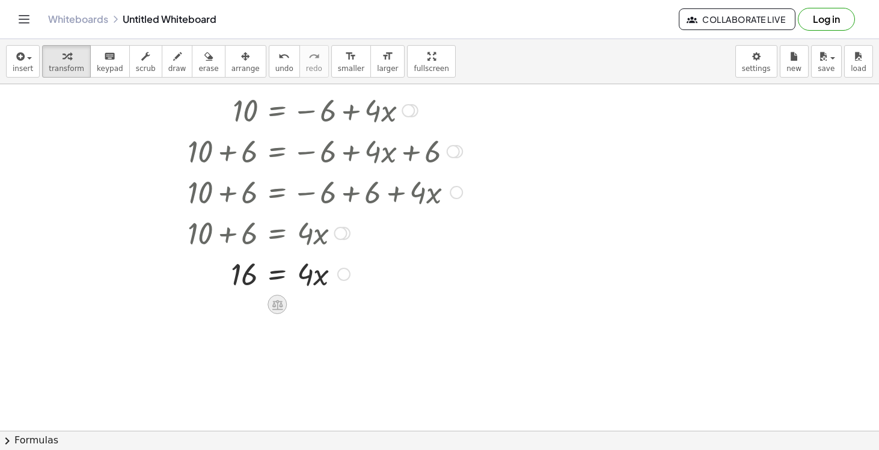
click at [277, 305] on icon at bounding box center [277, 304] width 11 height 10
click at [299, 305] on span "÷" at bounding box center [301, 304] width 7 height 17
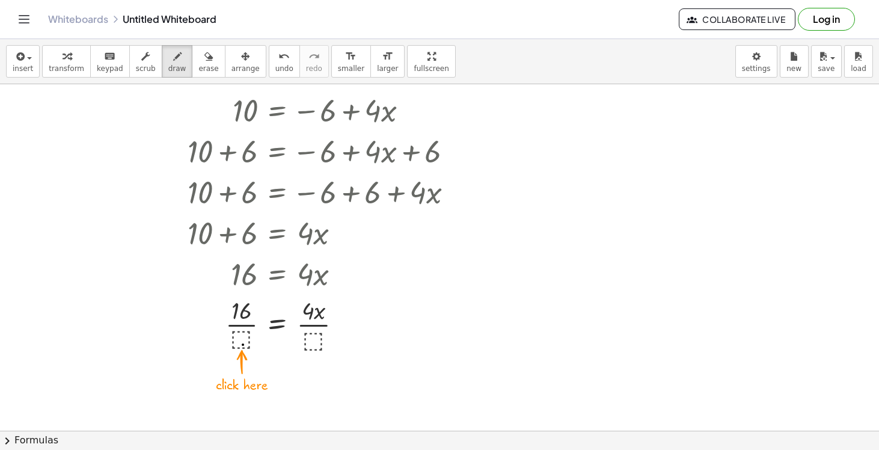
click at [77, 66] on span "transform" at bounding box center [66, 68] width 35 height 8
click at [242, 344] on div at bounding box center [272, 323] width 391 height 60
click at [242, 320] on div at bounding box center [272, 323] width 391 height 60
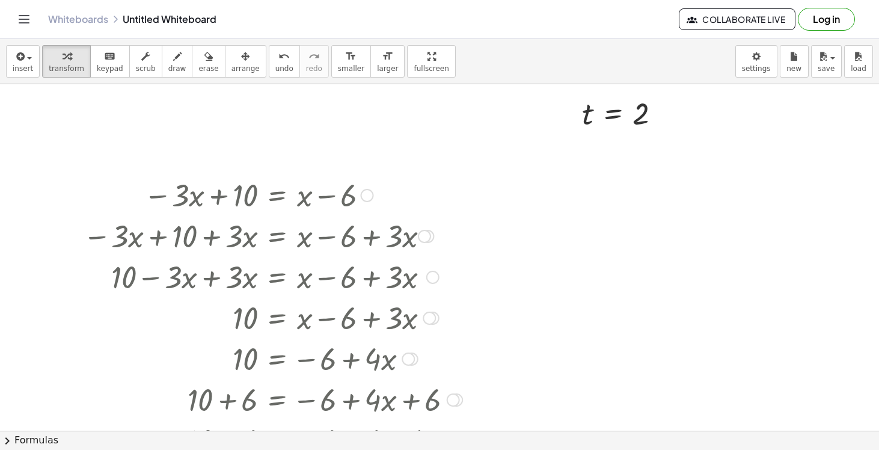
scroll to position [1428, 0]
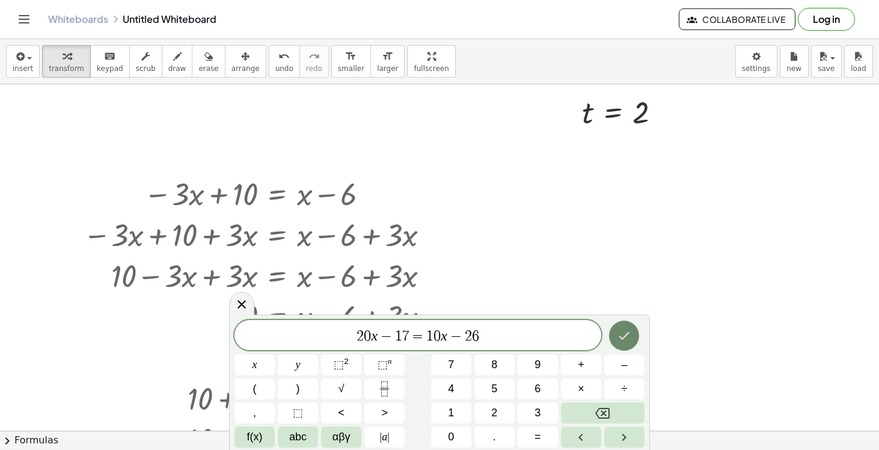
click at [617, 336] on icon "Done" at bounding box center [624, 335] width 14 height 14
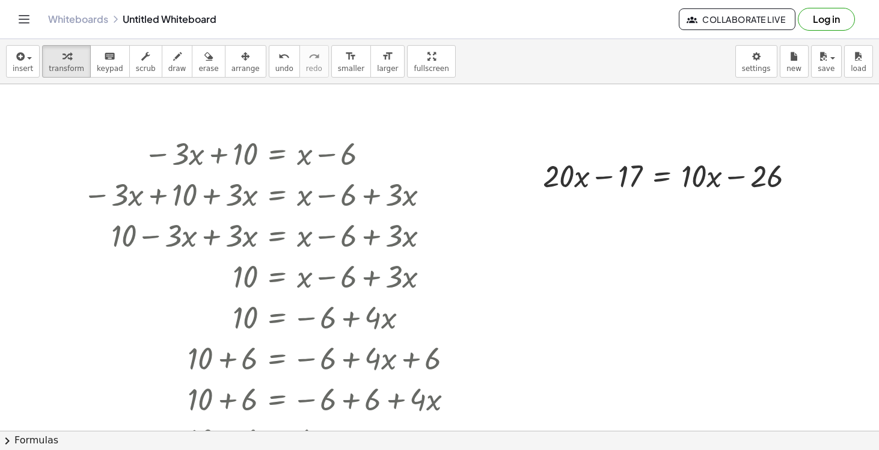
scroll to position [1478, 0]
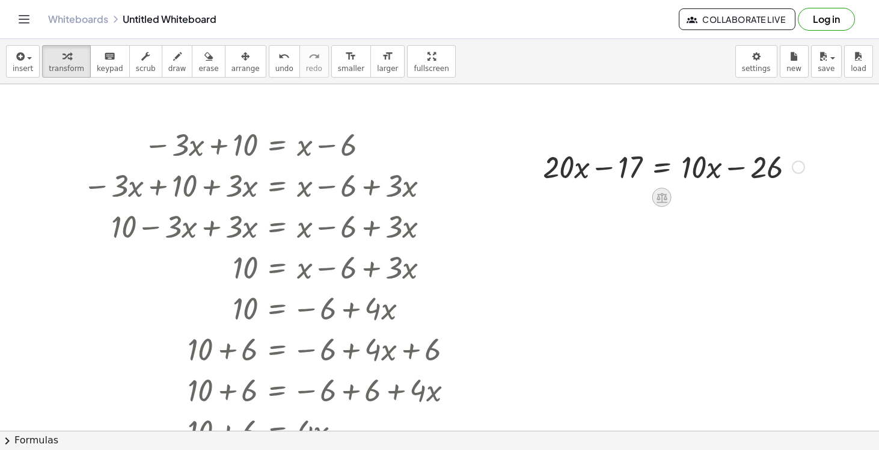
click at [664, 200] on icon at bounding box center [662, 197] width 11 height 10
click at [613, 197] on span "+" at bounding box center [613, 197] width 7 height 17
click at [626, 170] on div at bounding box center [674, 165] width 390 height 41
click at [822, 171] on div at bounding box center [674, 165] width 396 height 41
click at [598, 172] on div at bounding box center [613, 165] width 274 height 41
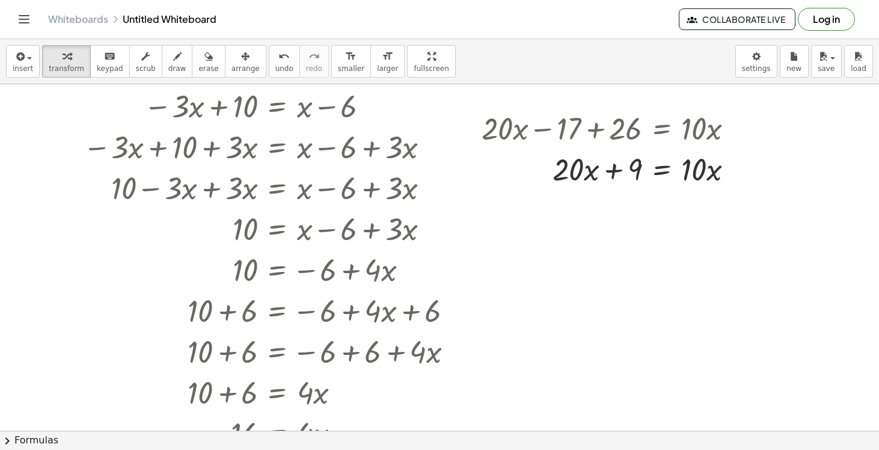
scroll to position [1517, 0]
click at [661, 201] on icon at bounding box center [662, 199] width 11 height 10
click at [635, 198] on span "−" at bounding box center [637, 198] width 7 height 17
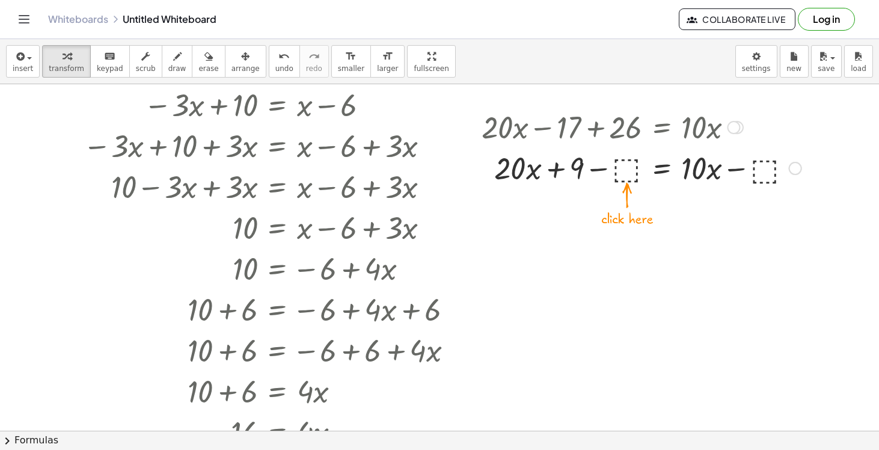
click at [619, 177] on div at bounding box center [642, 167] width 332 height 41
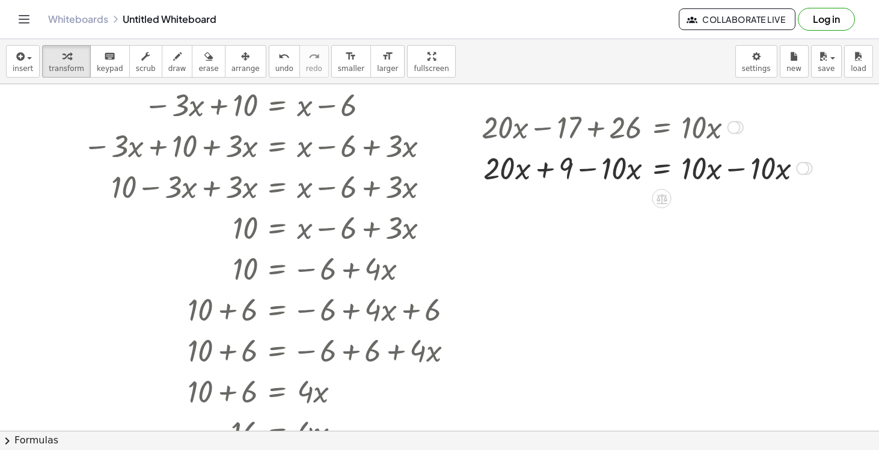
click at [699, 168] on div at bounding box center [647, 167] width 343 height 41
click at [696, 171] on div at bounding box center [647, 167] width 343 height 41
click at [711, 174] on div at bounding box center [647, 167] width 343 height 41
click at [765, 174] on div at bounding box center [647, 167] width 343 height 41
click at [705, 174] on div at bounding box center [647, 167] width 343 height 41
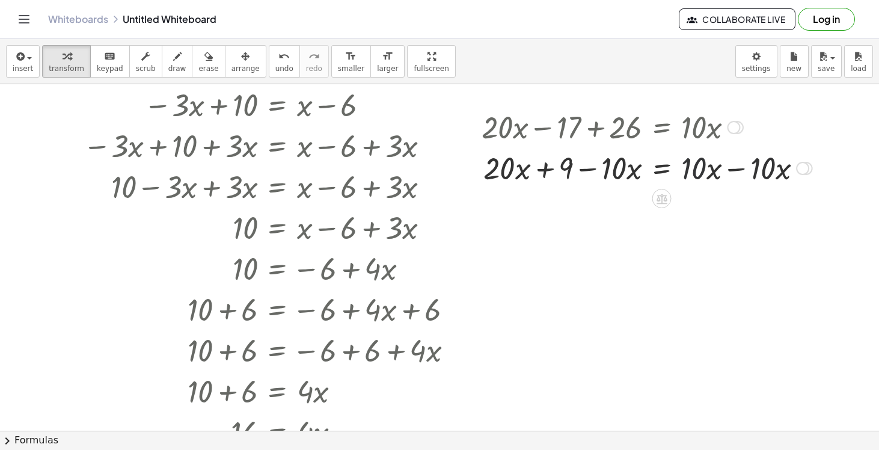
click at [705, 174] on div at bounding box center [647, 167] width 343 height 41
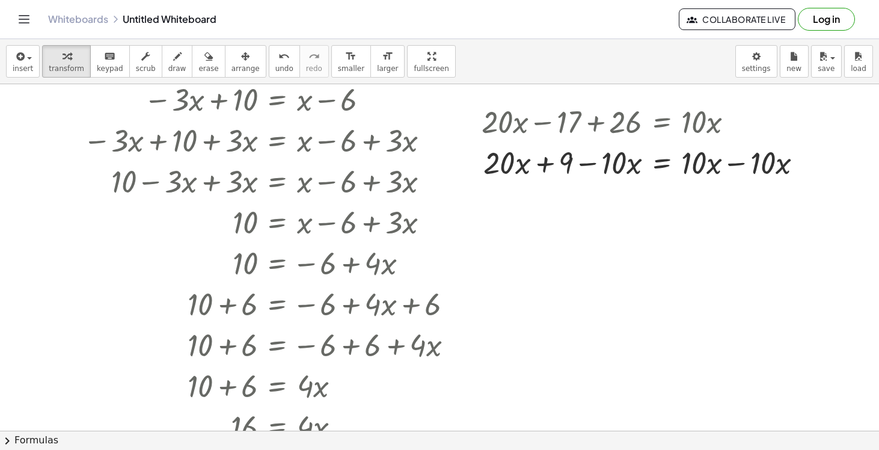
scroll to position [1514, 0]
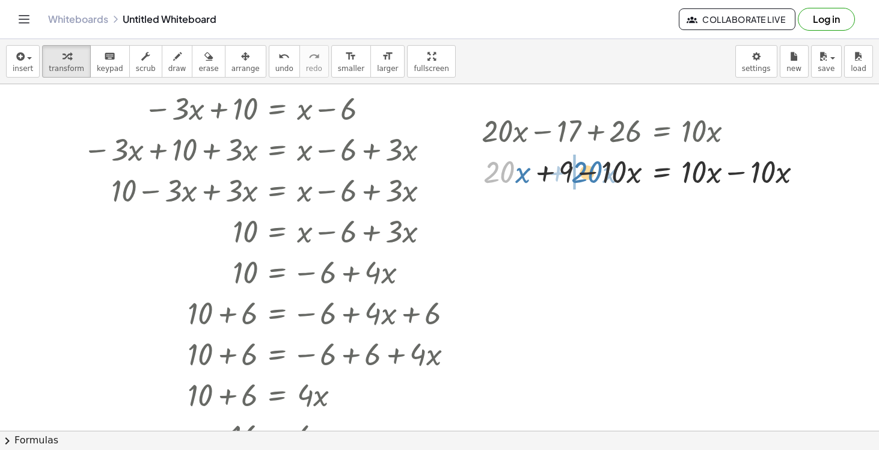
drag, startPoint x: 497, startPoint y: 176, endPoint x: 583, endPoint y: 174, distance: 85.4
click at [583, 174] on div at bounding box center [647, 170] width 343 height 41
click at [705, 174] on div at bounding box center [647, 170] width 343 height 41
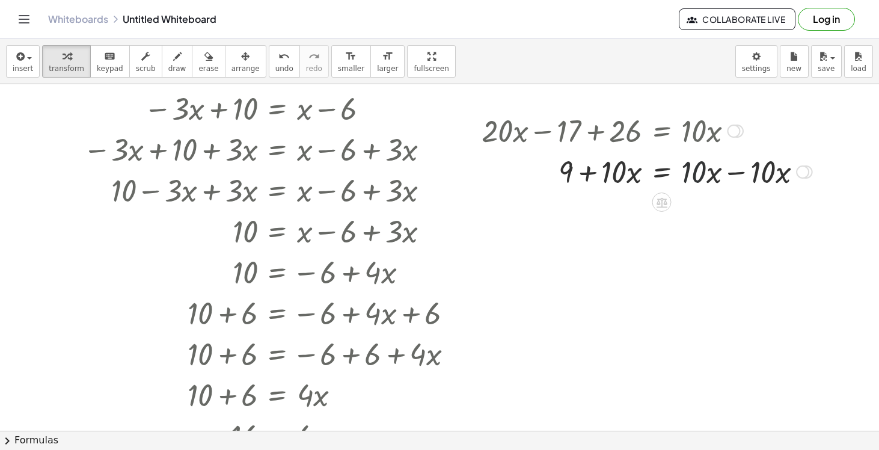
click at [705, 174] on div at bounding box center [647, 170] width 343 height 41
click at [278, 61] on icon "undo" at bounding box center [283, 56] width 11 height 14
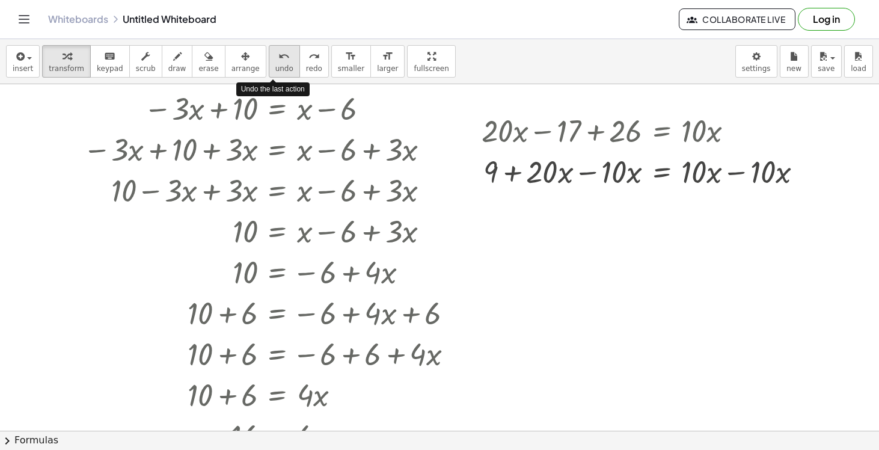
click at [278, 61] on icon "undo" at bounding box center [283, 56] width 11 height 14
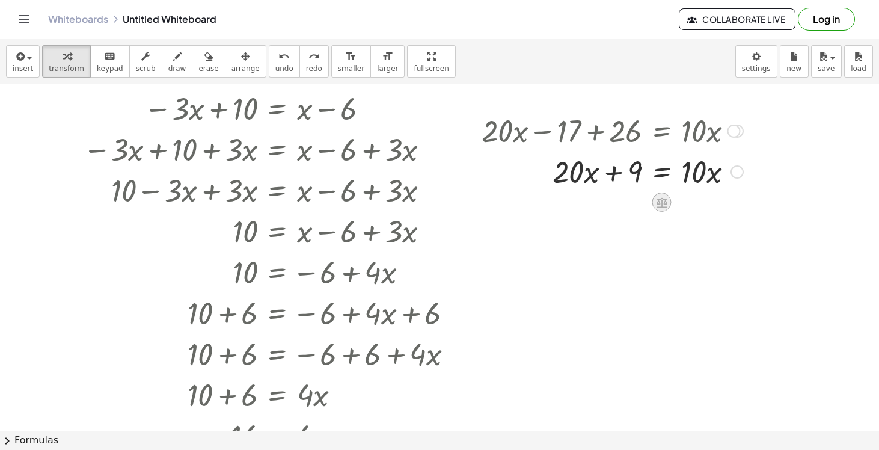
click at [663, 203] on icon at bounding box center [662, 202] width 11 height 10
click at [661, 203] on icon at bounding box center [661, 202] width 13 height 13
click at [637, 204] on span "−" at bounding box center [637, 202] width 7 height 17
click at [625, 170] on div at bounding box center [642, 170] width 332 height 41
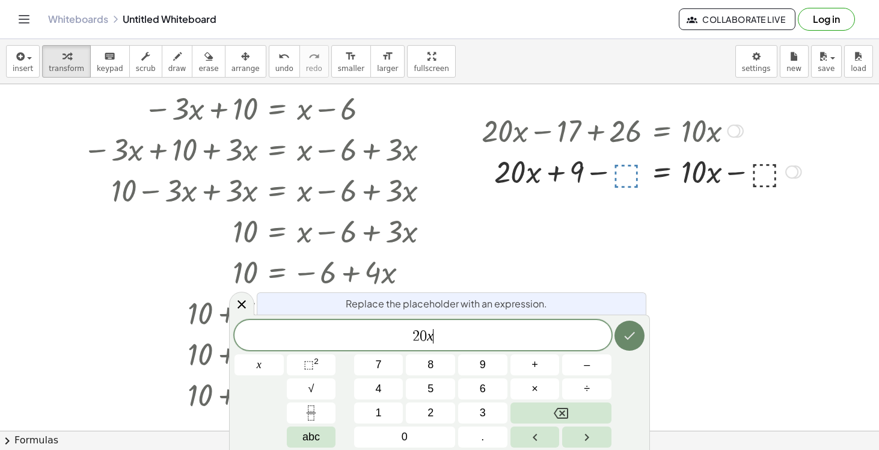
click at [631, 334] on icon "Done" at bounding box center [629, 335] width 14 height 14
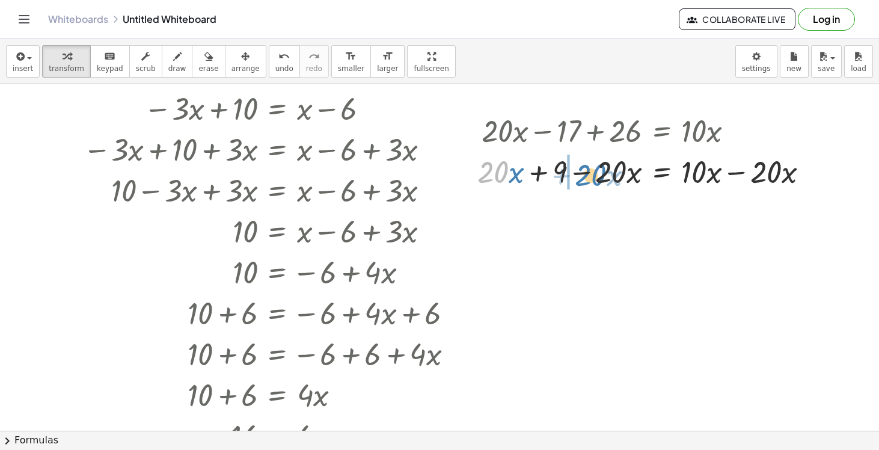
drag, startPoint x: 498, startPoint y: 177, endPoint x: 596, endPoint y: 180, distance: 98.0
click at [596, 180] on div at bounding box center [647, 170] width 353 height 41
click at [552, 176] on div at bounding box center [647, 170] width 353 height 41
click at [604, 172] on div at bounding box center [647, 170] width 353 height 41
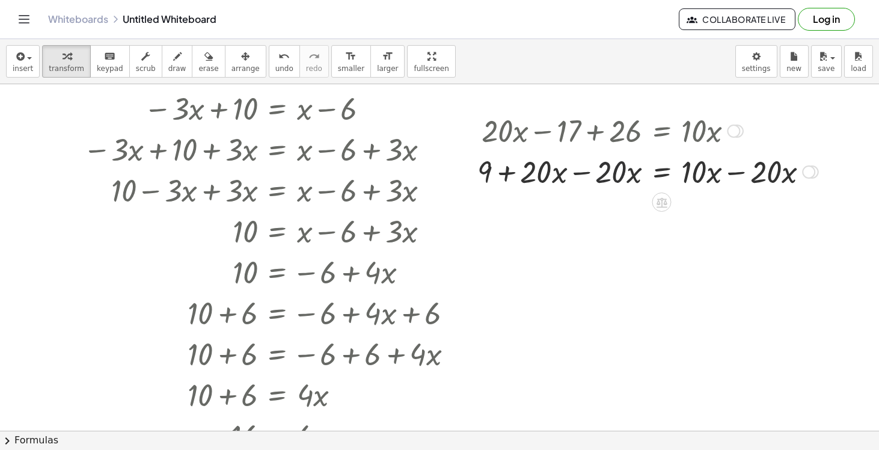
click at [546, 180] on div at bounding box center [647, 170] width 353 height 41
click at [601, 176] on div at bounding box center [647, 170] width 353 height 41
click at [568, 171] on div at bounding box center [647, 170] width 353 height 41
click at [590, 171] on div at bounding box center [650, 170] width 349 height 41
click at [765, 171] on div at bounding box center [650, 170] width 349 height 41
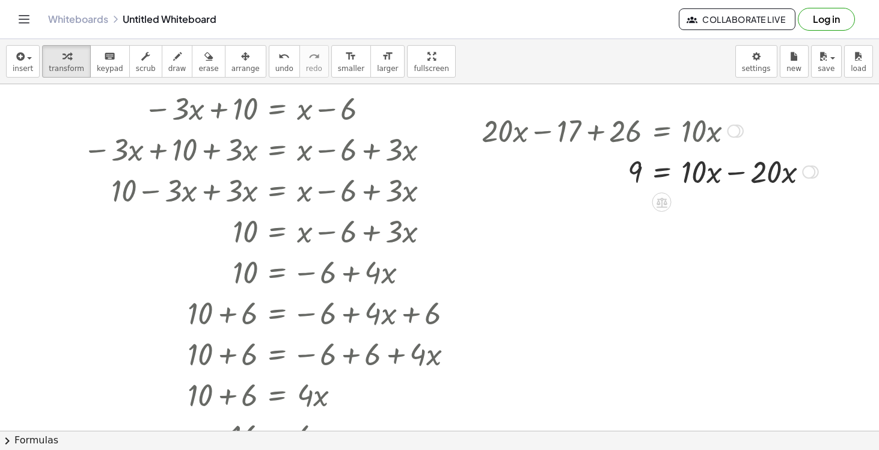
click at [693, 171] on div at bounding box center [650, 170] width 349 height 41
click at [700, 176] on div at bounding box center [650, 170] width 349 height 41
click at [719, 176] on div at bounding box center [650, 170] width 349 height 41
click at [762, 176] on div at bounding box center [650, 170] width 349 height 41
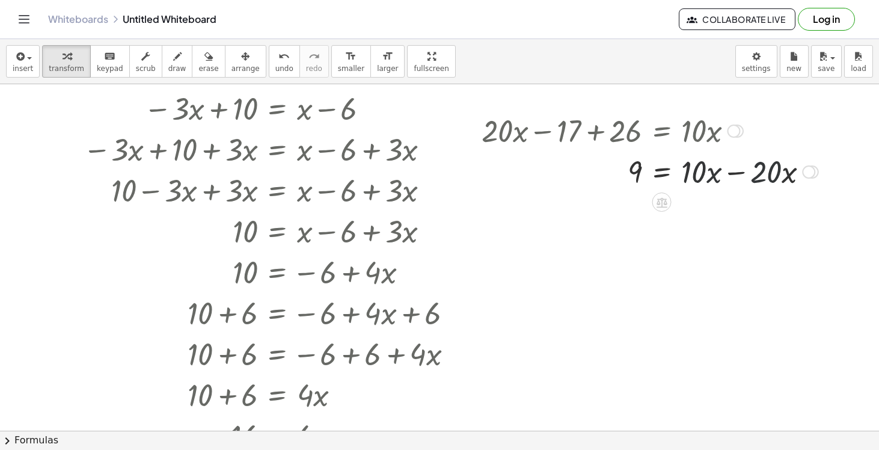
click at [762, 176] on div at bounding box center [650, 170] width 349 height 41
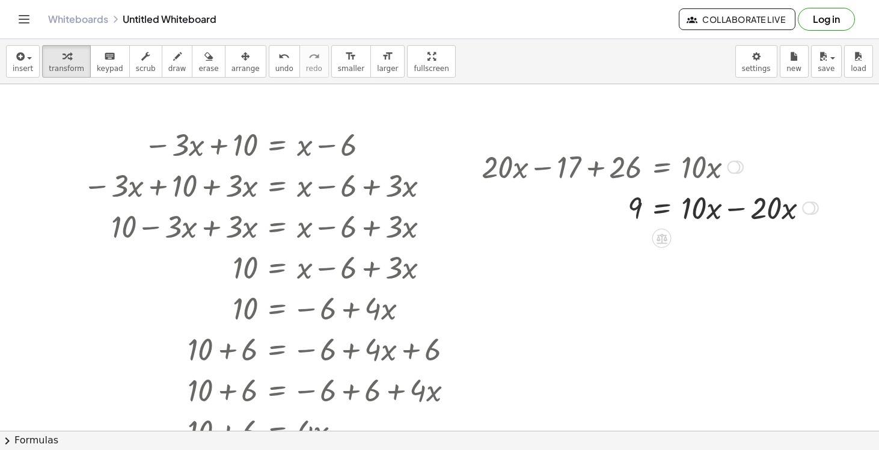
scroll to position [1479, 0]
click at [693, 213] on div at bounding box center [650, 205] width 349 height 41
click at [691, 213] on div at bounding box center [650, 205] width 349 height 41
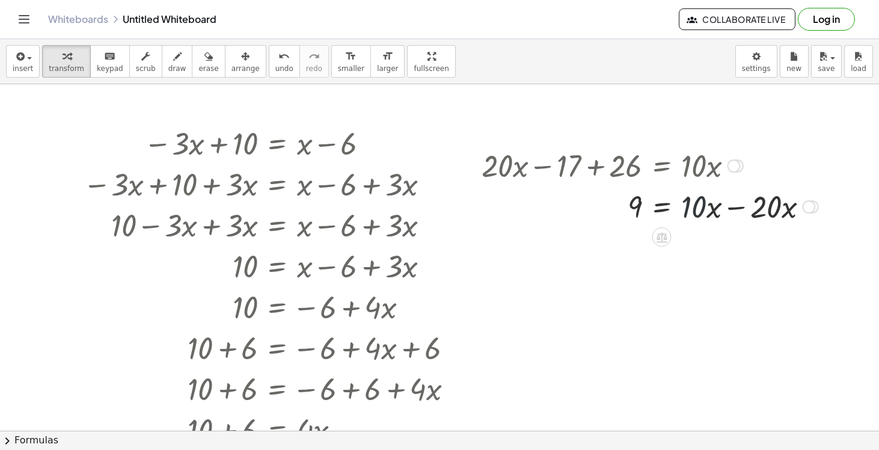
click at [691, 213] on div at bounding box center [650, 205] width 349 height 41
click at [689, 212] on div at bounding box center [650, 205] width 349 height 41
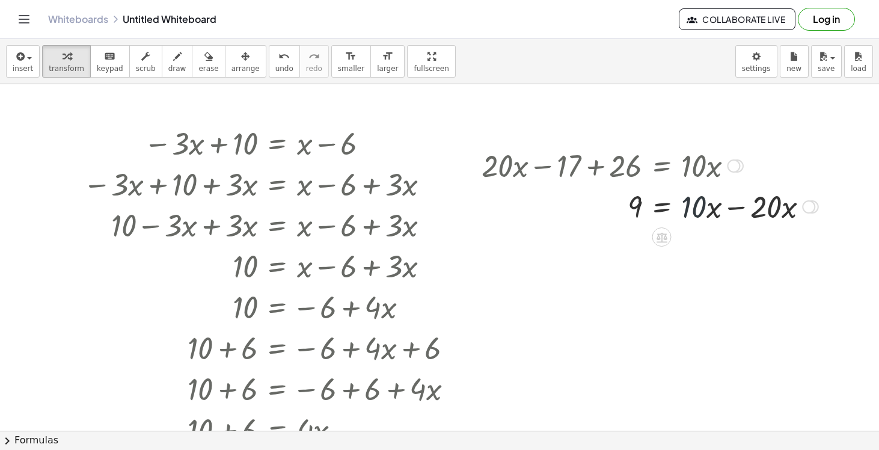
click at [689, 212] on div at bounding box center [650, 205] width 349 height 41
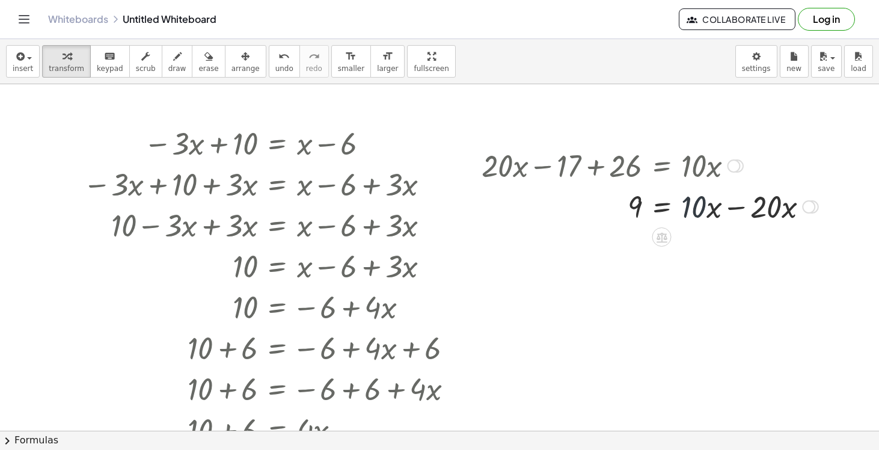
click at [690, 210] on div at bounding box center [650, 205] width 349 height 41
click at [690, 209] on div at bounding box center [650, 205] width 349 height 41
click at [690, 208] on div at bounding box center [650, 205] width 349 height 41
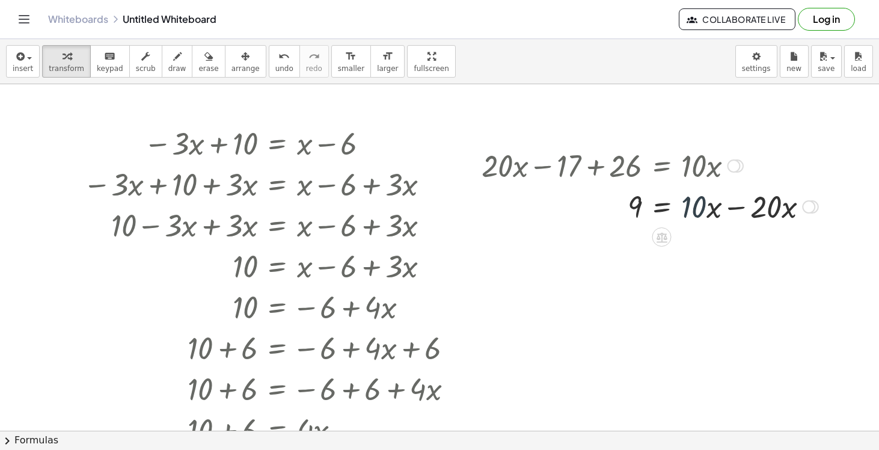
click at [690, 208] on div at bounding box center [650, 205] width 349 height 41
click at [690, 207] on div at bounding box center [650, 205] width 349 height 41
click at [741, 214] on div at bounding box center [650, 205] width 349 height 41
click at [638, 210] on div at bounding box center [619, 205] width 287 height 41
click at [702, 211] on div at bounding box center [619, 205] width 287 height 41
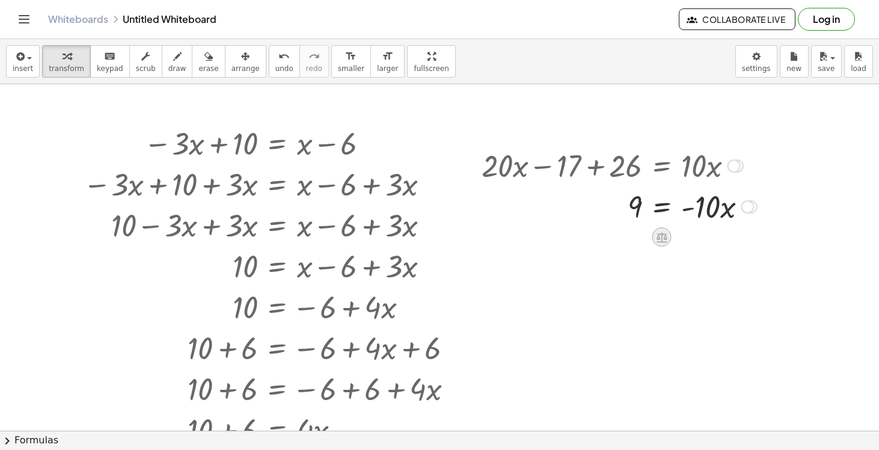
click at [664, 233] on icon at bounding box center [661, 237] width 13 height 13
click at [684, 239] on span "÷" at bounding box center [685, 236] width 7 height 17
click at [626, 222] on div at bounding box center [617, 206] width 283 height 60
click at [278, 53] on icon "undo" at bounding box center [283, 56] width 11 height 14
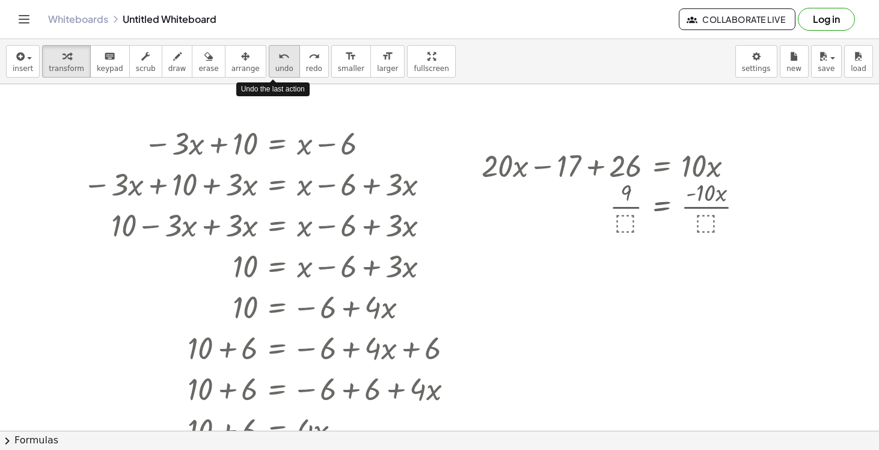
click at [278, 53] on icon "undo" at bounding box center [283, 56] width 11 height 14
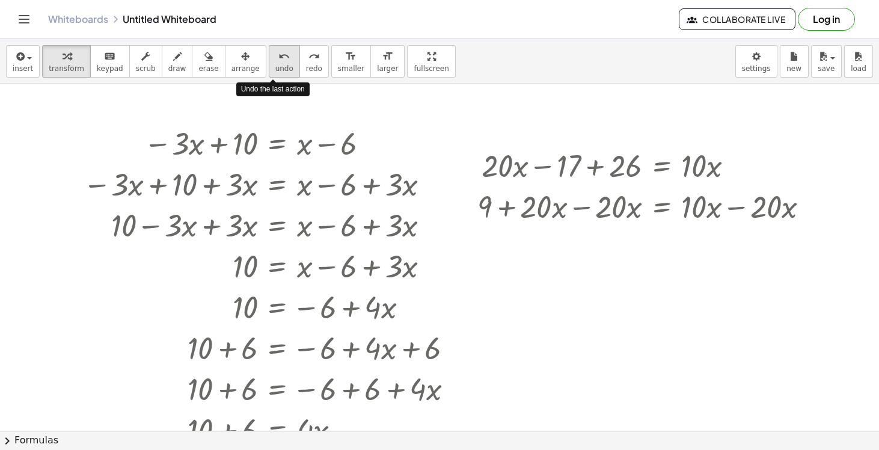
click at [278, 53] on icon "undo" at bounding box center [283, 56] width 11 height 14
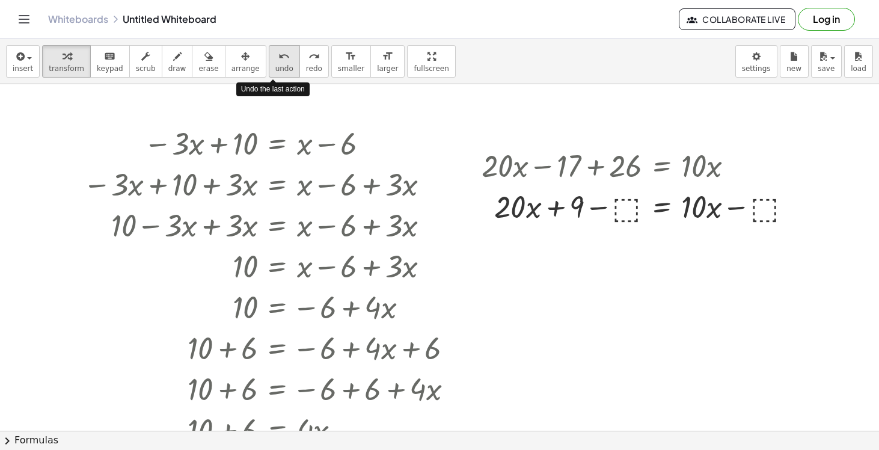
click at [278, 53] on icon "undo" at bounding box center [283, 56] width 11 height 14
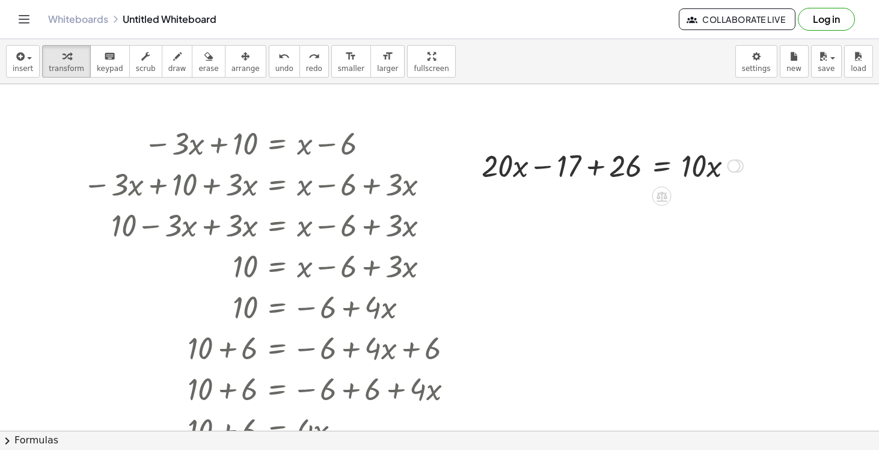
click at [569, 165] on div at bounding box center [613, 164] width 274 height 41
click at [596, 171] on div at bounding box center [613, 164] width 274 height 41
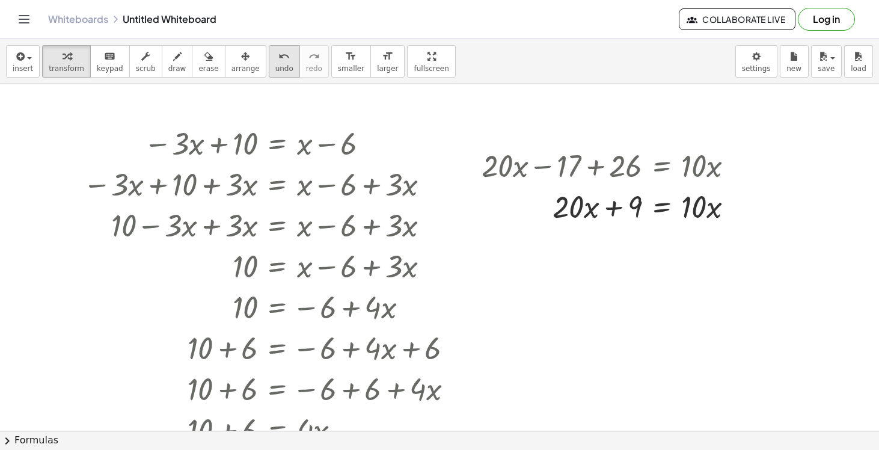
click at [278, 52] on icon "undo" at bounding box center [283, 56] width 11 height 14
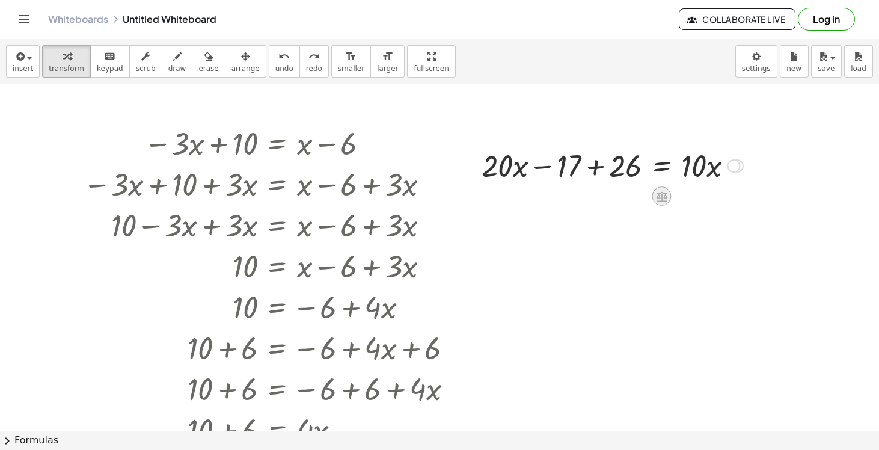
click at [659, 200] on icon at bounding box center [662, 196] width 11 height 10
click at [615, 198] on span "+" at bounding box center [613, 196] width 7 height 17
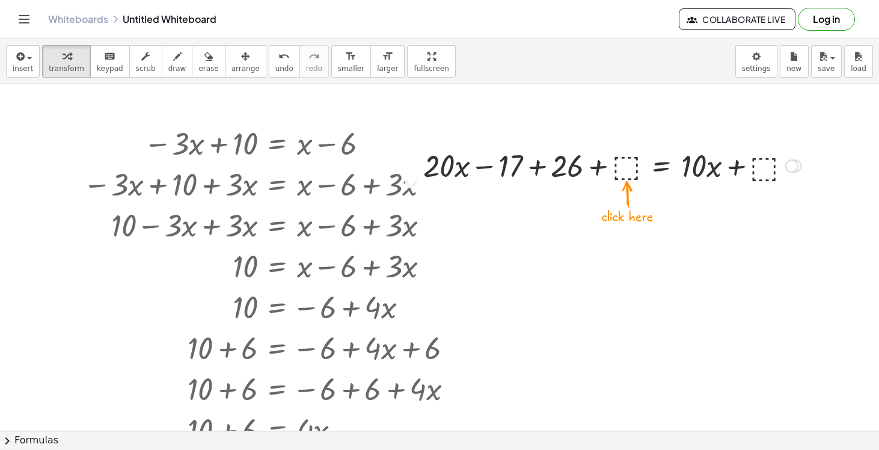
click at [626, 165] on div at bounding box center [612, 164] width 390 height 41
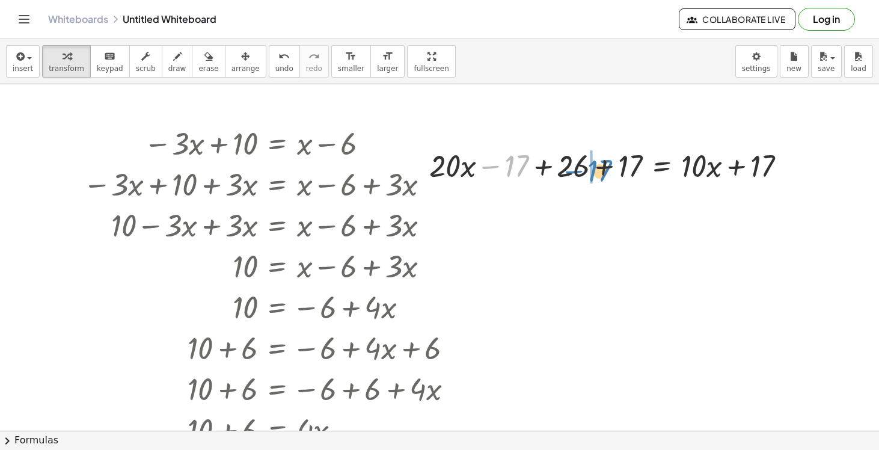
drag, startPoint x: 512, startPoint y: 164, endPoint x: 595, endPoint y: 167, distance: 83.0
click at [595, 167] on div at bounding box center [612, 164] width 378 height 41
click at [620, 167] on div at bounding box center [612, 164] width 378 height 41
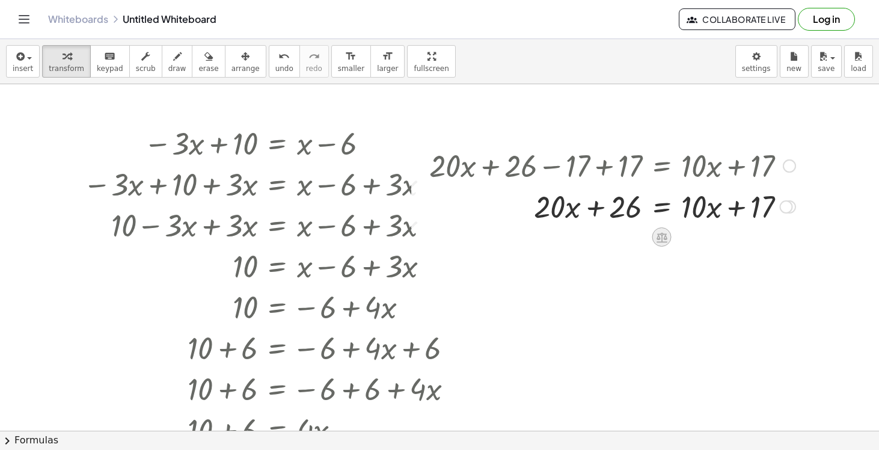
click at [663, 239] on icon at bounding box center [662, 237] width 11 height 10
click at [641, 237] on span "−" at bounding box center [637, 236] width 7 height 17
click at [628, 209] on div at bounding box center [641, 205] width 436 height 41
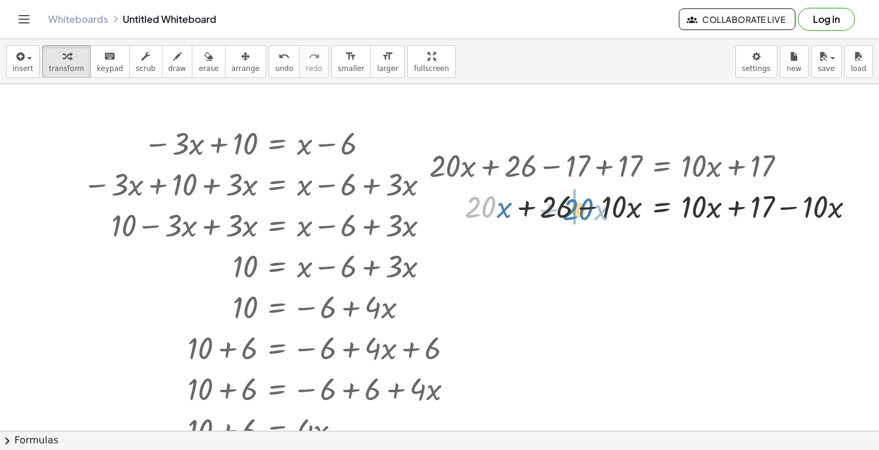
drag, startPoint x: 494, startPoint y: 213, endPoint x: 590, endPoint y: 213, distance: 96.2
click at [590, 213] on div at bounding box center [646, 205] width 447 height 41
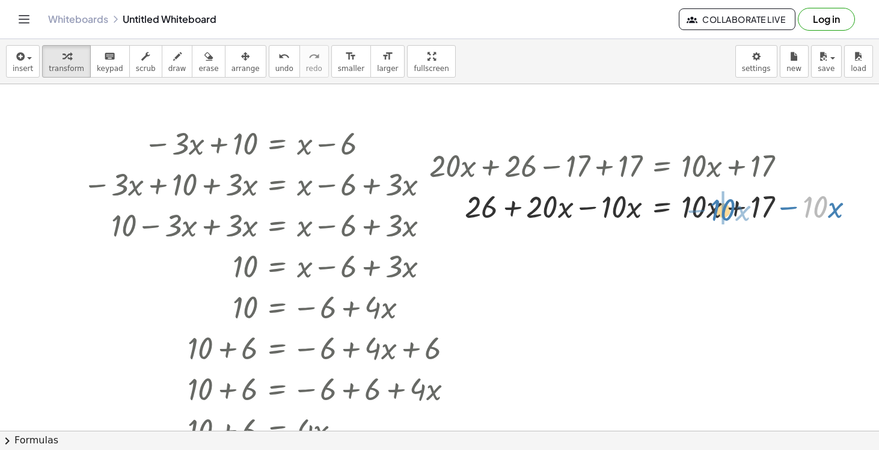
drag, startPoint x: 816, startPoint y: 205, endPoint x: 727, endPoint y: 207, distance: 89.6
click at [727, 207] on div at bounding box center [646, 205] width 447 height 41
click at [712, 207] on div at bounding box center [646, 205] width 447 height 41
click at [727, 207] on div at bounding box center [646, 205] width 447 height 41
click at [592, 209] on div at bounding box center [612, 205] width 378 height 41
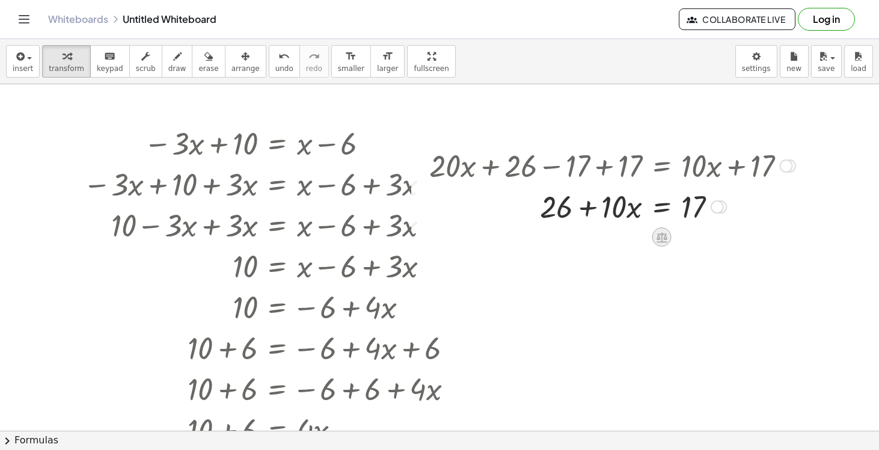
click at [661, 236] on icon at bounding box center [662, 237] width 11 height 10
click at [640, 239] on span "−" at bounding box center [637, 236] width 7 height 17
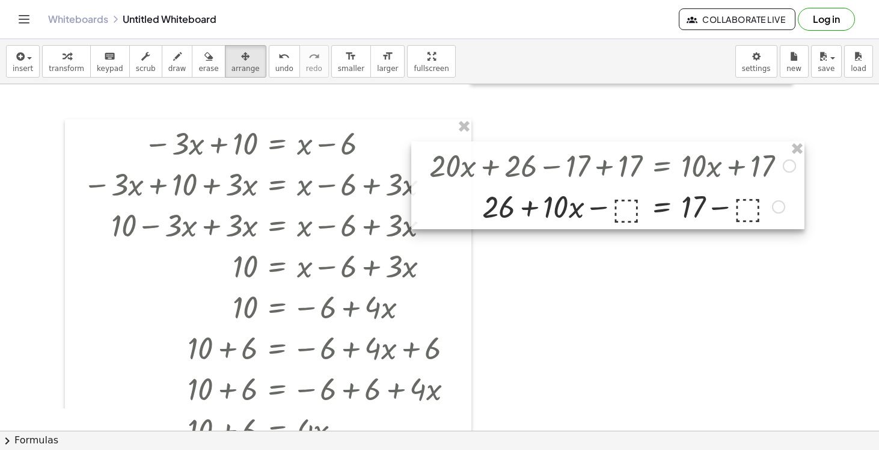
click at [624, 214] on div at bounding box center [607, 185] width 393 height 88
click at [64, 62] on icon "button" at bounding box center [67, 56] width 8 height 14
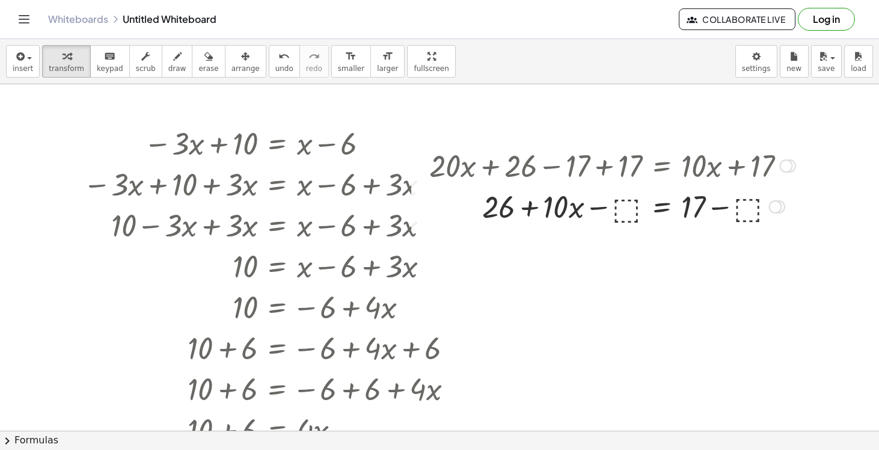
click at [626, 213] on div at bounding box center [612, 205] width 378 height 41
drag, startPoint x: 496, startPoint y: 213, endPoint x: 590, endPoint y: 215, distance: 93.8
click at [590, 215] on div at bounding box center [612, 205] width 378 height 41
click at [625, 207] on div at bounding box center [612, 205] width 378 height 41
click at [714, 207] on div at bounding box center [612, 205] width 378 height 41
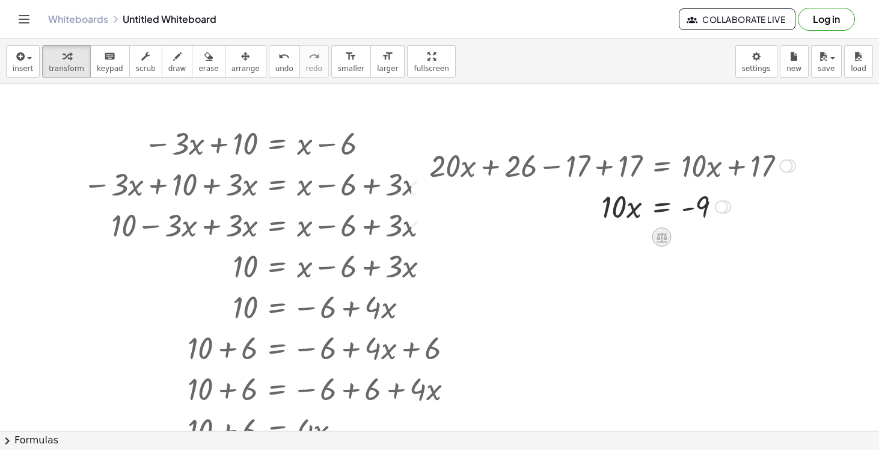
click at [662, 231] on icon at bounding box center [661, 237] width 13 height 13
click at [632, 237] on div "−" at bounding box center [637, 236] width 19 height 19
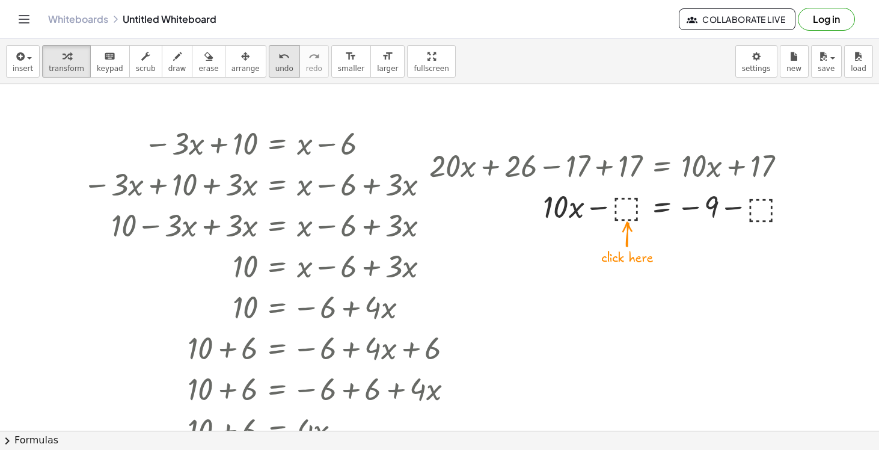
click at [275, 68] on span "undo" at bounding box center [284, 68] width 18 height 8
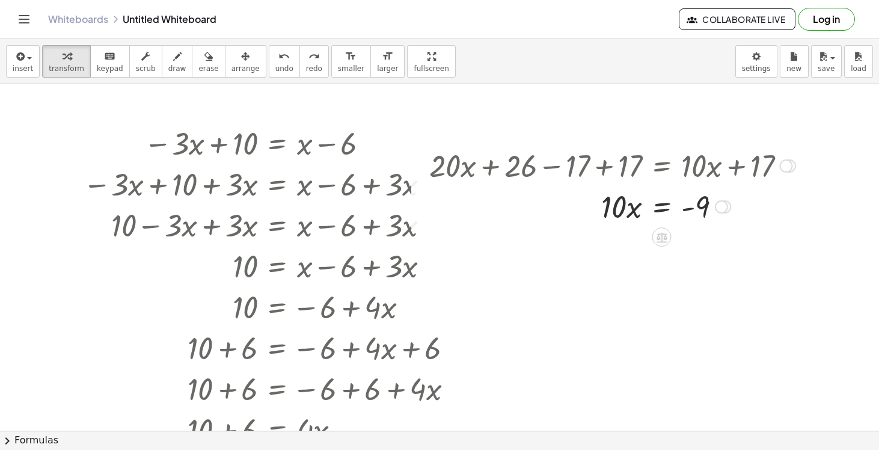
click at [667, 239] on icon at bounding box center [662, 237] width 11 height 10
click at [682, 240] on span "÷" at bounding box center [685, 236] width 7 height 17
click at [621, 226] on div at bounding box center [612, 206] width 378 height 60
click at [621, 219] on div at bounding box center [612, 206] width 378 height 60
click at [695, 215] on div at bounding box center [612, 206] width 378 height 60
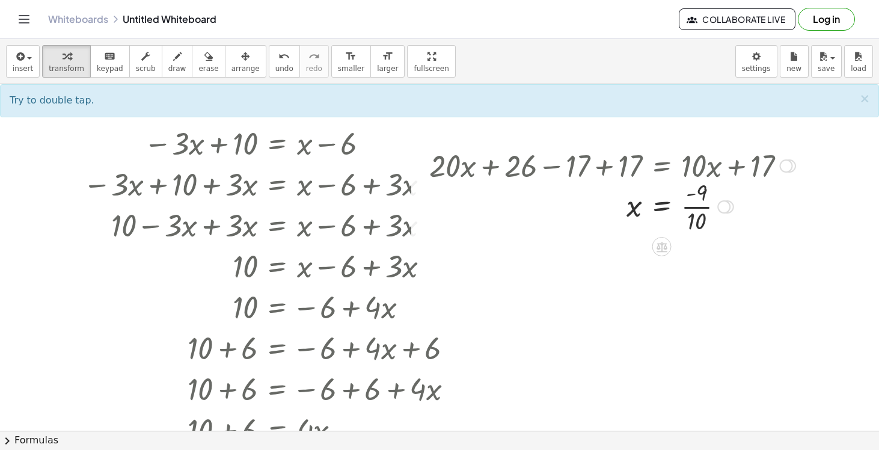
click at [699, 206] on div at bounding box center [612, 206] width 378 height 60
click at [702, 220] on div at bounding box center [612, 206] width 378 height 60
click at [689, 194] on div at bounding box center [612, 206] width 378 height 60
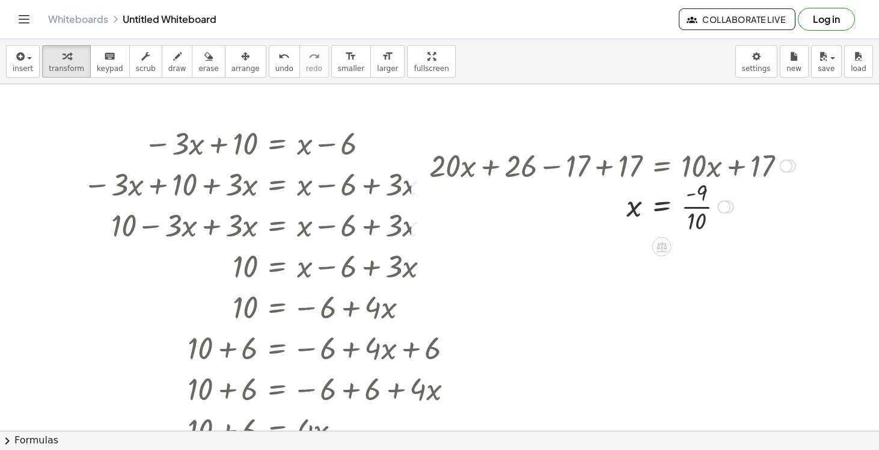
click at [713, 227] on div at bounding box center [612, 206] width 378 height 60
click at [736, 206] on div at bounding box center [612, 206] width 378 height 40
click at [738, 206] on div at bounding box center [742, 206] width 13 height 13
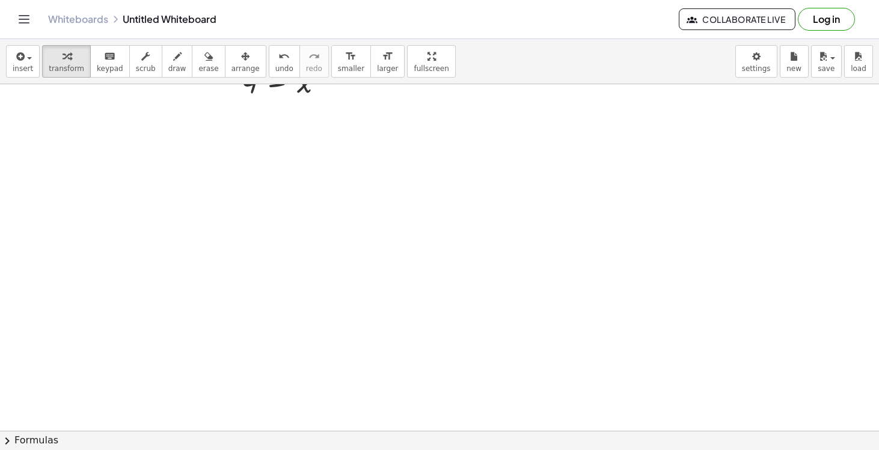
scroll to position [1986, 0]
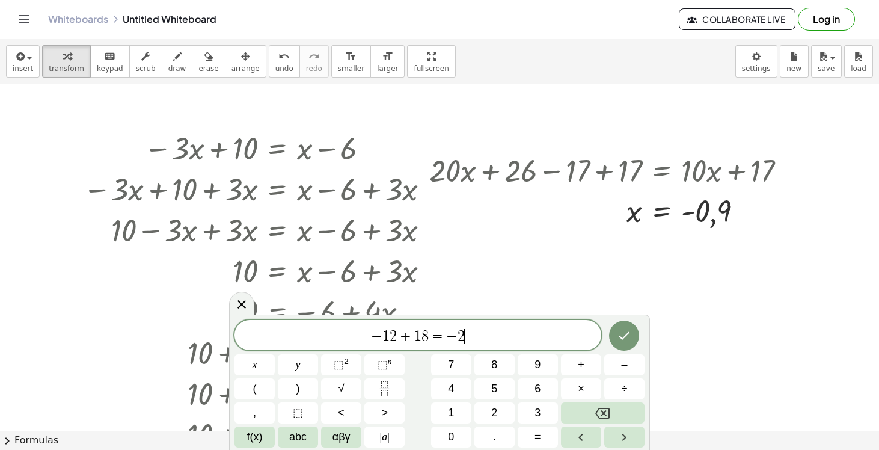
scroll to position [1479, 0]
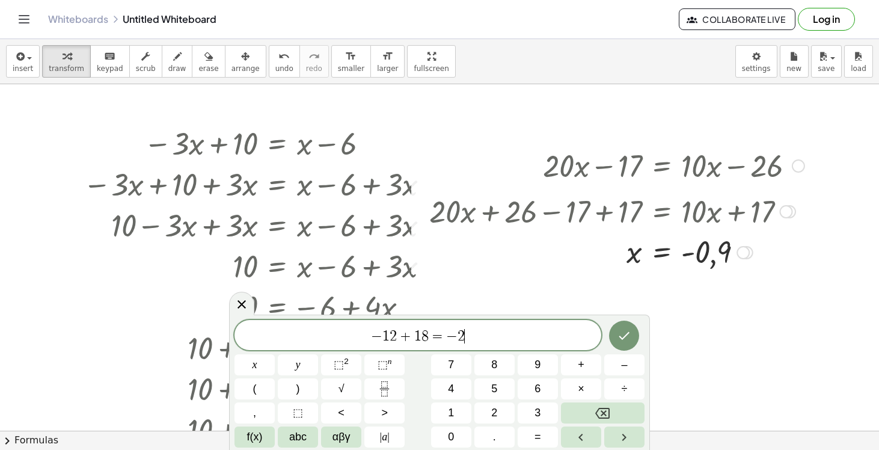
drag, startPoint x: 788, startPoint y: 164, endPoint x: 795, endPoint y: 216, distance: 53.4
click at [662, 212] on div "+ · 20 · x + 26 − 17 + 17 = + · 10 · x + 17" at bounding box center [662, 212] width 0 height 0
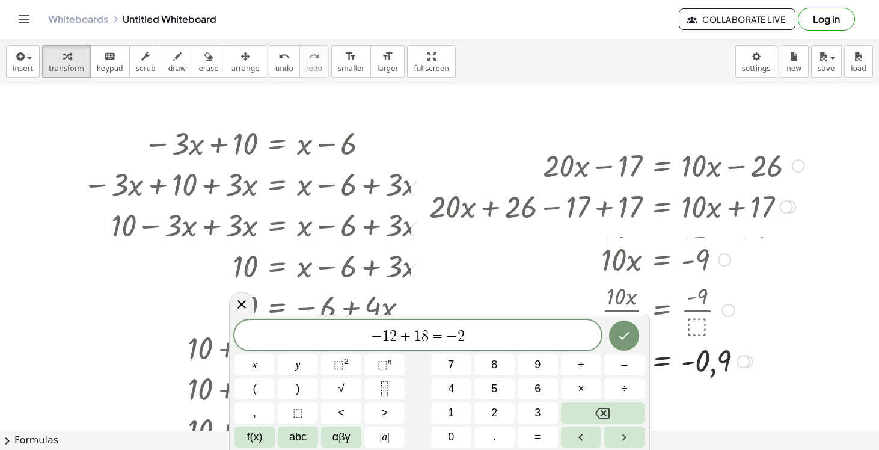
drag, startPoint x: 744, startPoint y: 248, endPoint x: 757, endPoint y: 379, distance: 131.7
click at [662, 361] on div "x = - - 0,9 Transform line Copy line as LaTeX Copy derivation as LaTeX Expand n…" at bounding box center [662, 361] width 0 height 0
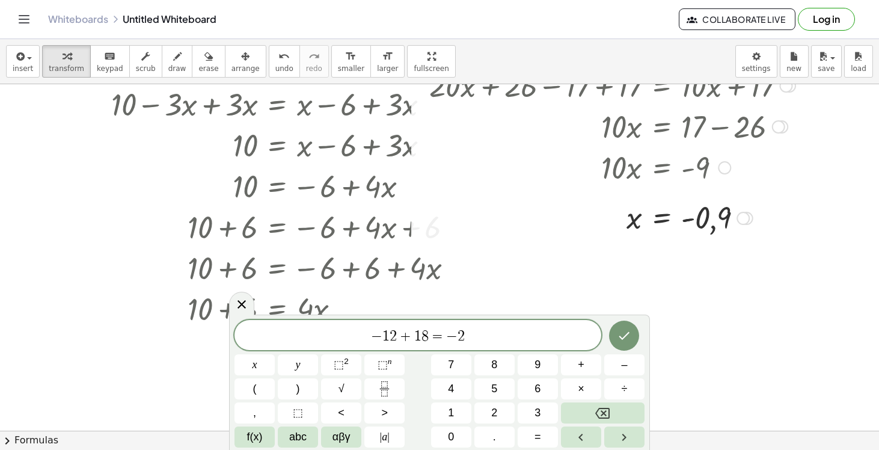
scroll to position [1609, 0]
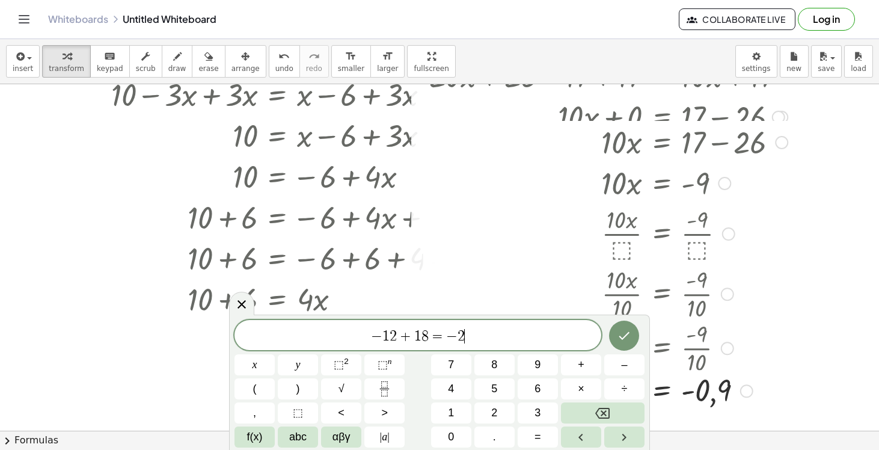
drag, startPoint x: 743, startPoint y: 206, endPoint x: 759, endPoint y: 399, distance: 193.1
click at [662, 391] on div "x = - - 0,9 Transform line Copy line as LaTeX Copy derivation as LaTeX Expand n…" at bounding box center [662, 391] width 0 height 0
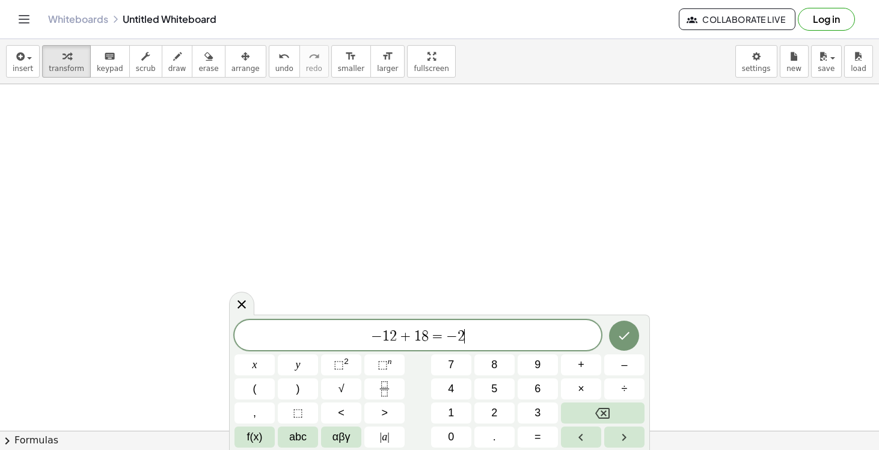
scroll to position [2020, 0]
click at [631, 335] on icon "Done" at bounding box center [624, 335] width 14 height 14
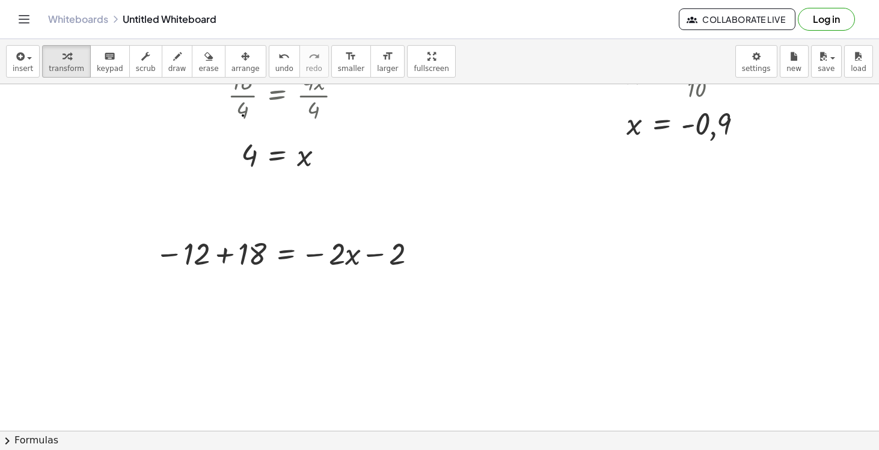
scroll to position [1907, 0]
click at [194, 245] on div at bounding box center [288, 250] width 278 height 41
click at [196, 256] on div at bounding box center [288, 250] width 278 height 41
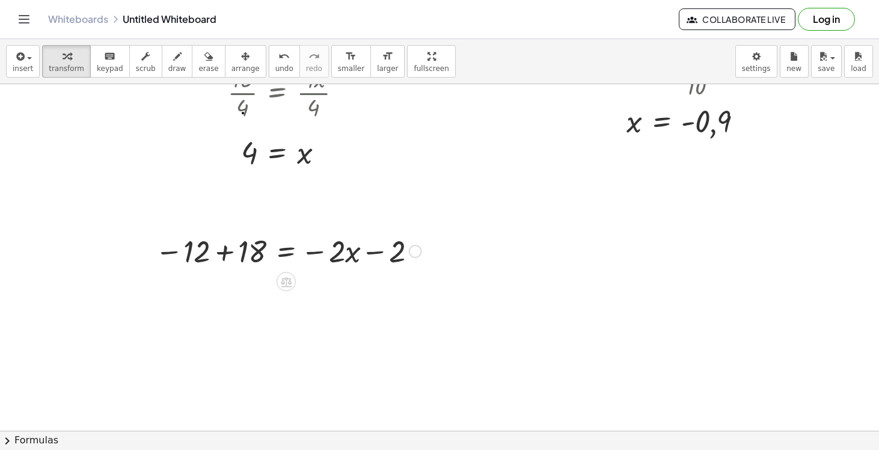
click at [206, 255] on div at bounding box center [288, 250] width 278 height 41
click at [269, 65] on button "undo undo" at bounding box center [284, 61] width 31 height 32
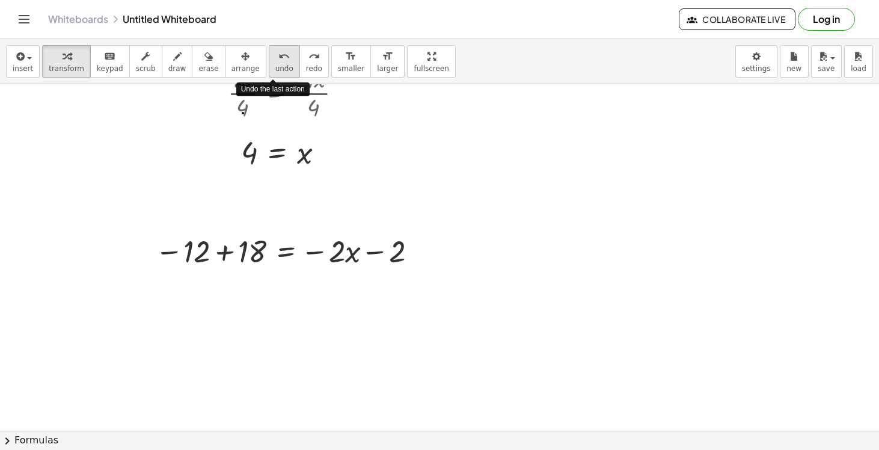
click at [269, 65] on button "undo undo" at bounding box center [284, 61] width 31 height 32
click at [285, 284] on icon at bounding box center [286, 281] width 13 height 13
click at [332, 283] on icon at bounding box center [334, 281] width 11 height 11
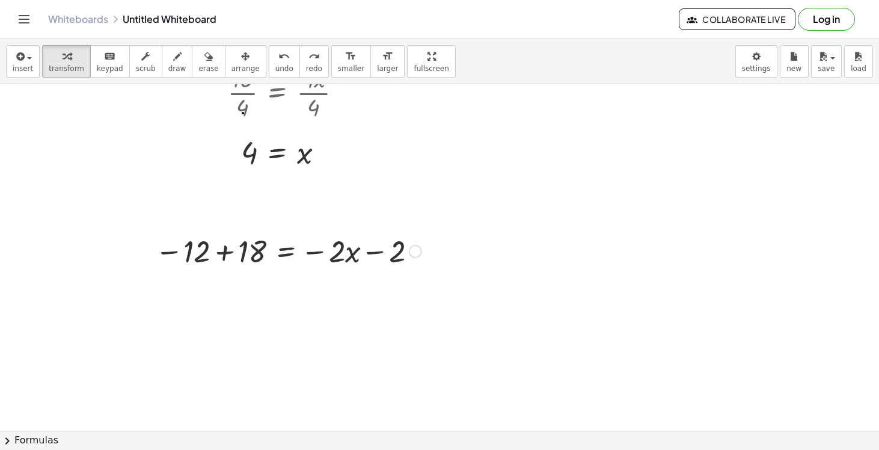
click at [201, 251] on div at bounding box center [288, 250] width 278 height 41
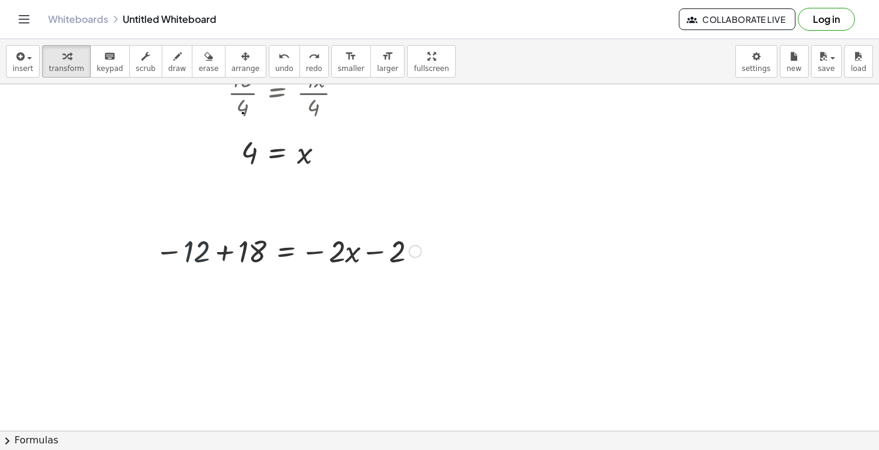
click at [201, 251] on div at bounding box center [288, 250] width 278 height 41
click at [174, 257] on div at bounding box center [288, 250] width 278 height 41
click at [191, 257] on div at bounding box center [288, 250] width 278 height 41
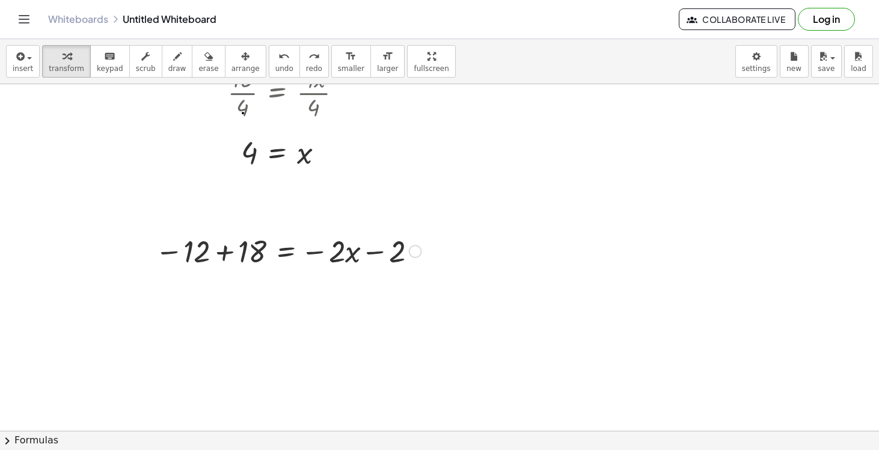
click at [191, 257] on div at bounding box center [288, 250] width 278 height 41
click at [745, 81] on div "insert select one: Math Expression Function Text Youtube Video Graphing Geometr…" at bounding box center [439, 61] width 879 height 45
click at [744, 71] on body "Graspable Math Activities Get Started Activity Bank Assigned Work Classes White…" at bounding box center [439, 225] width 879 height 450
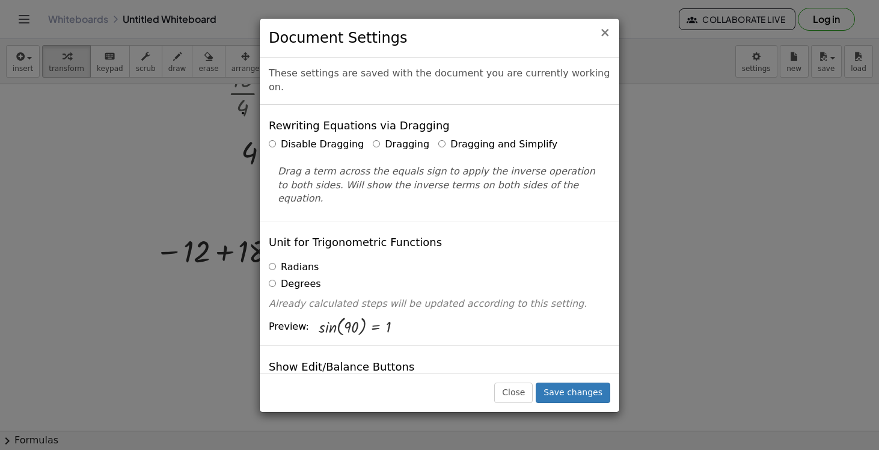
click at [607, 33] on span "×" at bounding box center [604, 32] width 11 height 14
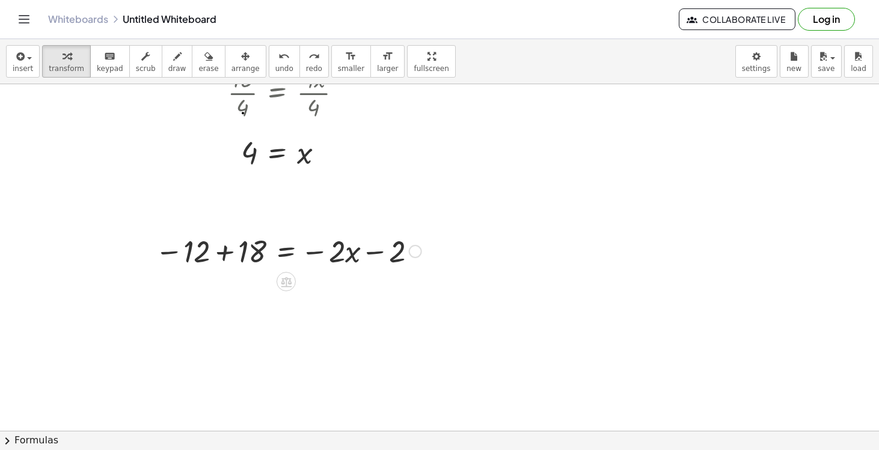
click at [316, 242] on div at bounding box center [288, 250] width 278 height 41
click at [278, 61] on icon "undo" at bounding box center [283, 56] width 11 height 14
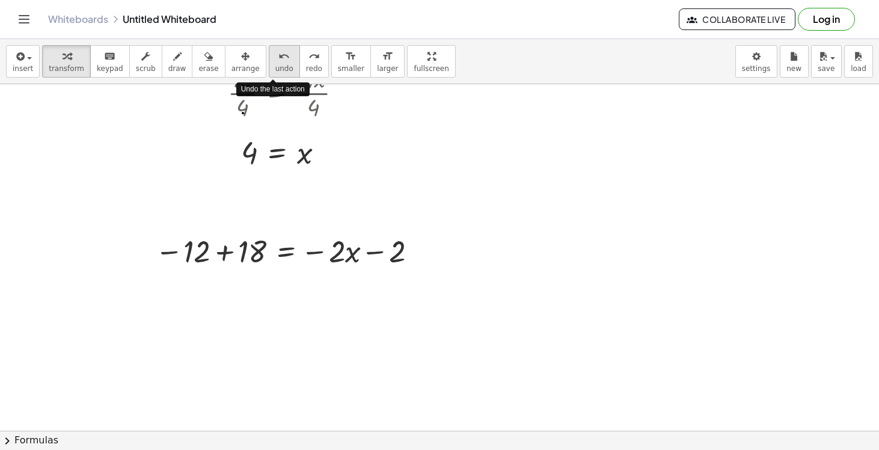
click at [278, 61] on icon "undo" at bounding box center [283, 56] width 11 height 14
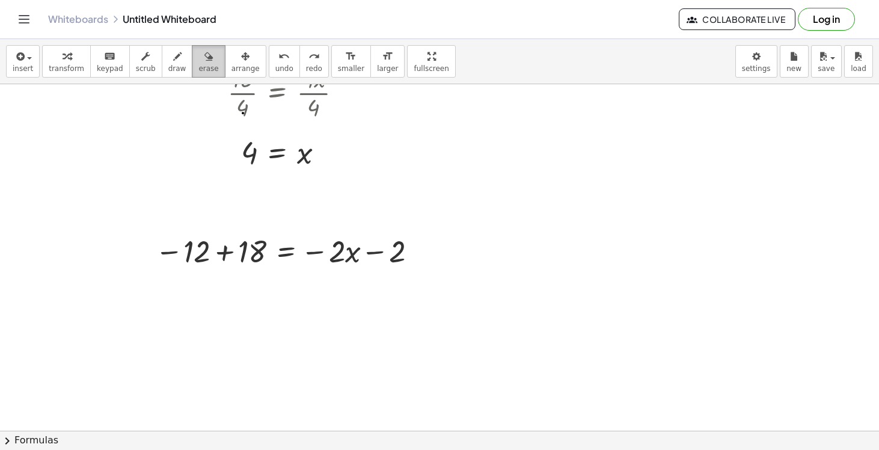
click at [215, 67] on button "erase" at bounding box center [208, 61] width 33 height 32
drag, startPoint x: 174, startPoint y: 245, endPoint x: 402, endPoint y: 227, distance: 228.0
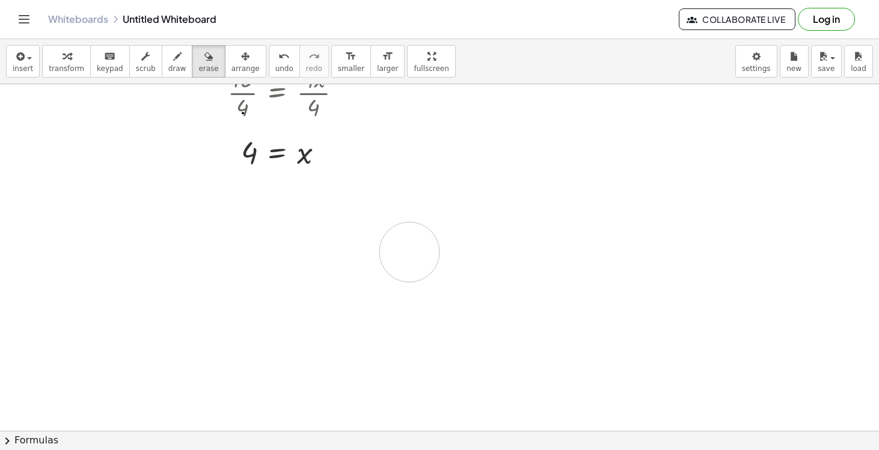
drag, startPoint x: 379, startPoint y: 278, endPoint x: 422, endPoint y: 253, distance: 49.8
drag, startPoint x: 385, startPoint y: 251, endPoint x: 168, endPoint y: 260, distance: 217.2
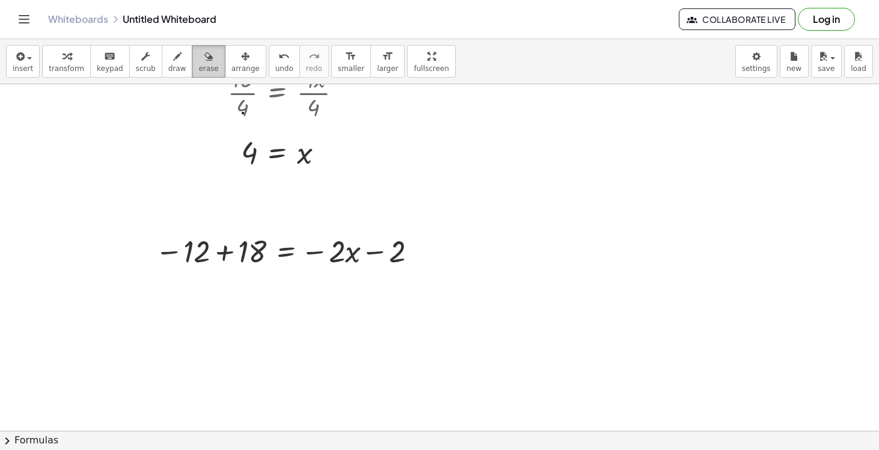
click at [204, 60] on icon "button" at bounding box center [208, 56] width 8 height 14
click at [210, 63] on button "erase" at bounding box center [208, 61] width 33 height 32
click at [269, 65] on button "undo undo" at bounding box center [284, 61] width 31 height 32
click at [235, 64] on span "arrange" at bounding box center [245, 68] width 28 height 8
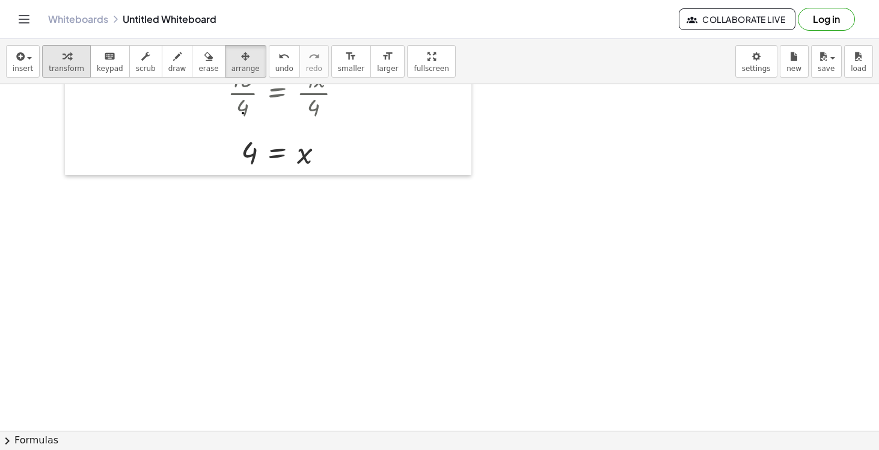
click at [64, 55] on icon "button" at bounding box center [67, 56] width 8 height 14
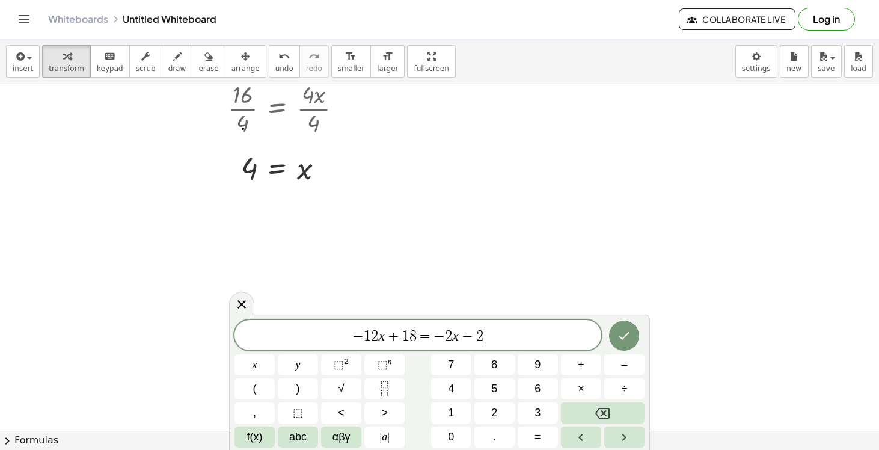
scroll to position [0, 0]
click at [629, 340] on icon "Done" at bounding box center [624, 335] width 14 height 14
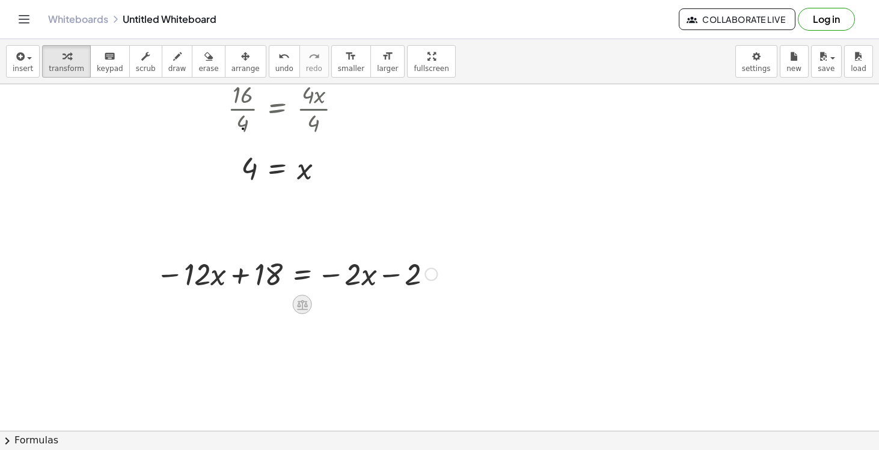
click at [299, 301] on icon at bounding box center [302, 304] width 11 height 10
click at [254, 305] on span "+" at bounding box center [254, 304] width 7 height 17
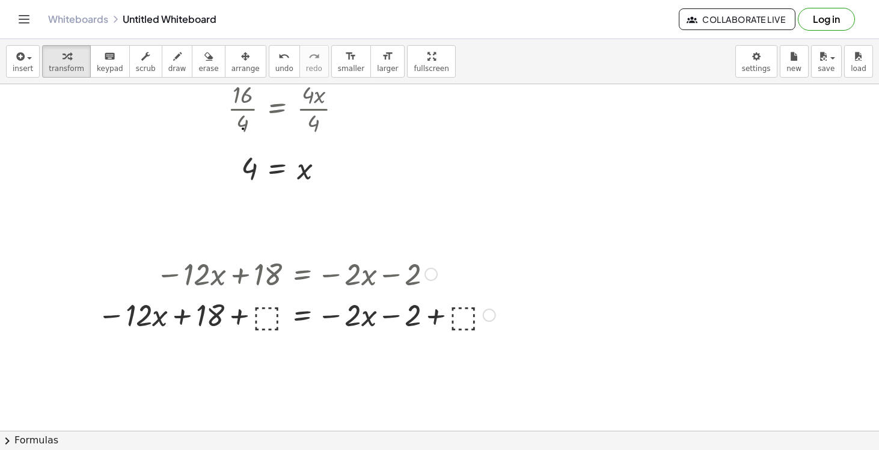
click at [259, 273] on div at bounding box center [296, 273] width 410 height 41
click at [259, 311] on div at bounding box center [296, 313] width 410 height 41
drag, startPoint x: 129, startPoint y: 320, endPoint x: 224, endPoint y: 320, distance: 95.0
click at [224, 320] on div at bounding box center [296, 313] width 435 height 41
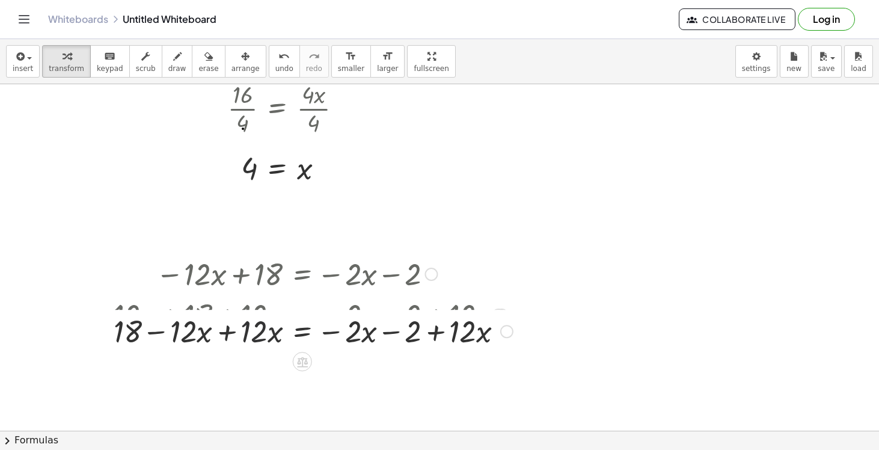
click at [259, 323] on div at bounding box center [298, 330] width 439 height 41
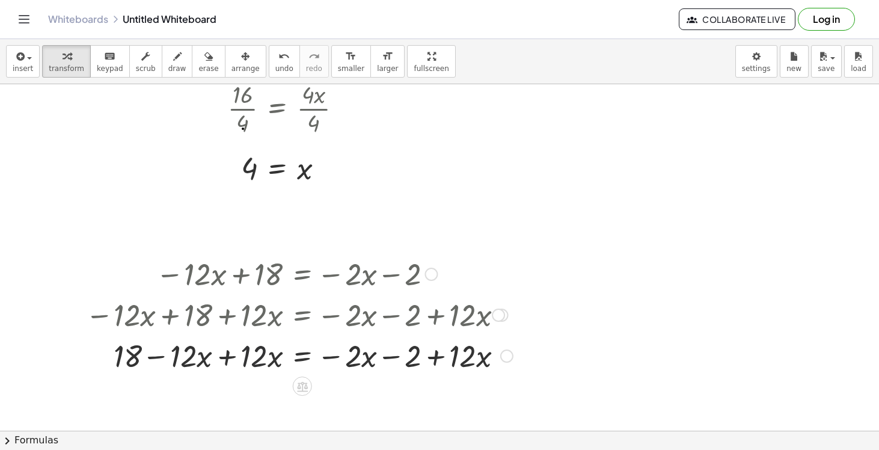
click at [250, 351] on div at bounding box center [298, 354] width 439 height 41
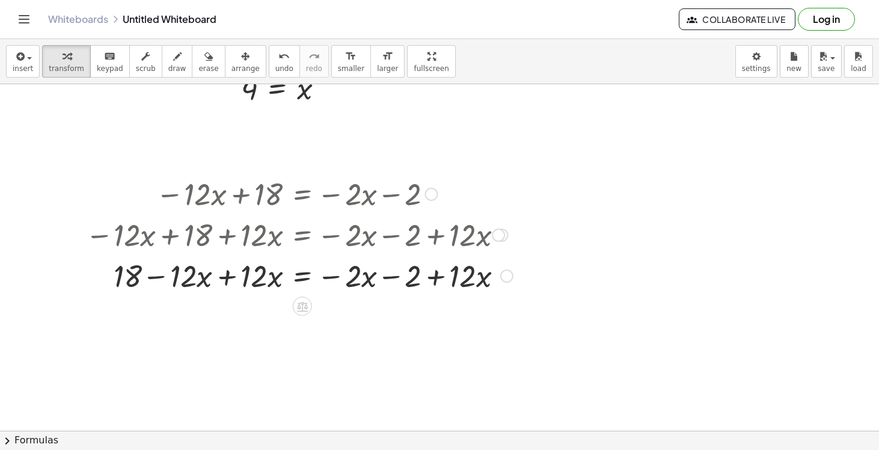
scroll to position [1988, 0]
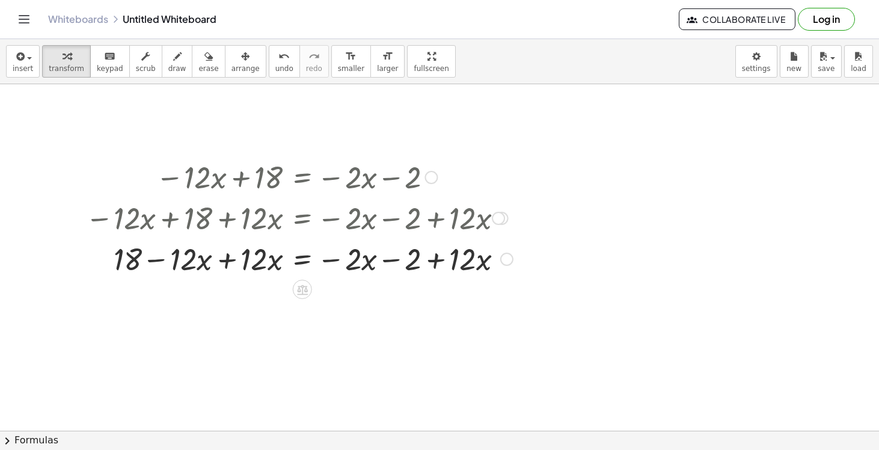
click at [230, 249] on div at bounding box center [298, 257] width 439 height 41
click at [230, 263] on div at bounding box center [298, 257] width 439 height 41
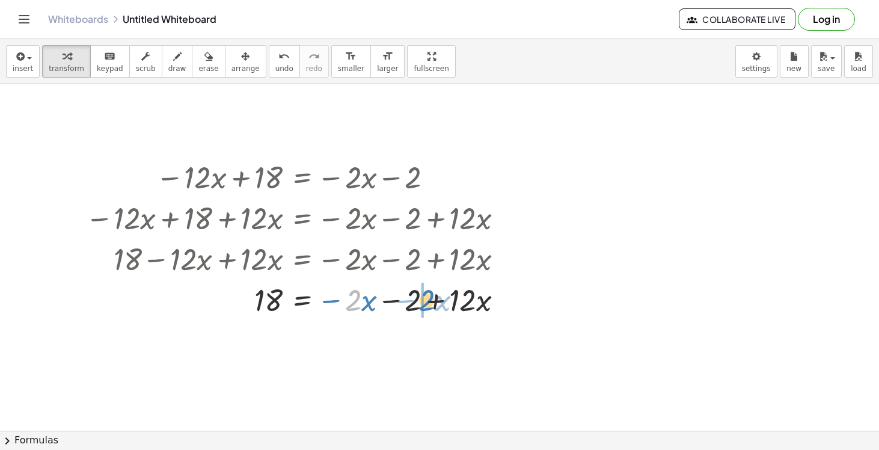
drag, startPoint x: 360, startPoint y: 303, endPoint x: 431, endPoint y: 302, distance: 71.5
click at [431, 302] on div at bounding box center [298, 298] width 439 height 41
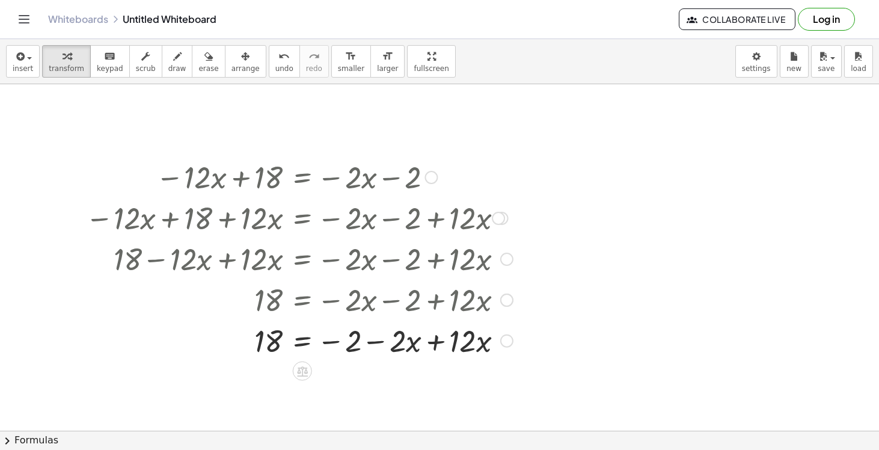
click at [435, 302] on div at bounding box center [298, 298] width 439 height 41
click at [435, 344] on div at bounding box center [298, 339] width 439 height 41
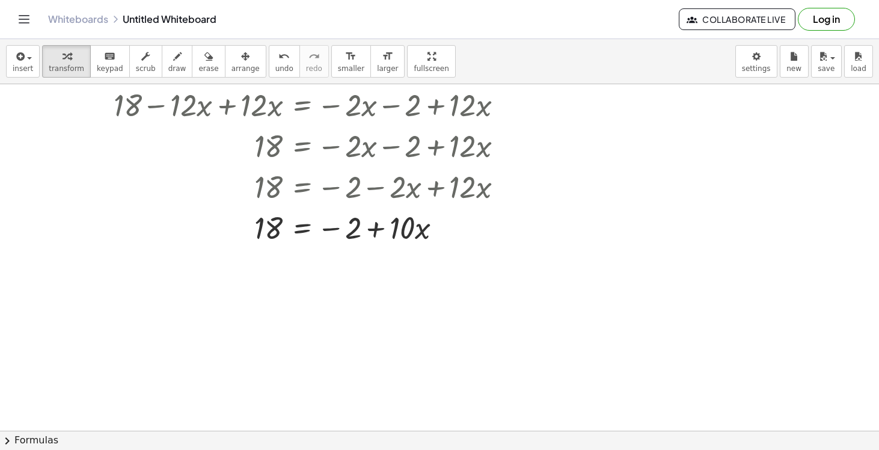
scroll to position [2149, 0]
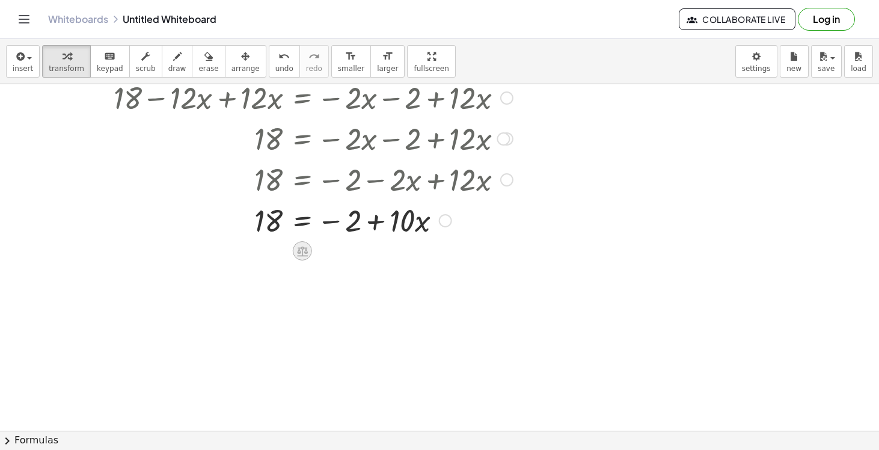
click at [304, 253] on icon at bounding box center [302, 251] width 11 height 10
click at [258, 253] on div "+" at bounding box center [254, 250] width 19 height 19
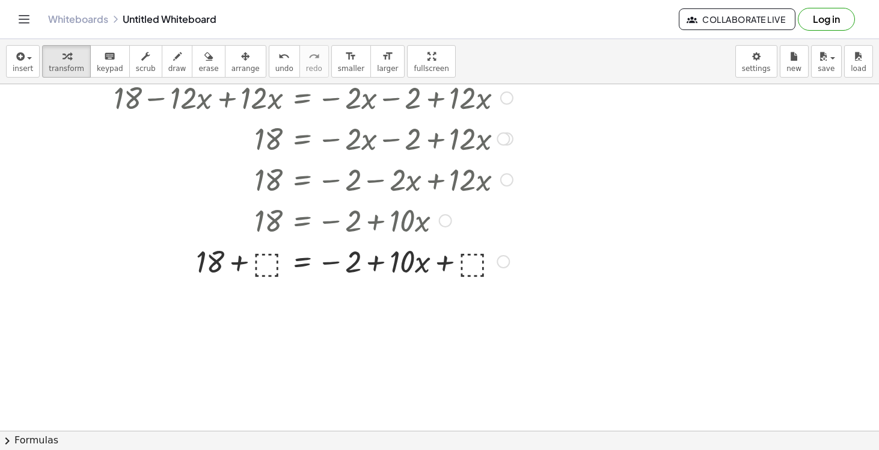
click at [474, 269] on div at bounding box center [298, 260] width 439 height 41
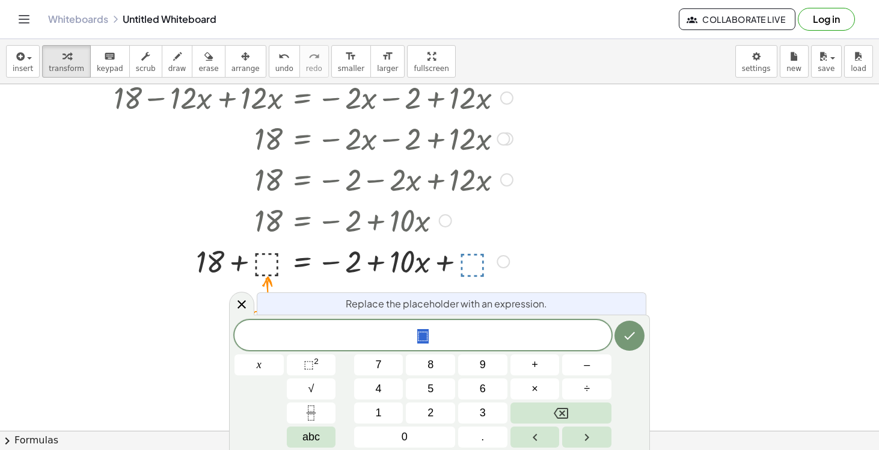
click at [266, 259] on div at bounding box center [298, 260] width 439 height 41
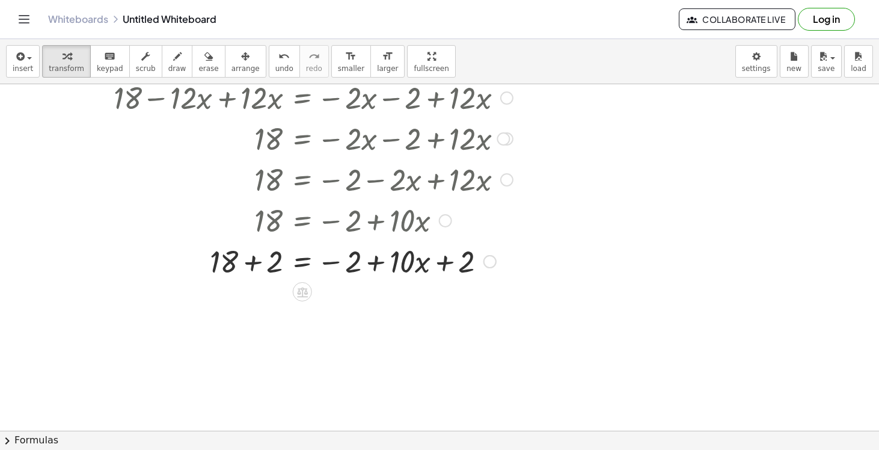
click at [238, 263] on div at bounding box center [298, 260] width 439 height 41
click at [251, 263] on div at bounding box center [298, 260] width 439 height 41
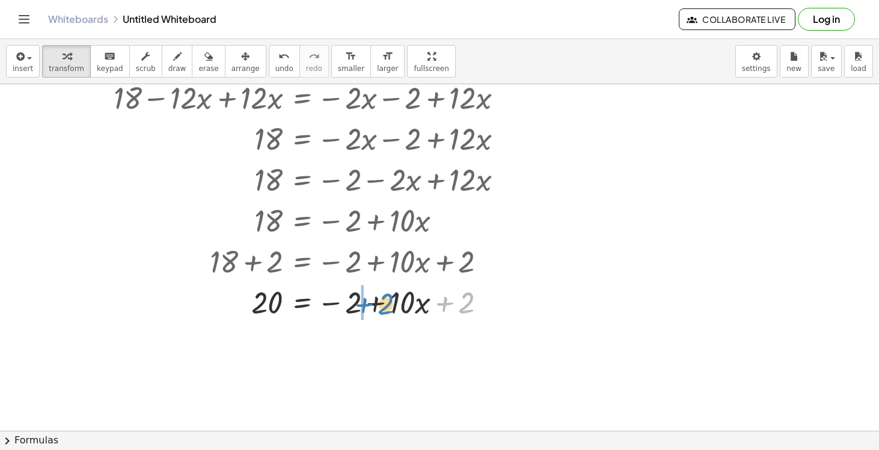
drag, startPoint x: 469, startPoint y: 307, endPoint x: 388, endPoint y: 308, distance: 80.6
click at [388, 308] on div at bounding box center [298, 301] width 439 height 41
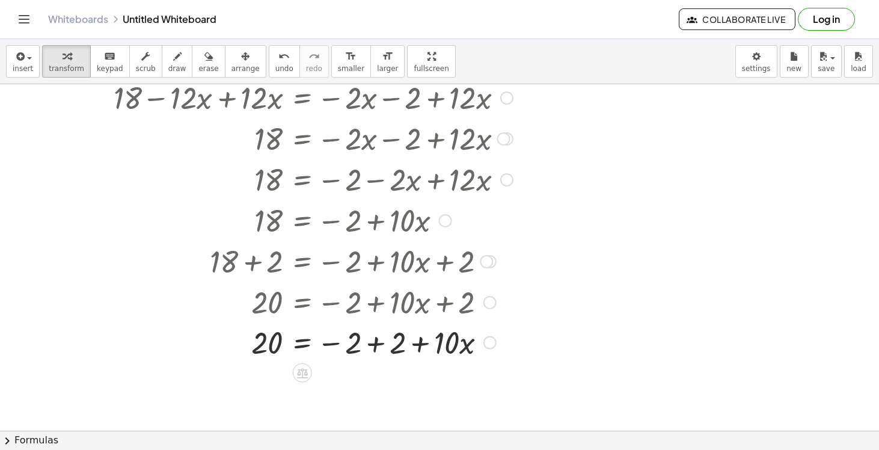
click at [302, 16] on div "− · 12 · x + 18 = − · 2 · x − 2 − · 12 · x + 18 + ⬚ = − · 2 · x − 2 + ⬚ − · 12 …" at bounding box center [302, 16] width 0 height 0
click at [380, 340] on div at bounding box center [298, 342] width 439 height 41
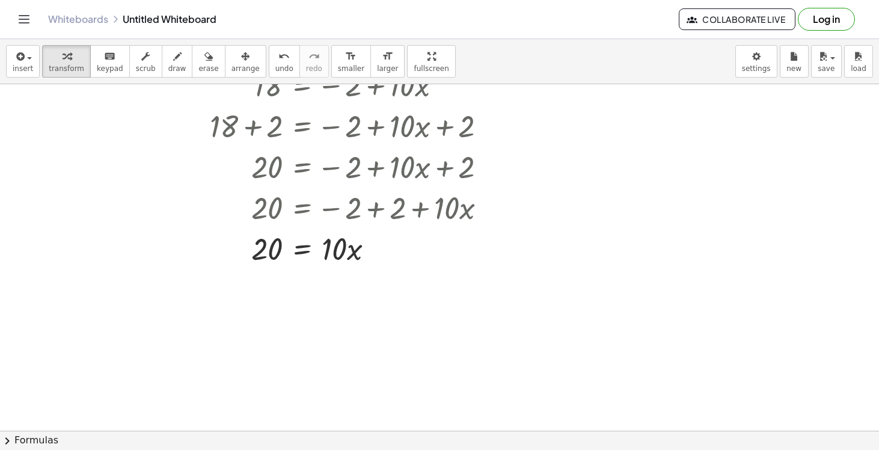
scroll to position [2303, 0]
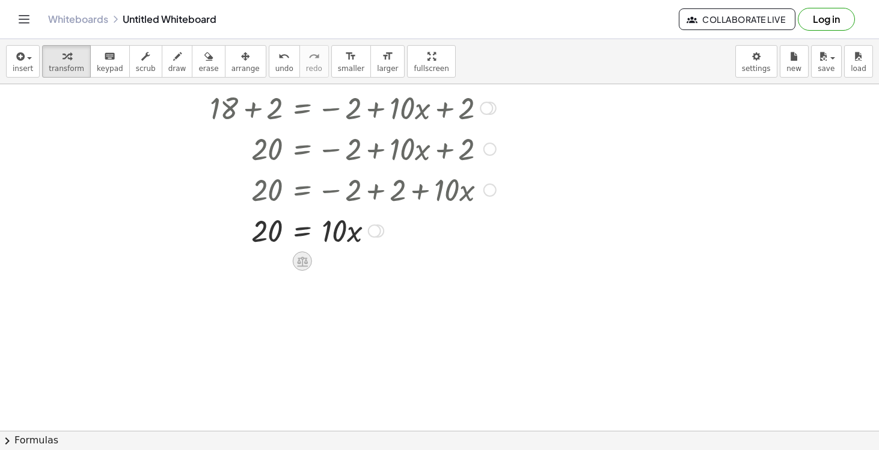
click at [298, 257] on icon at bounding box center [302, 261] width 13 height 13
click at [326, 262] on span "÷" at bounding box center [326, 261] width 7 height 17
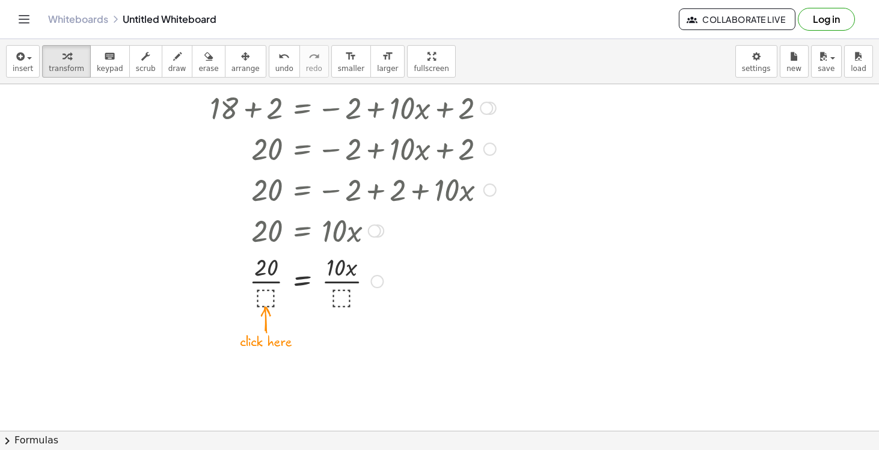
click at [268, 297] on div at bounding box center [298, 280] width 439 height 60
click at [266, 282] on div at bounding box center [298, 280] width 439 height 60
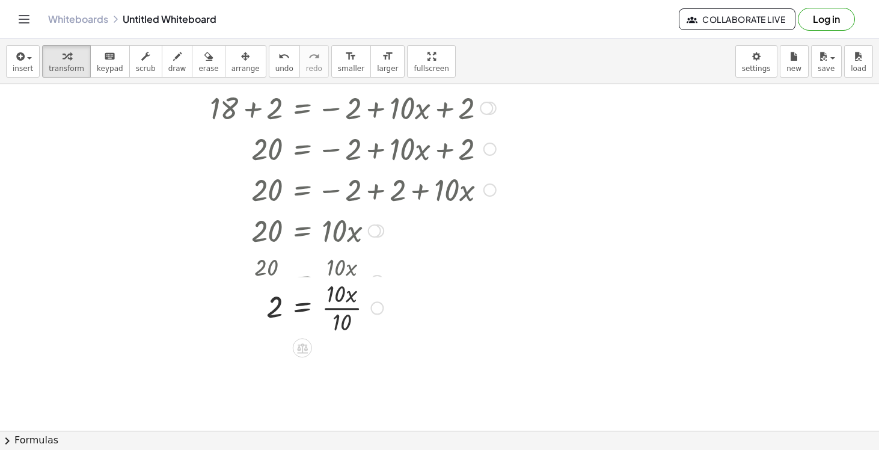
click at [338, 287] on div at bounding box center [291, 280] width 456 height 60
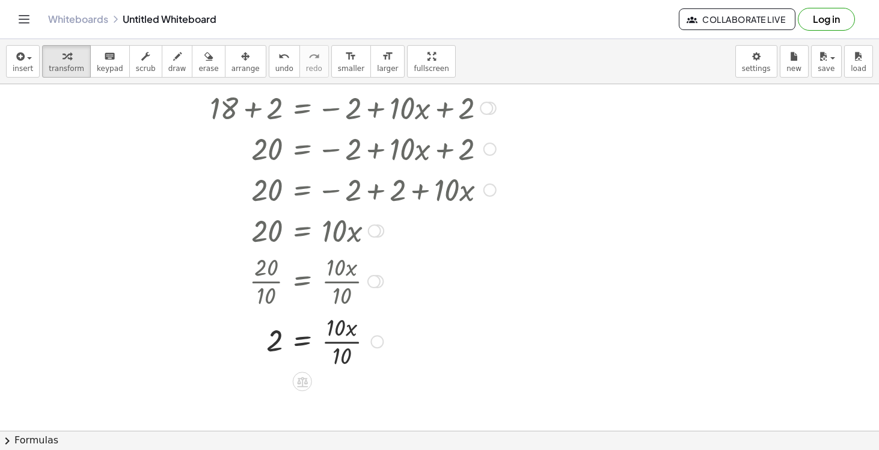
click at [335, 334] on div at bounding box center [298, 340] width 439 height 60
click at [335, 342] on div at bounding box center [298, 340] width 439 height 60
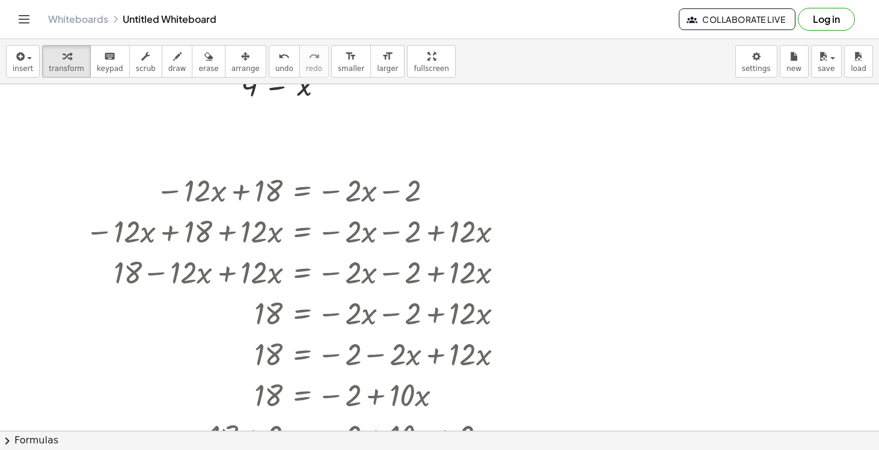
scroll to position [1982, 0]
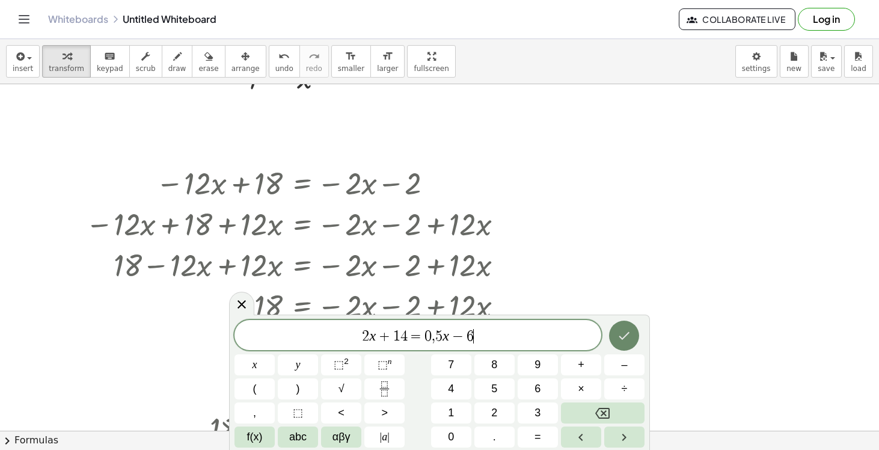
click at [625, 336] on icon "Done" at bounding box center [624, 336] width 11 height 8
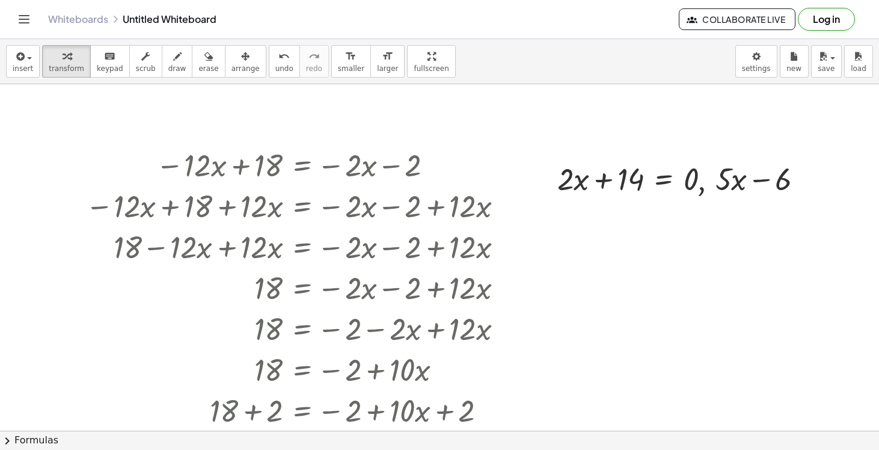
scroll to position [2001, 0]
click at [679, 210] on icon at bounding box center [674, 208] width 13 height 13
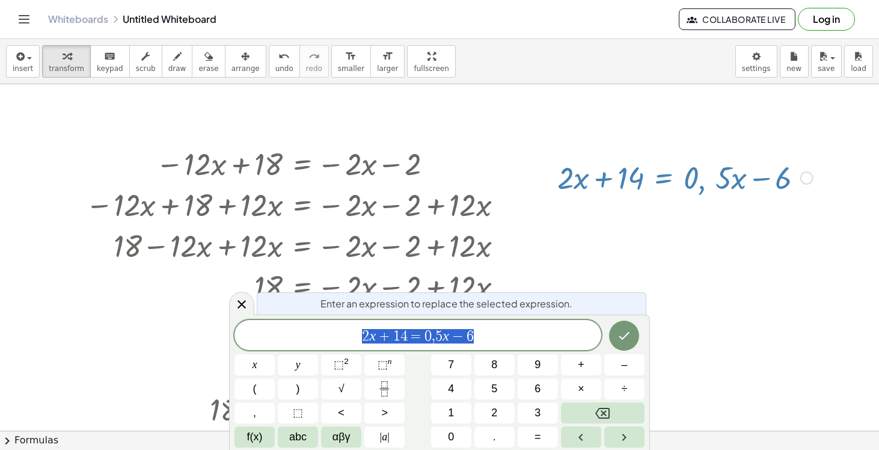
click at [673, 195] on div at bounding box center [685, 176] width 268 height 41
click at [624, 332] on icon "Done" at bounding box center [624, 335] width 14 height 14
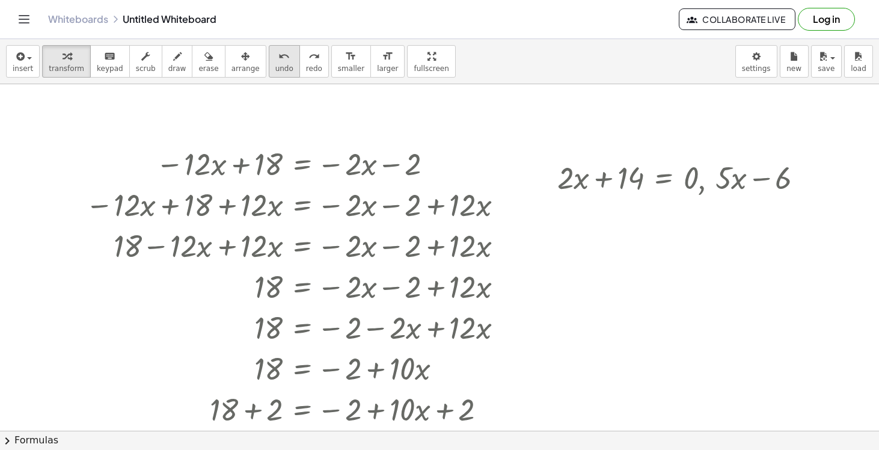
click at [275, 65] on span "undo" at bounding box center [284, 68] width 18 height 8
click at [675, 212] on icon at bounding box center [674, 208] width 13 height 13
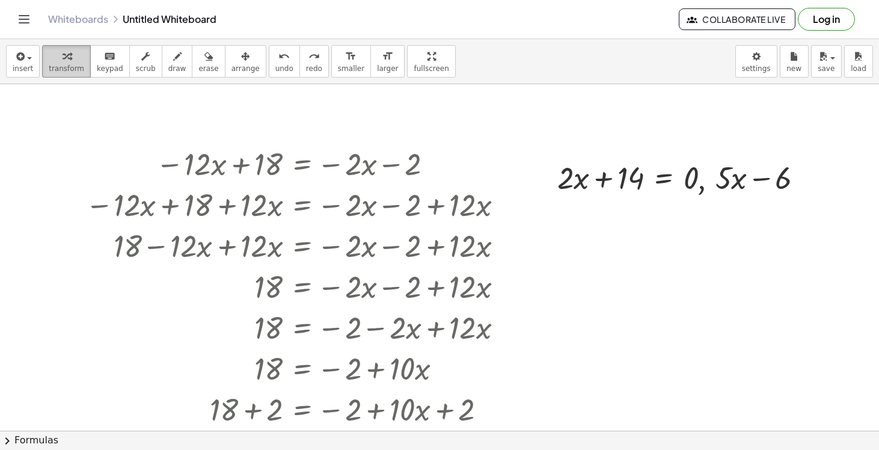
click at [67, 60] on icon "button" at bounding box center [67, 56] width 8 height 14
click at [705, 179] on div at bounding box center [685, 176] width 268 height 41
click at [669, 210] on icon at bounding box center [674, 208] width 13 height 13
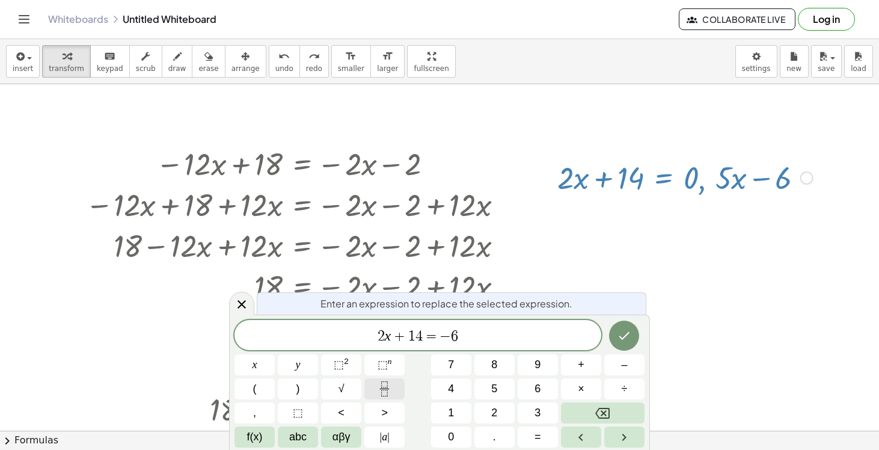
click at [394, 391] on button "Fraction" at bounding box center [384, 388] width 40 height 21
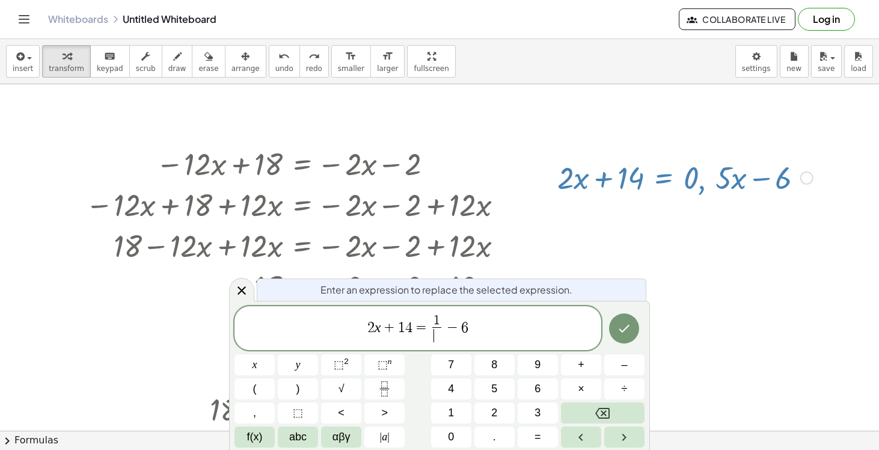
click at [439, 336] on span "​" at bounding box center [436, 335] width 9 height 16
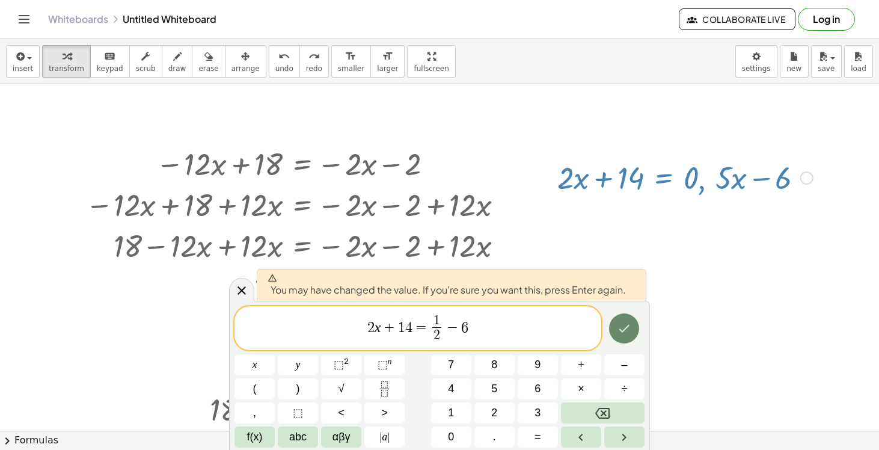
click at [617, 327] on icon "Done" at bounding box center [624, 328] width 14 height 14
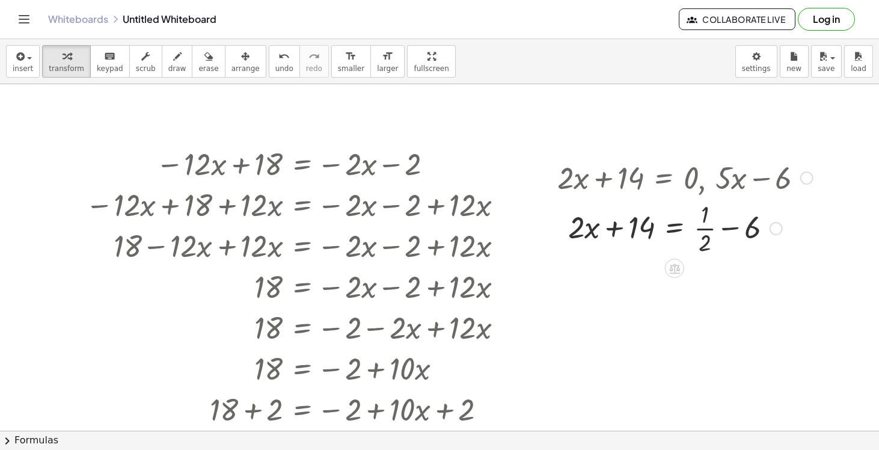
click at [686, 257] on div at bounding box center [685, 227] width 268 height 60
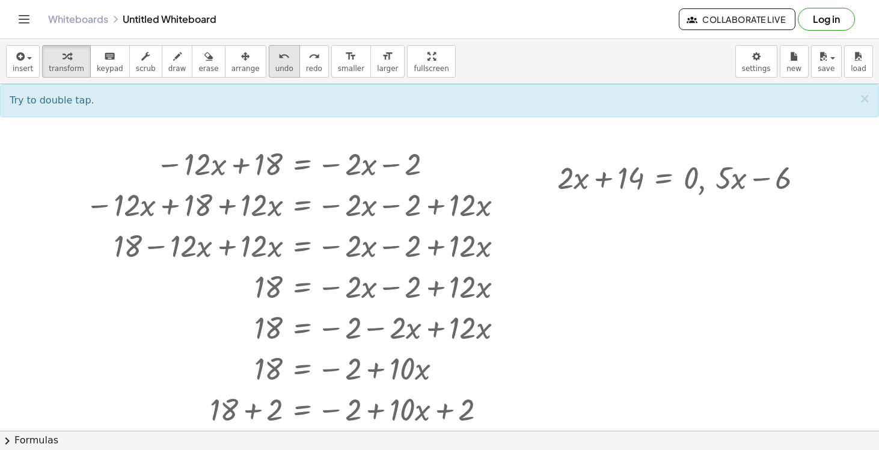
click at [277, 64] on span "undo" at bounding box center [284, 68] width 18 height 8
click at [306, 66] on span "redo" at bounding box center [314, 68] width 16 height 8
click at [678, 210] on icon at bounding box center [674, 208] width 13 height 13
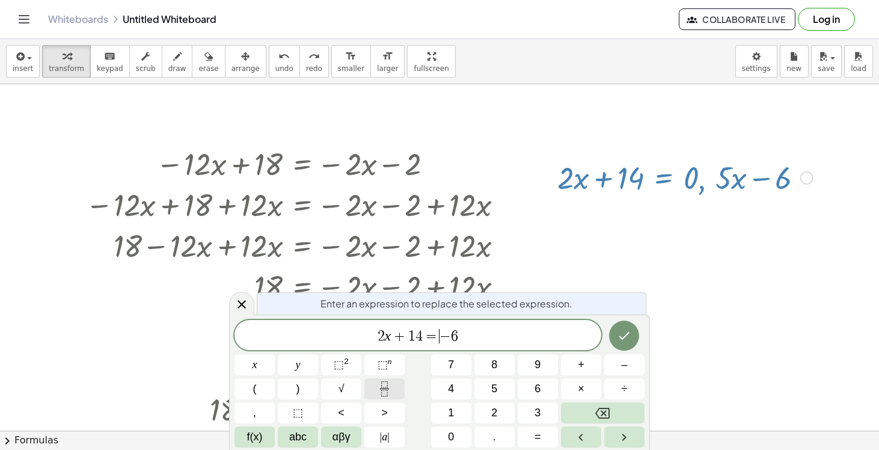
click at [378, 387] on icon "Fraction" at bounding box center [384, 388] width 15 height 15
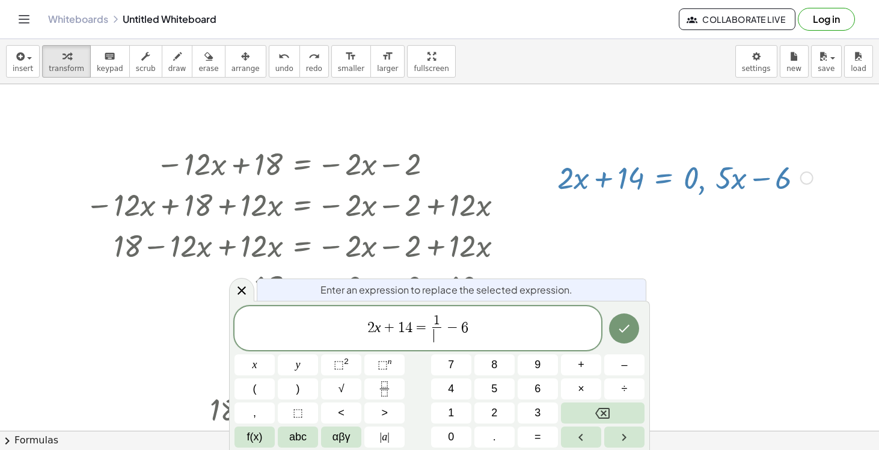
click at [439, 338] on span "​" at bounding box center [436, 335] width 9 height 16
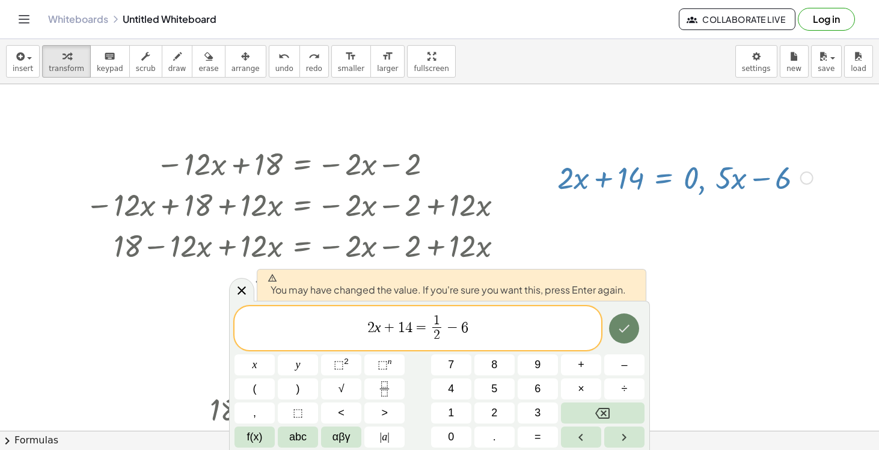
click at [627, 325] on icon "Done" at bounding box center [624, 328] width 14 height 14
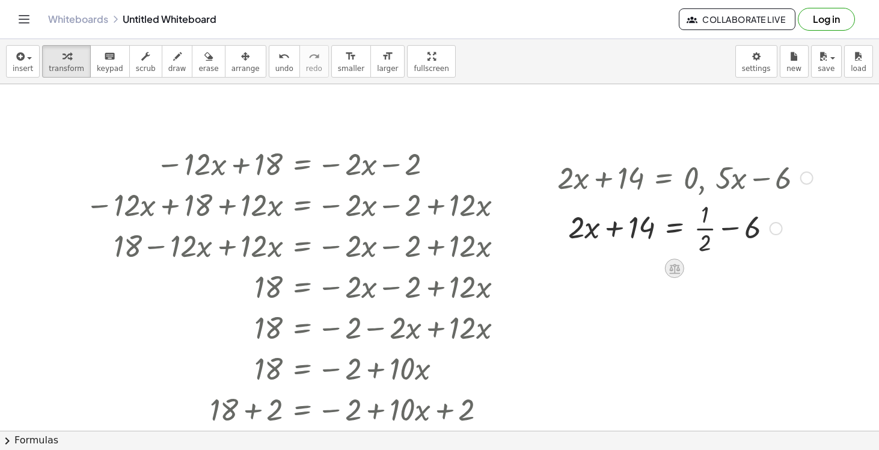
click at [673, 269] on icon at bounding box center [674, 268] width 11 height 10
click at [628, 271] on span "+" at bounding box center [626, 268] width 7 height 17
click at [637, 231] on div at bounding box center [675, 227] width 342 height 60
click at [770, 234] on div at bounding box center [675, 227] width 316 height 60
click at [624, 232] on div at bounding box center [667, 227] width 301 height 60
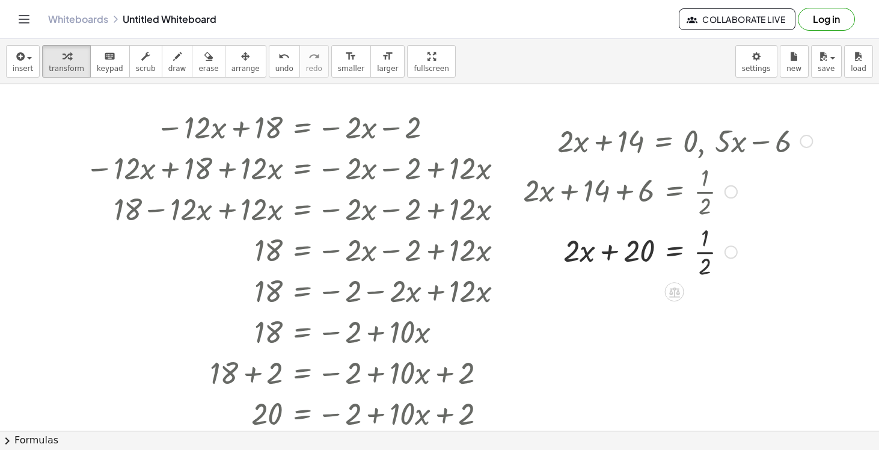
scroll to position [2040, 0]
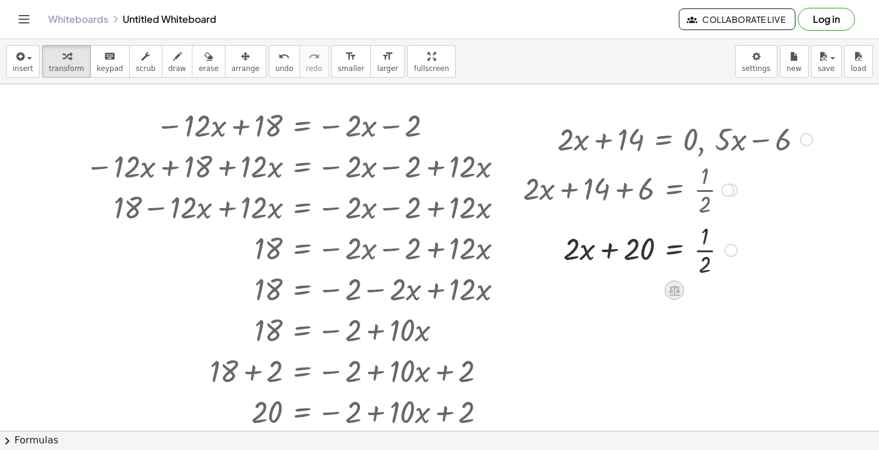
click at [676, 291] on icon at bounding box center [674, 290] width 11 height 10
click at [649, 292] on span "−" at bounding box center [650, 289] width 7 height 17
click at [634, 254] on div at bounding box center [658, 249] width 319 height 60
click at [602, 252] on div at bounding box center [658, 249] width 321 height 60
click at [727, 253] on div at bounding box center [667, 249] width 301 height 60
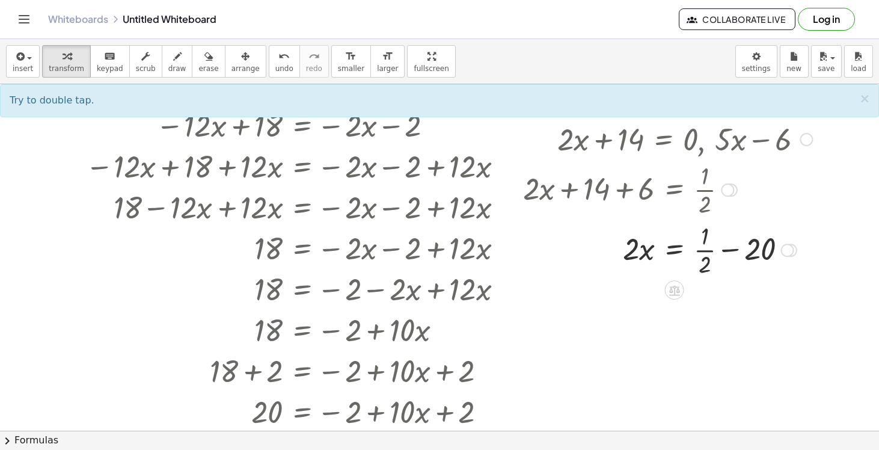
click at [727, 248] on div at bounding box center [667, 249] width 301 height 60
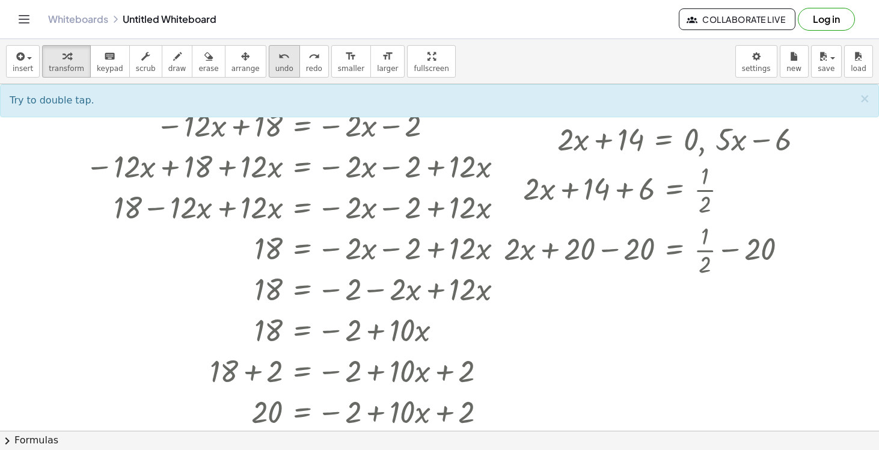
click at [278, 60] on icon "undo" at bounding box center [283, 56] width 11 height 14
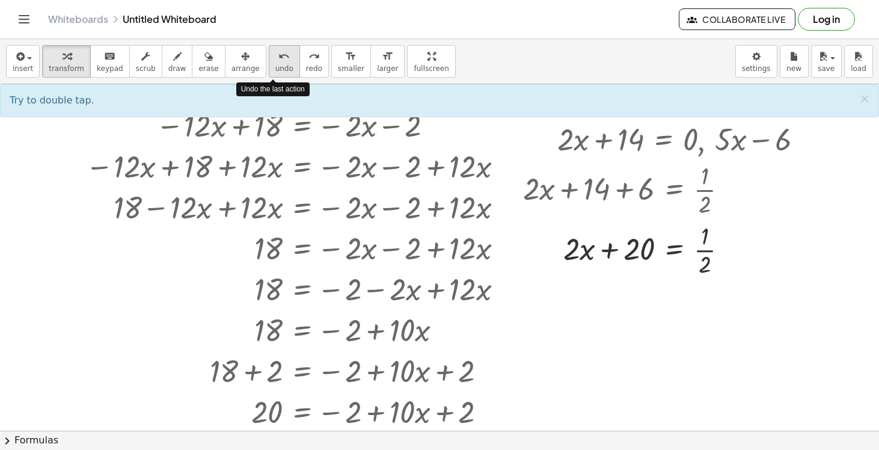
click at [278, 60] on icon "undo" at bounding box center [283, 56] width 11 height 14
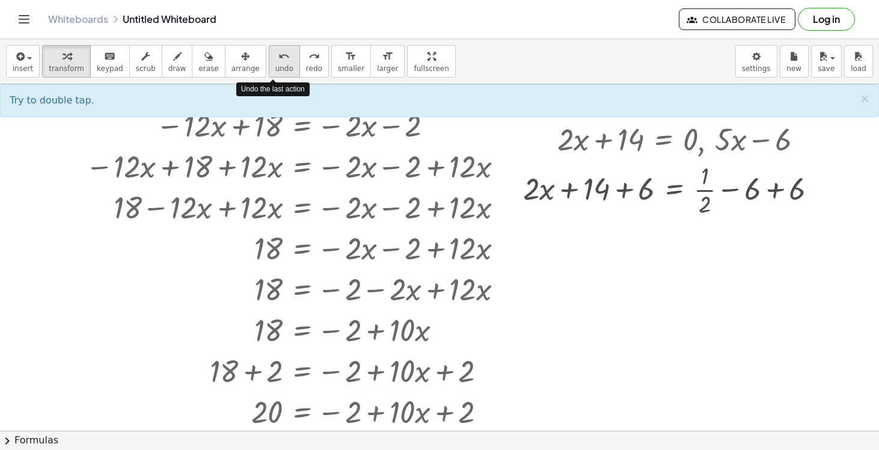
click at [278, 60] on icon "undo" at bounding box center [283, 56] width 11 height 14
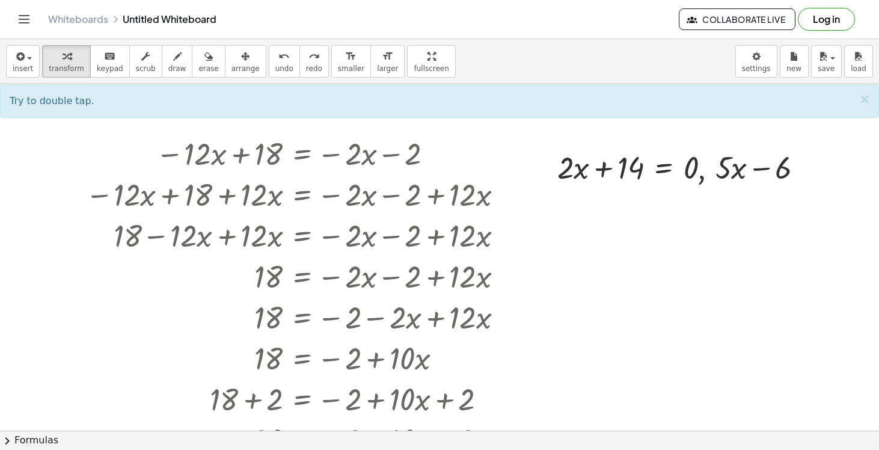
scroll to position [2012, 0]
click at [678, 200] on icon at bounding box center [674, 197] width 13 height 13
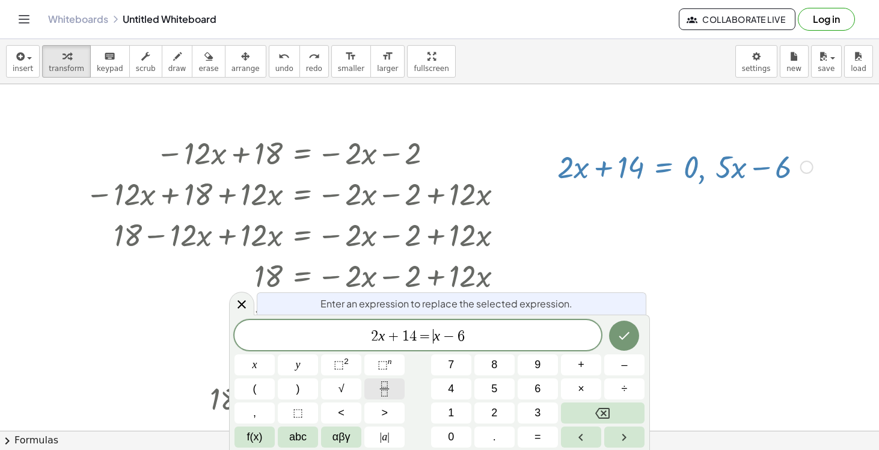
click at [388, 387] on icon "Fraction" at bounding box center [384, 388] width 15 height 15
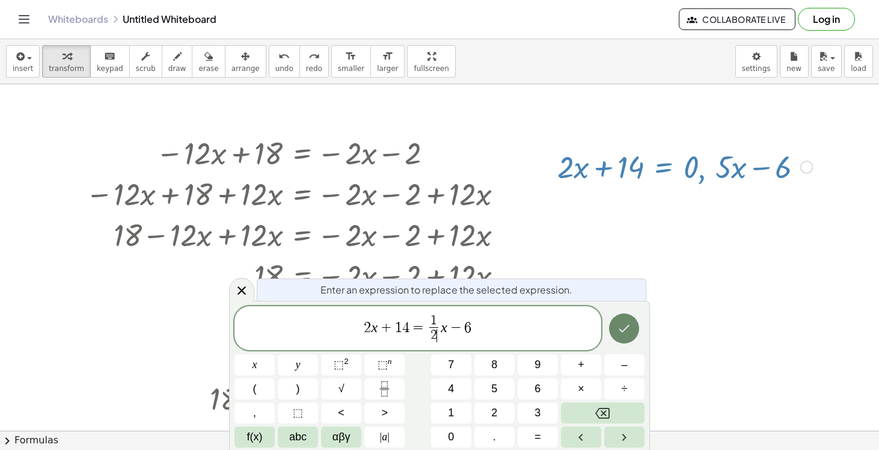
click at [634, 334] on button "Done" at bounding box center [624, 328] width 30 height 30
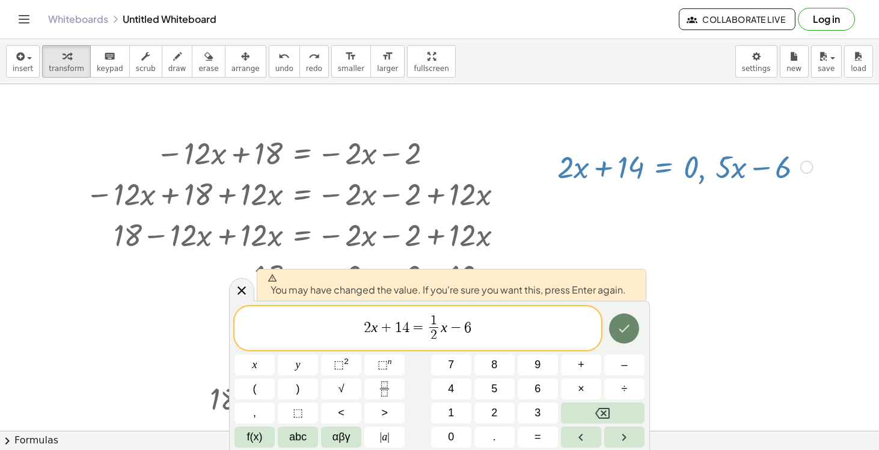
click at [620, 328] on icon "Done" at bounding box center [624, 328] width 14 height 14
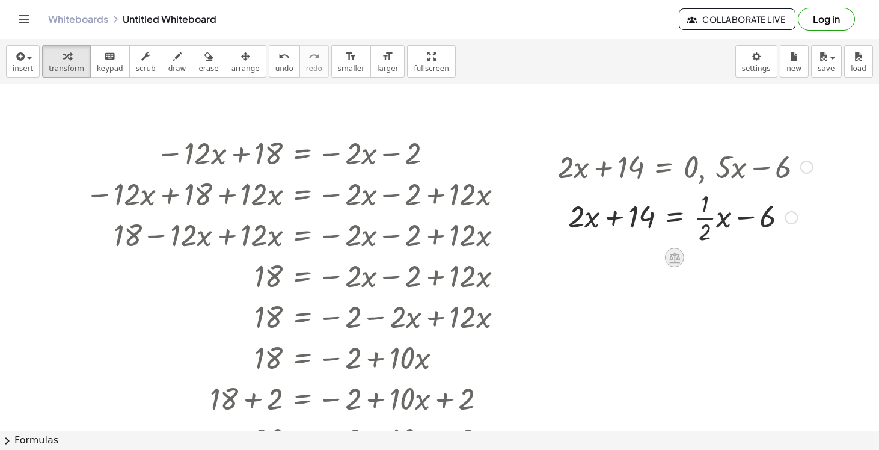
click at [678, 263] on icon at bounding box center [674, 257] width 13 height 13
click at [653, 258] on span "−" at bounding box center [650, 257] width 7 height 17
click at [632, 219] on div at bounding box center [683, 216] width 358 height 60
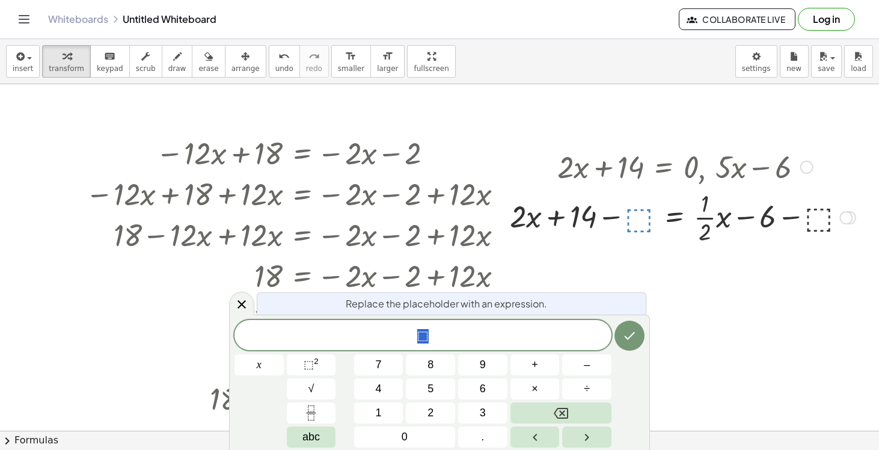
click at [459, 329] on span "⬚" at bounding box center [422, 336] width 377 height 17
click at [423, 335] on span "⬚" at bounding box center [422, 336] width 11 height 14
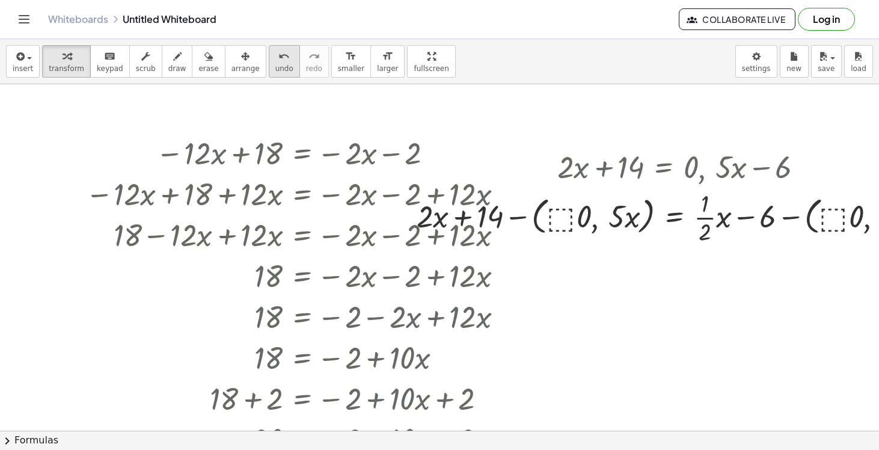
click at [275, 64] on span "undo" at bounding box center [284, 68] width 18 height 8
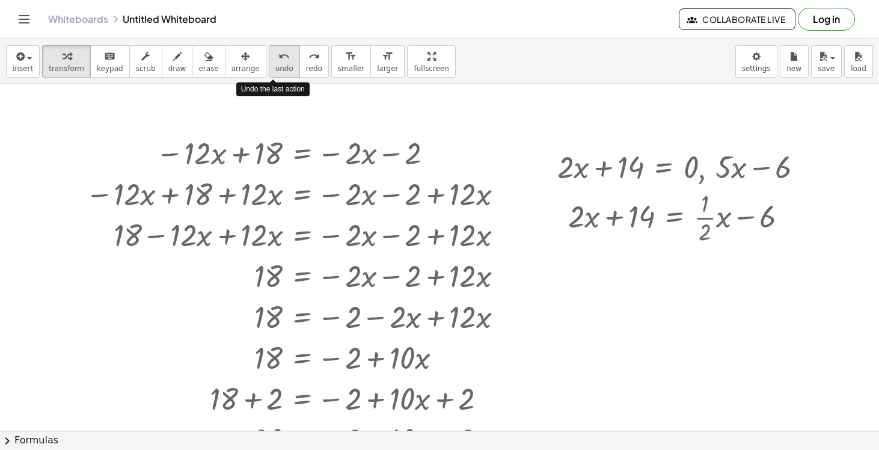
click at [275, 64] on span "undo" at bounding box center [284, 68] width 18 height 8
click at [710, 225] on div at bounding box center [685, 216] width 268 height 60
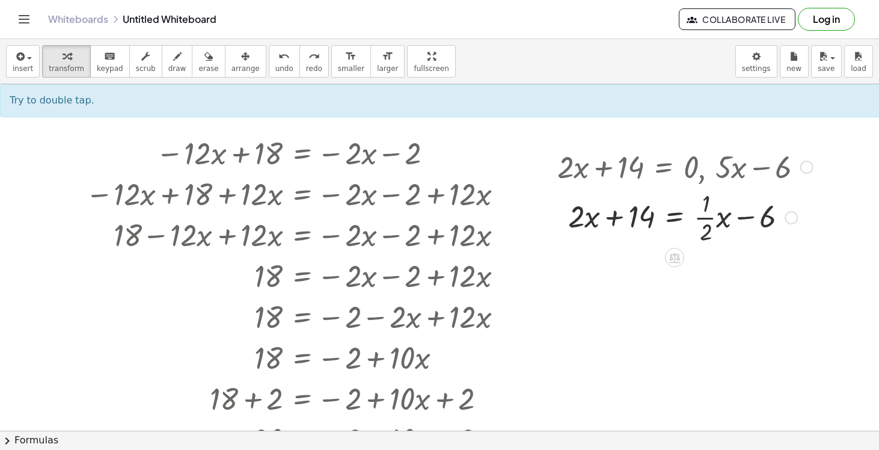
click at [708, 232] on div at bounding box center [685, 216] width 268 height 60
click at [278, 60] on icon "undo" at bounding box center [283, 56] width 11 height 14
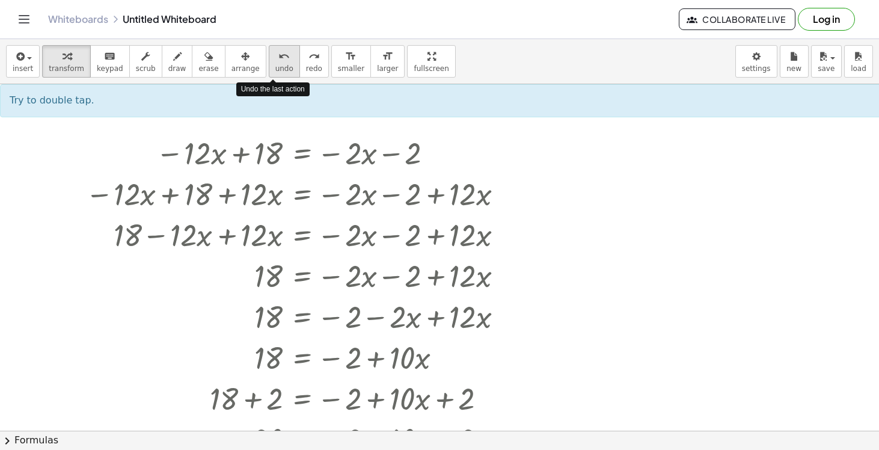
click at [278, 60] on icon "undo" at bounding box center [283, 56] width 11 height 14
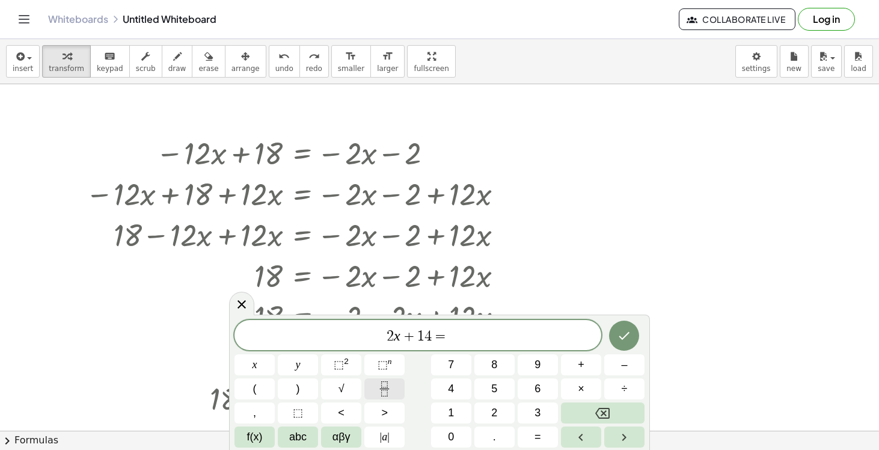
click at [385, 385] on icon "Fraction" at bounding box center [384, 388] width 15 height 15
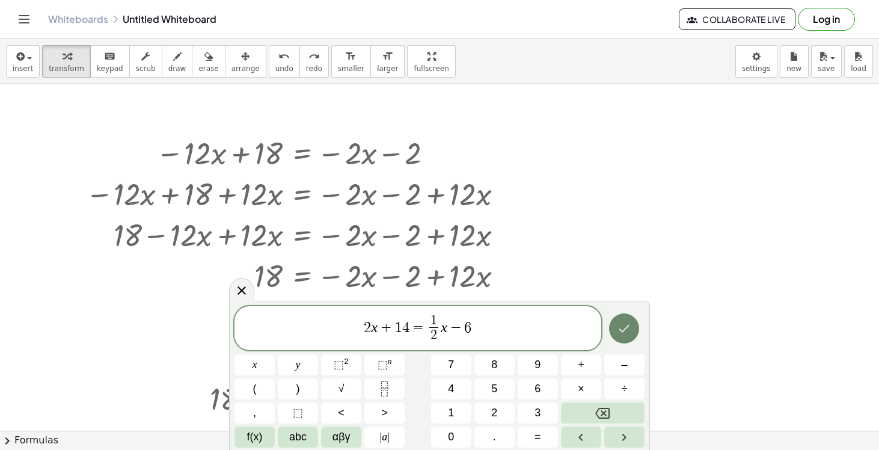
click at [626, 338] on button "Done" at bounding box center [624, 328] width 30 height 30
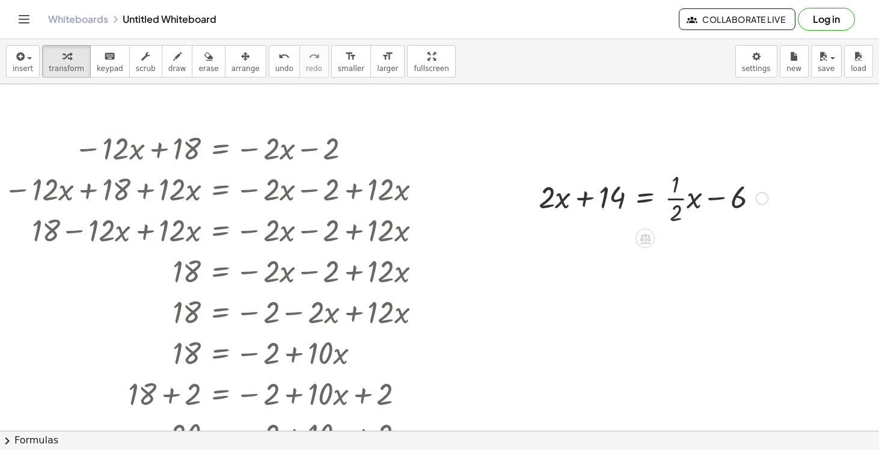
scroll to position [2017, 82]
click at [735, 201] on div at bounding box center [654, 197] width 242 height 60
click at [645, 240] on icon at bounding box center [645, 238] width 11 height 10
click at [598, 242] on span "+" at bounding box center [596, 238] width 7 height 17
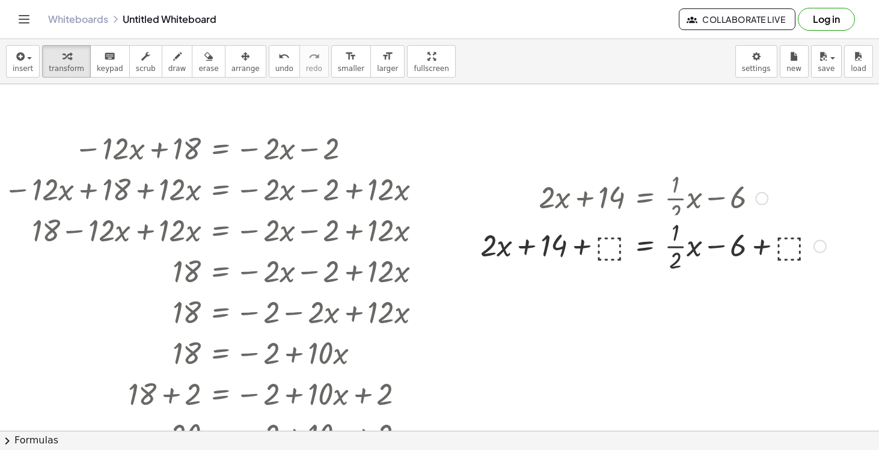
click at [795, 204] on div at bounding box center [653, 197] width 358 height 60
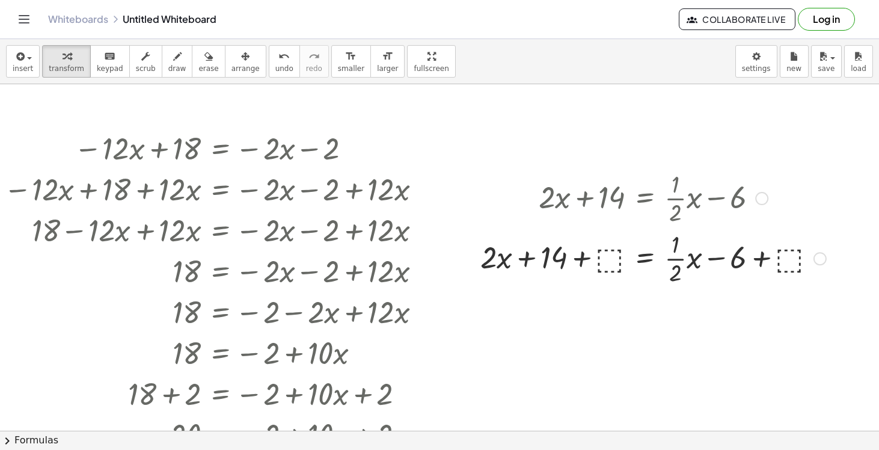
click at [791, 253] on div at bounding box center [653, 257] width 358 height 60
click at [598, 263] on div at bounding box center [653, 257] width 331 height 60
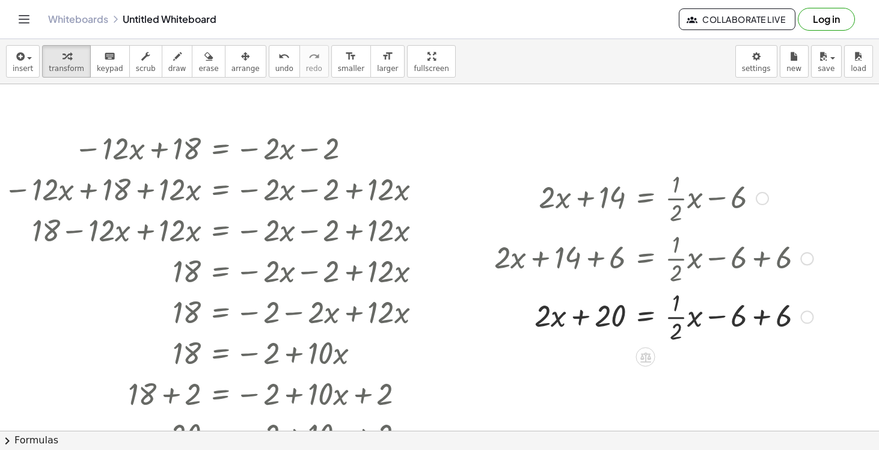
click at [761, 262] on div at bounding box center [653, 257] width 331 height 60
click at [757, 315] on div at bounding box center [653, 317] width 331 height 60
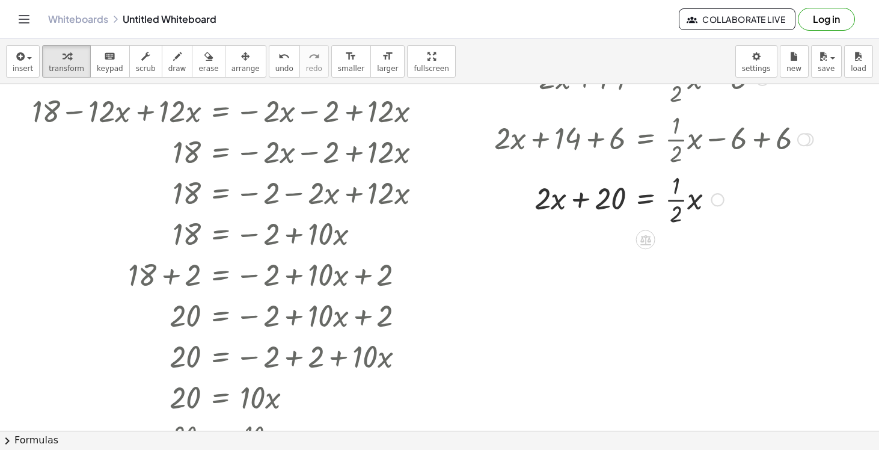
scroll to position [2136, 82]
click at [648, 243] on icon at bounding box center [645, 240] width 11 height 10
click at [620, 238] on span "−" at bounding box center [621, 239] width 7 height 17
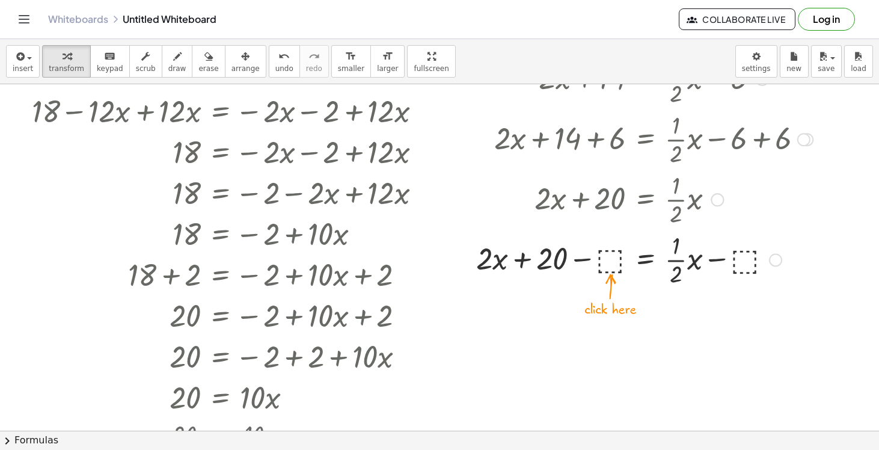
click at [612, 263] on div at bounding box center [644, 258] width 349 height 60
drag, startPoint x: 487, startPoint y: 257, endPoint x: 578, endPoint y: 256, distance: 91.4
click at [578, 256] on div at bounding box center [643, 258] width 351 height 60
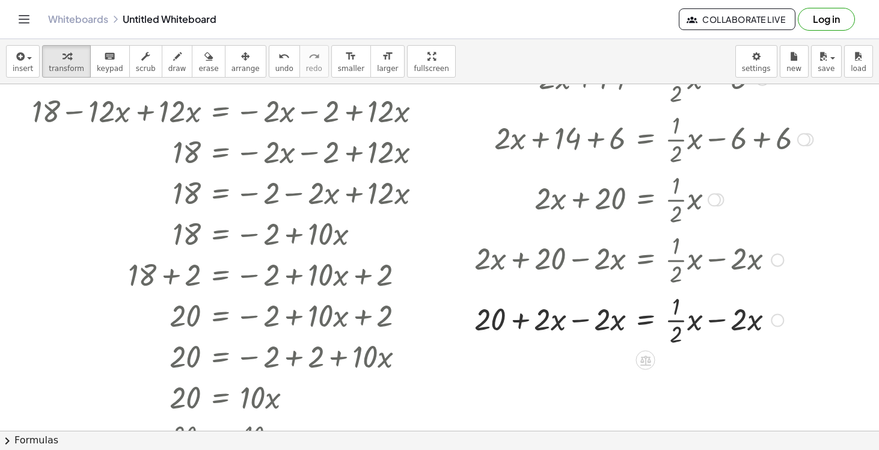
click at [582, 260] on div at bounding box center [643, 258] width 351 height 60
click at [580, 318] on div at bounding box center [643, 319] width 351 height 60
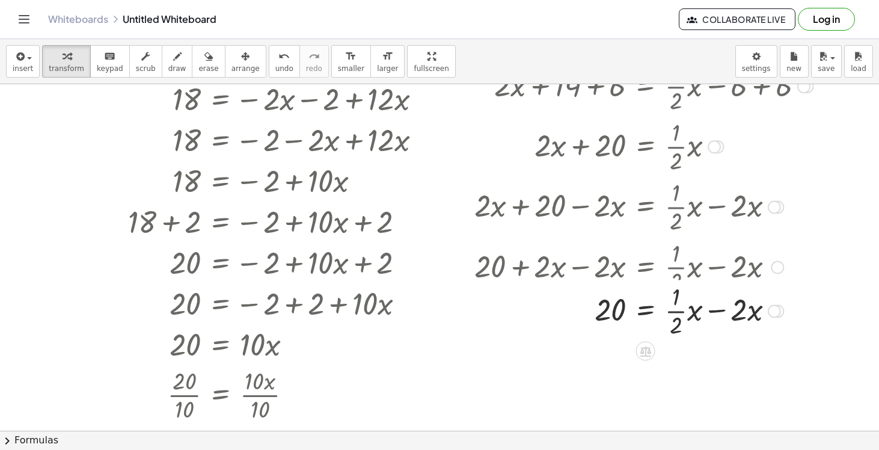
scroll to position [2193, 82]
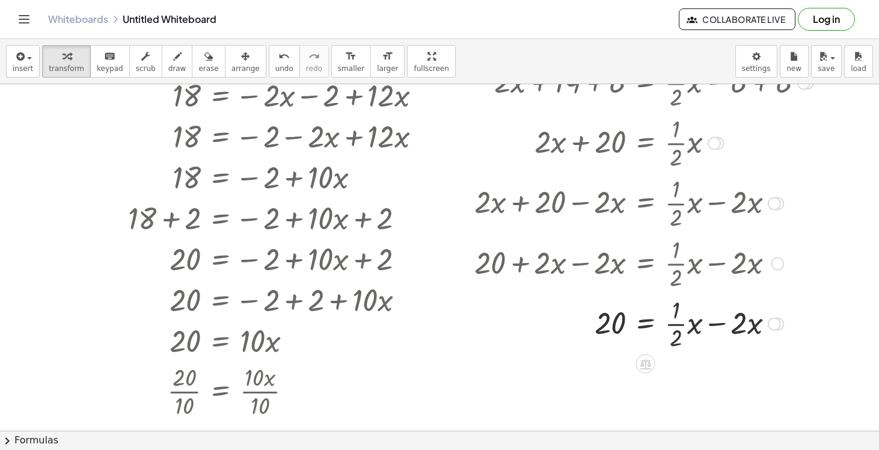
click at [715, 326] on div at bounding box center [643, 323] width 351 height 60
click at [713, 321] on div at bounding box center [643, 323] width 351 height 60
click at [675, 323] on div at bounding box center [643, 323] width 351 height 60
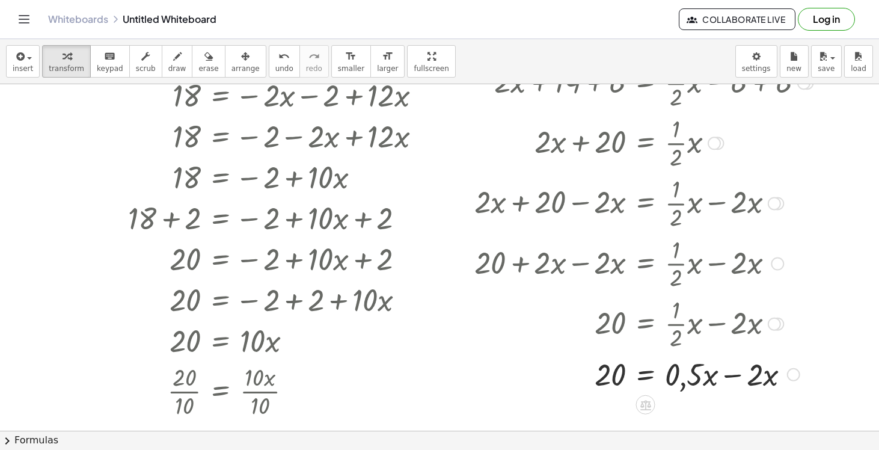
click at [730, 376] on div at bounding box center [643, 373] width 351 height 41
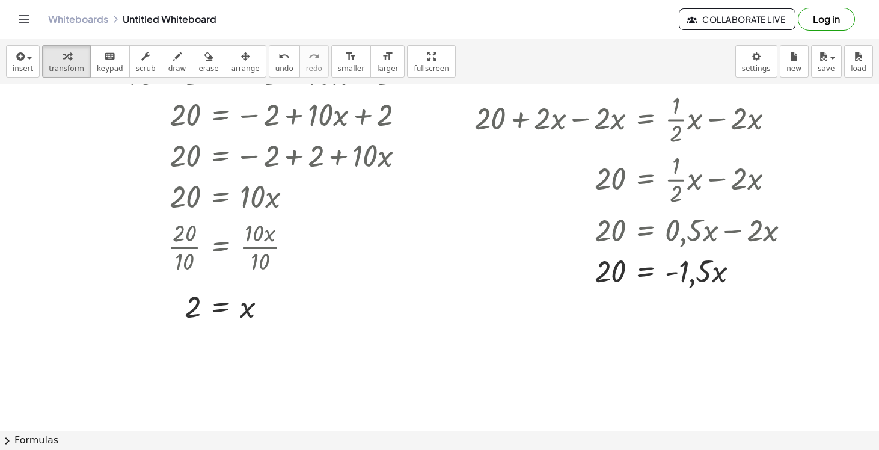
scroll to position [2349, 82]
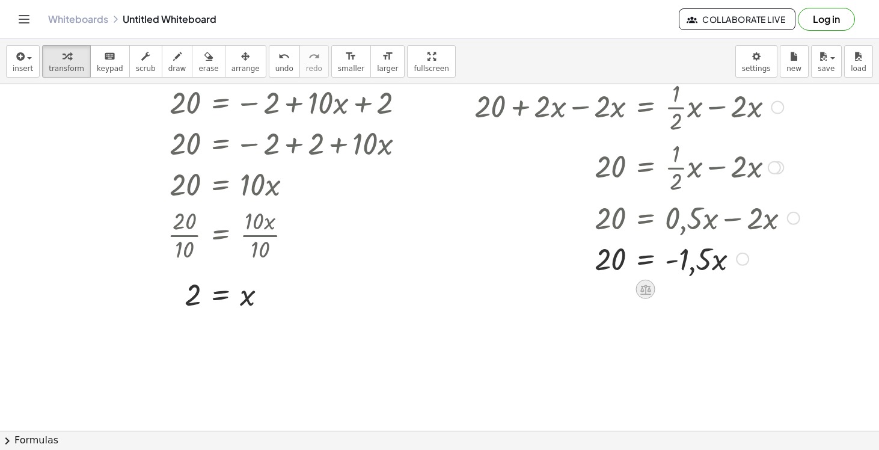
click at [647, 292] on icon at bounding box center [645, 289] width 13 height 13
click at [665, 291] on div "÷" at bounding box center [669, 289] width 19 height 19
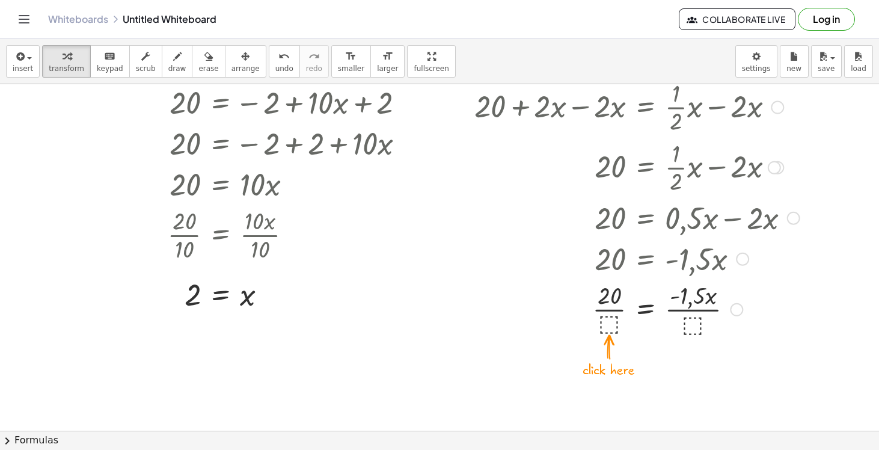
click at [613, 320] on div at bounding box center [643, 308] width 351 height 60
click at [603, 325] on div at bounding box center [643, 308] width 351 height 60
click at [580, 331] on div at bounding box center [643, 308] width 351 height 60
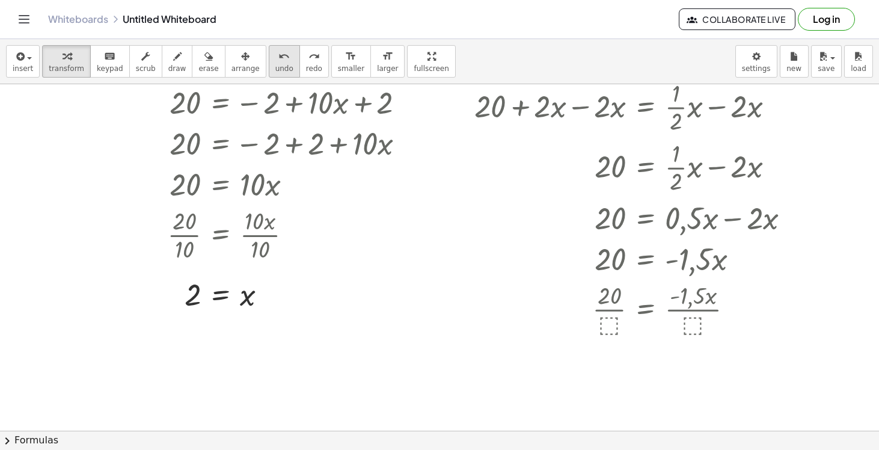
click at [269, 58] on button "undo undo" at bounding box center [284, 61] width 31 height 32
click at [605, 321] on div at bounding box center [655, 308] width 313 height 60
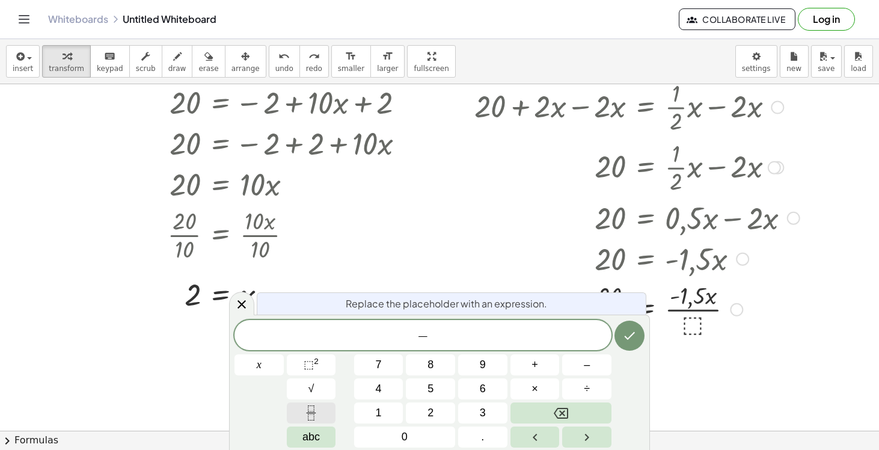
click at [313, 408] on icon "Fraction" at bounding box center [311, 412] width 15 height 15
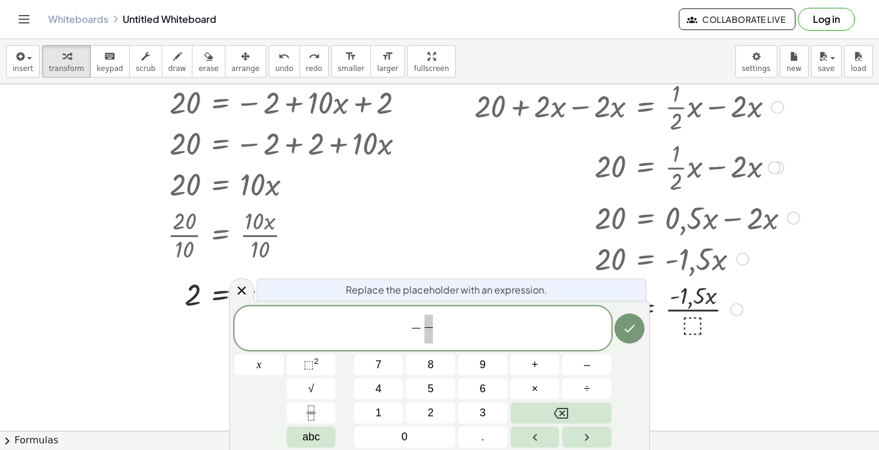
click at [505, 262] on div at bounding box center [647, 257] width 355 height 41
click at [625, 323] on icon "Done" at bounding box center [629, 328] width 14 height 14
click at [489, 227] on div at bounding box center [669, 217] width 402 height 41
click at [494, 254] on div at bounding box center [647, 257] width 355 height 41
click at [546, 418] on button "Backspace" at bounding box center [560, 412] width 101 height 21
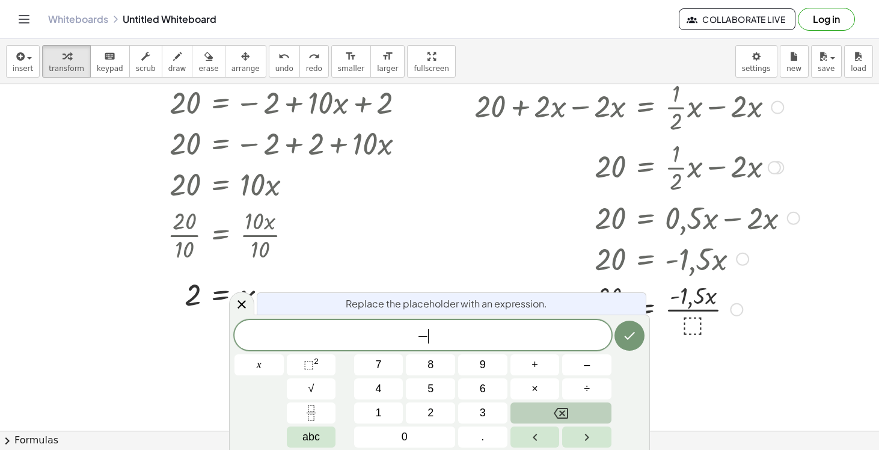
click at [546, 418] on button "Backspace" at bounding box center [560, 412] width 101 height 21
click at [525, 230] on div at bounding box center [669, 217] width 402 height 41
click at [242, 306] on icon at bounding box center [241, 303] width 14 height 14
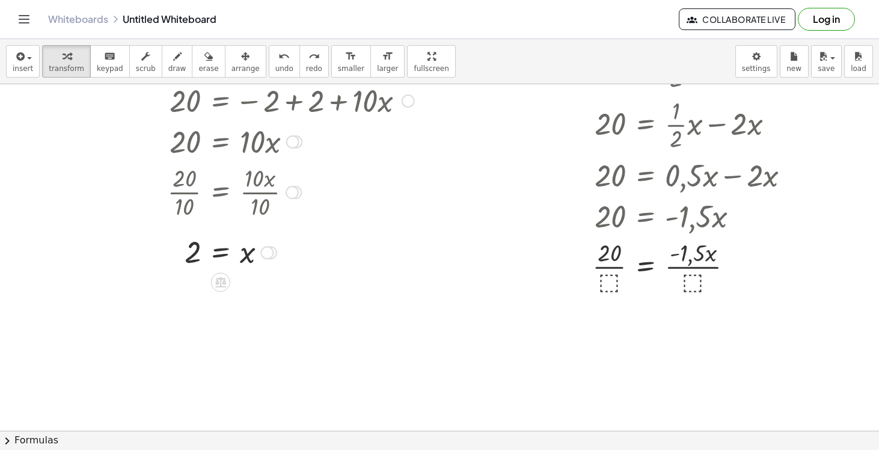
scroll to position [2393, 82]
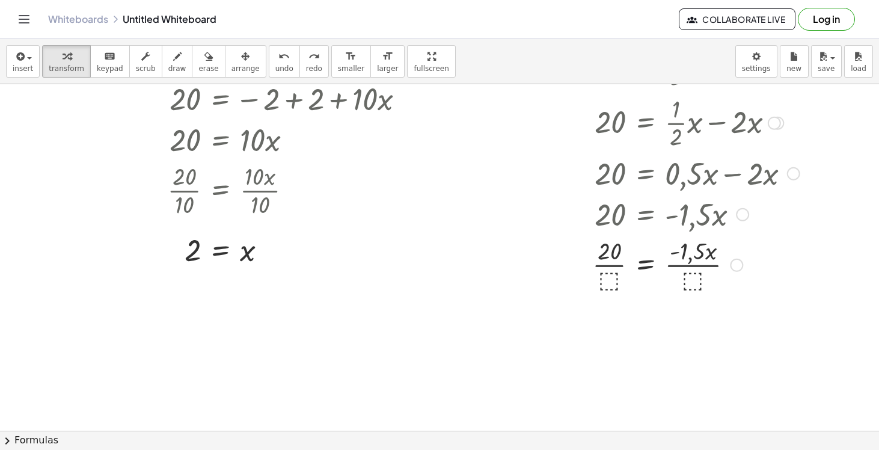
click at [605, 275] on div at bounding box center [655, 264] width 313 height 60
click at [601, 266] on div at bounding box center [643, 264] width 351 height 60
click at [598, 267] on div at bounding box center [643, 264] width 351 height 60
click at [269, 67] on button "undo undo" at bounding box center [284, 61] width 31 height 32
click at [607, 278] on div at bounding box center [656, 264] width 328 height 60
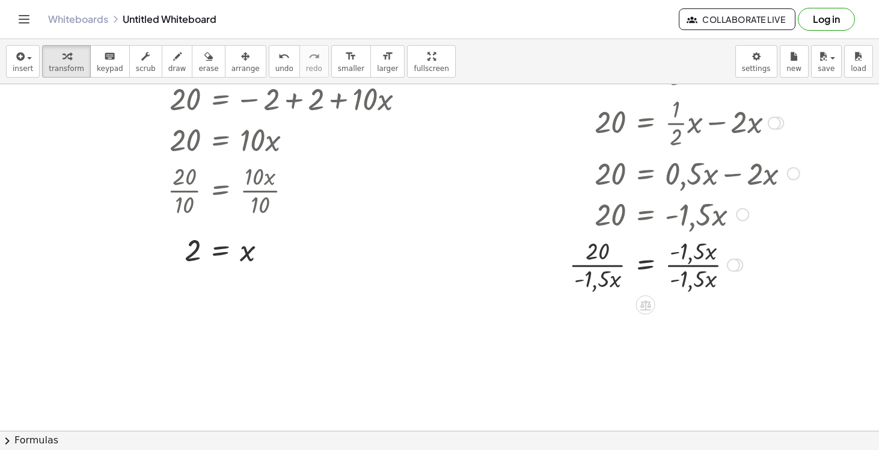
click at [688, 278] on div at bounding box center [643, 264] width 351 height 60
click at [688, 264] on div at bounding box center [643, 264] width 351 height 60
click at [598, 332] on div at bounding box center [643, 324] width 351 height 60
click at [597, 331] on div at bounding box center [643, 324] width 351 height 60
click at [596, 328] on div at bounding box center [643, 324] width 351 height 60
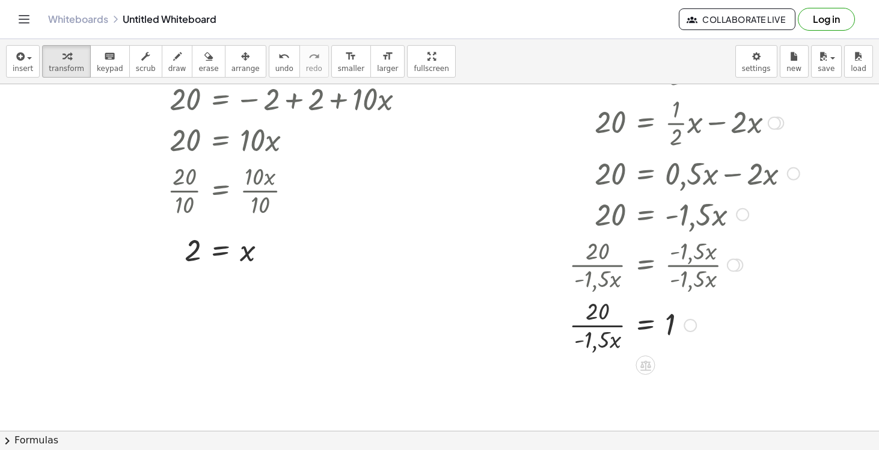
click at [589, 327] on div at bounding box center [643, 324] width 351 height 60
click at [280, 65] on span "undo" at bounding box center [284, 68] width 18 height 8
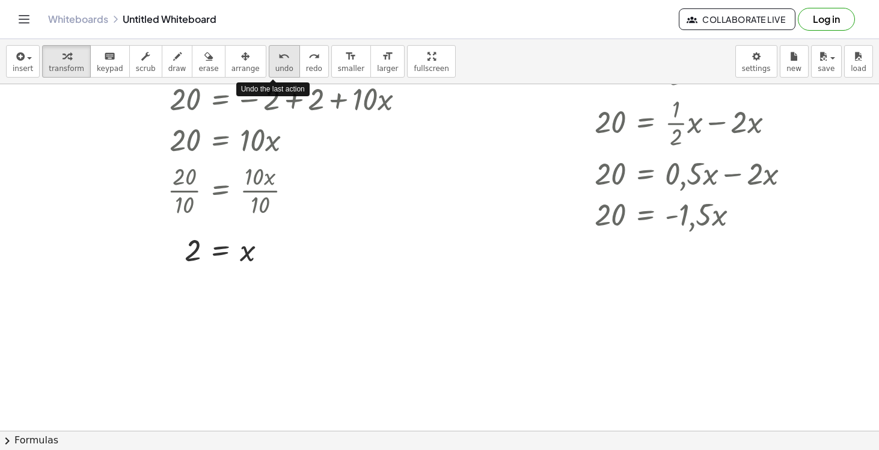
click at [280, 65] on span "undo" at bounding box center [284, 68] width 18 height 8
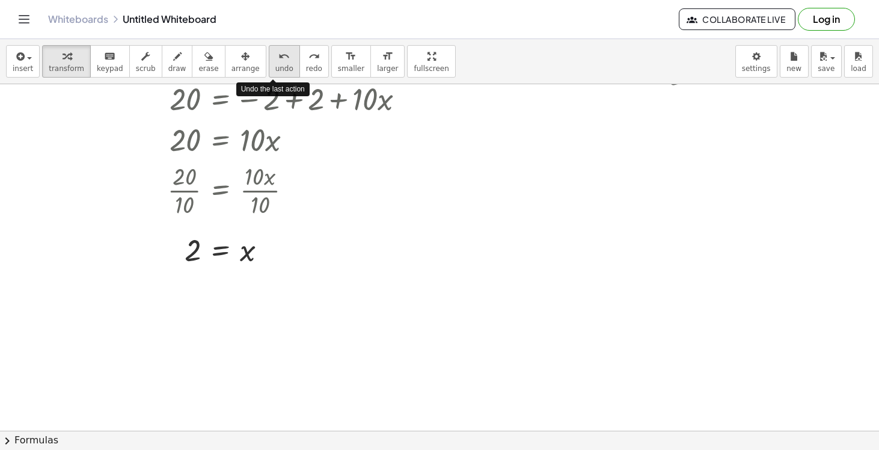
click at [280, 65] on span "undo" at bounding box center [284, 68] width 18 height 8
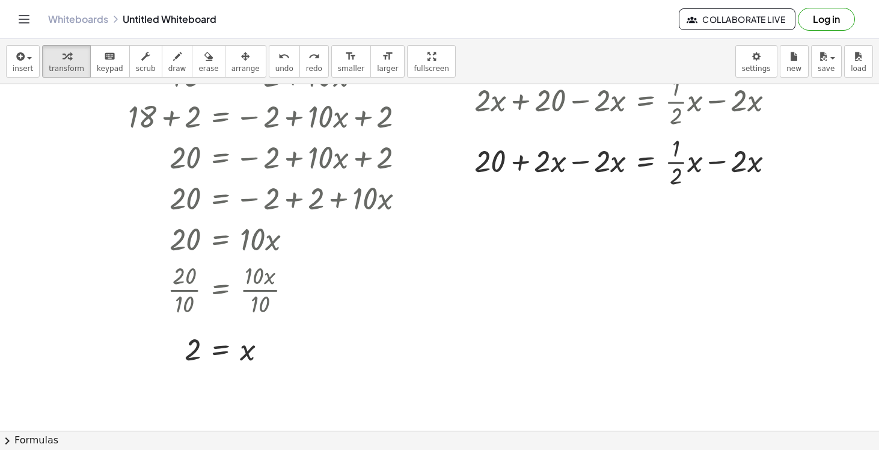
scroll to position [2149, 82]
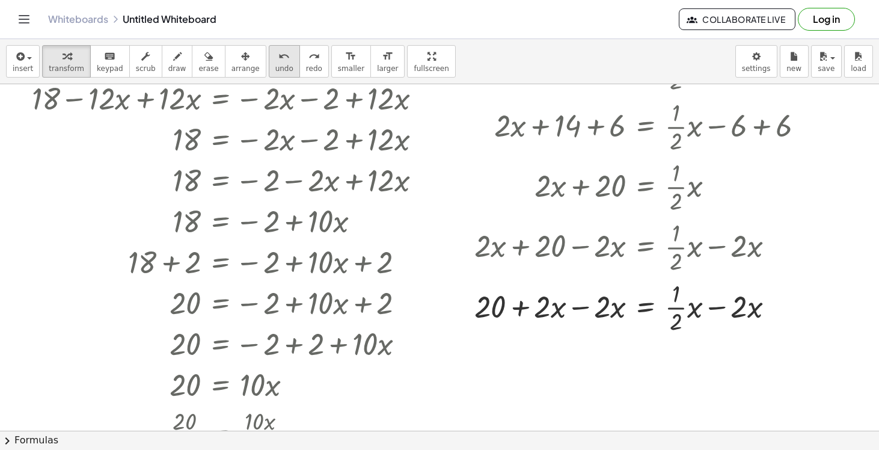
click at [278, 57] on icon "undo" at bounding box center [283, 56] width 11 height 14
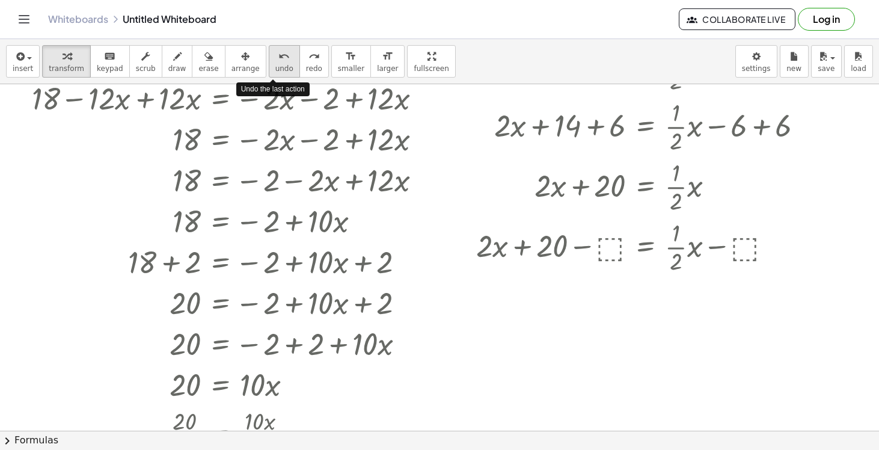
click at [278, 57] on icon "undo" at bounding box center [283, 56] width 11 height 14
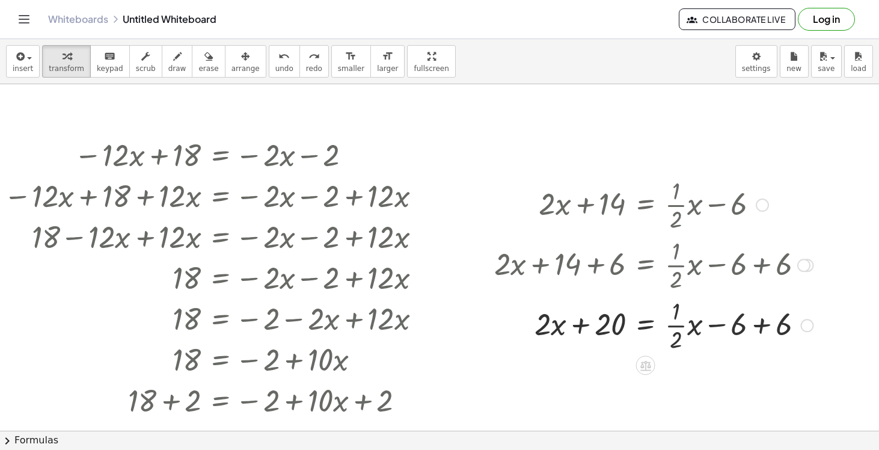
scroll to position [2005, 82]
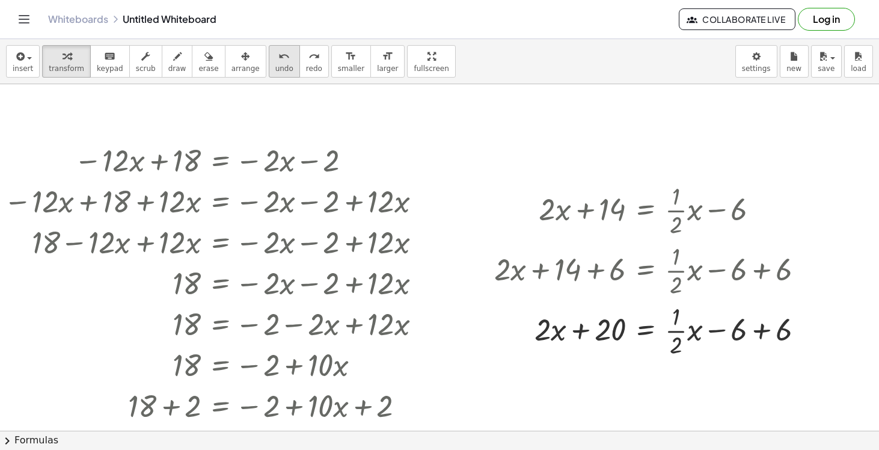
click at [275, 70] on span "undo" at bounding box center [284, 68] width 18 height 8
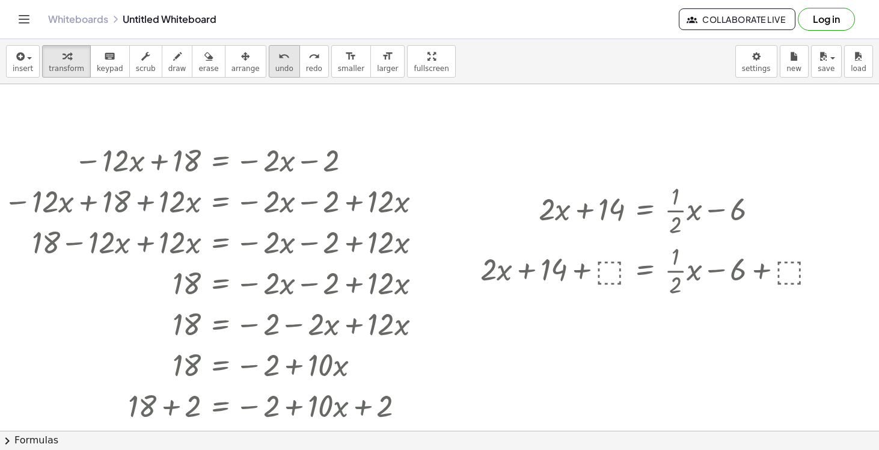
click at [275, 70] on span "undo" at bounding box center [284, 68] width 18 height 8
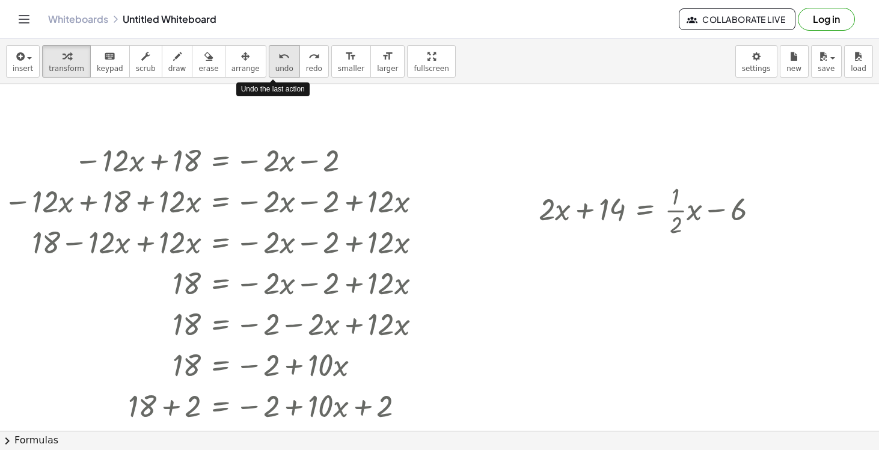
click at [275, 70] on span "undo" at bounding box center [284, 68] width 18 height 8
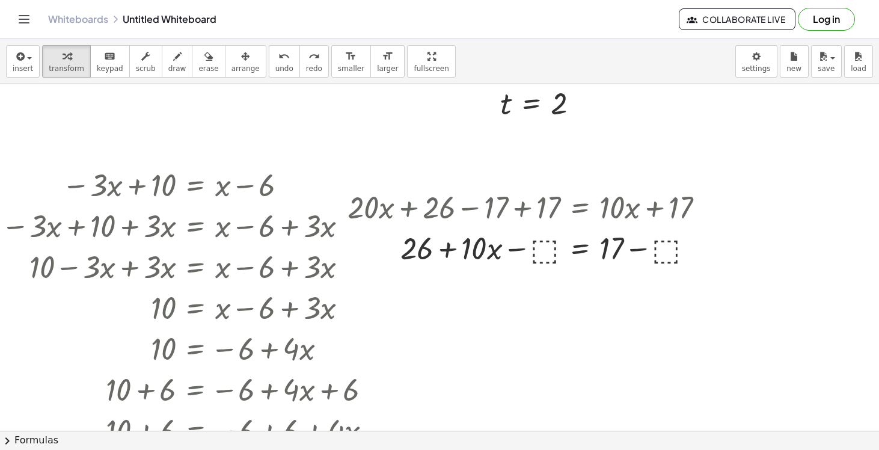
scroll to position [1978, 82]
